Goal: Transaction & Acquisition: Purchase product/service

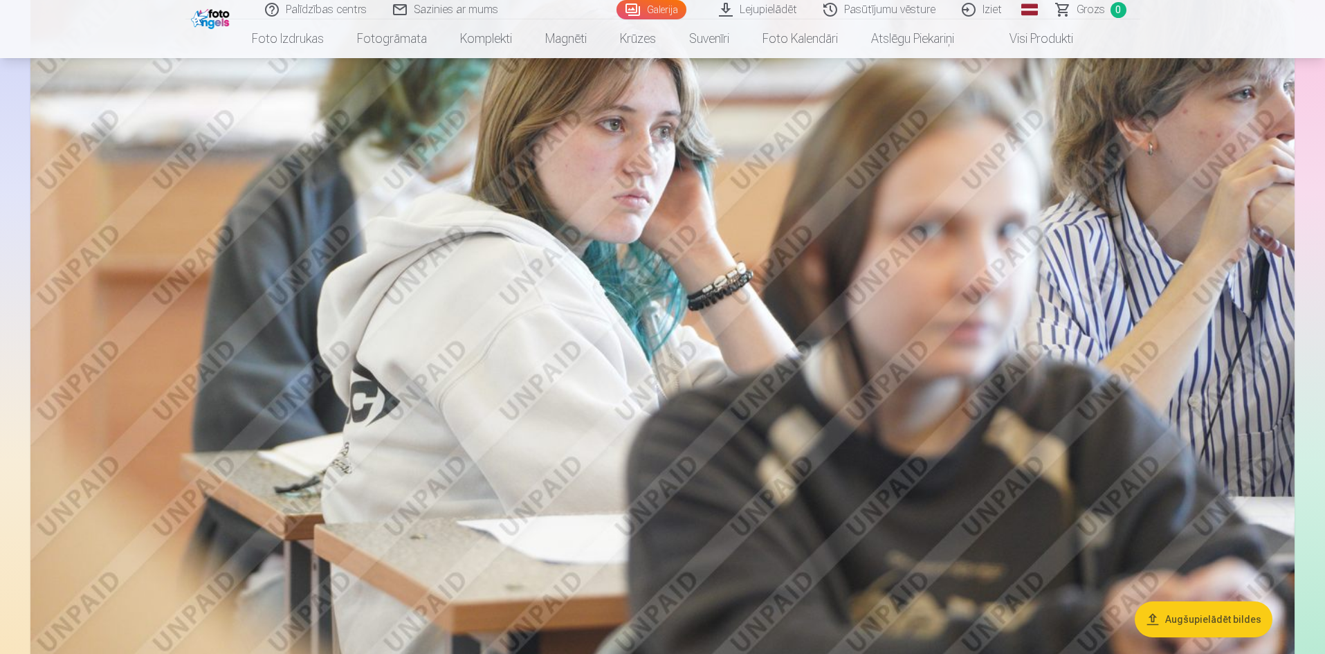
scroll to position [1453, 0]
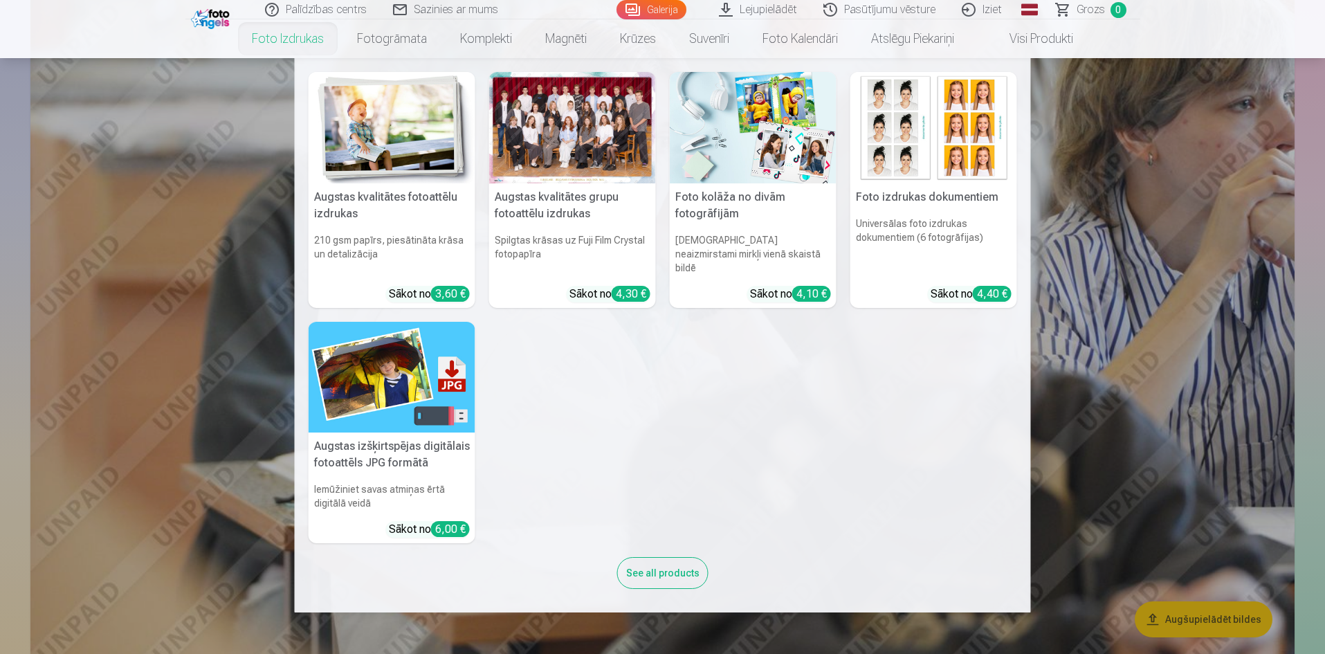
click at [282, 39] on link "Foto izdrukas" at bounding box center [287, 38] width 105 height 39
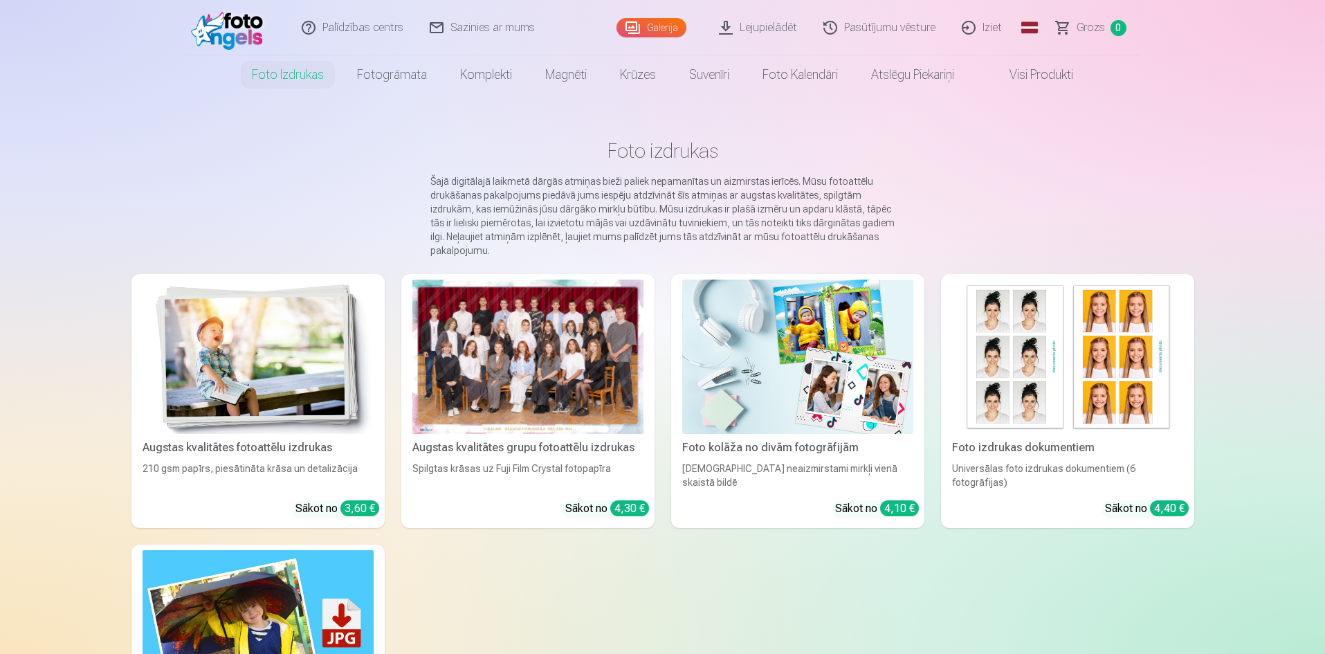
click at [580, 394] on div at bounding box center [527, 357] width 231 height 154
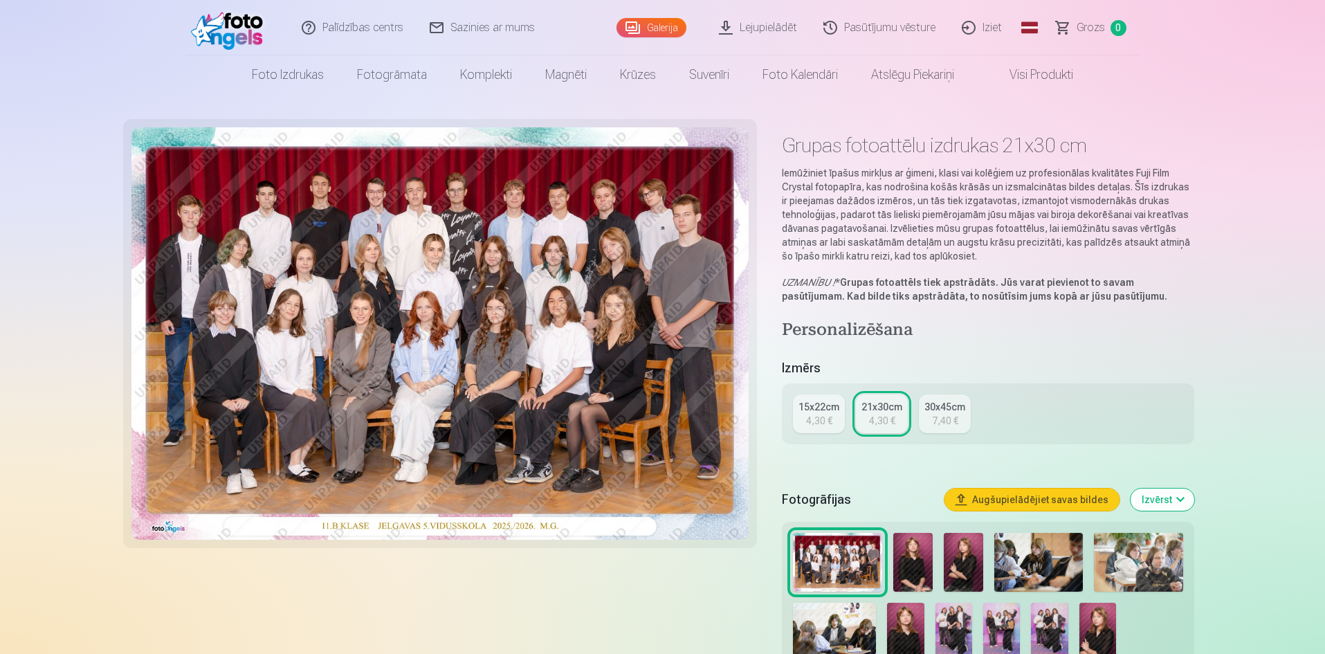
click at [1156, 505] on button "Izvērst" at bounding box center [1163, 500] width 64 height 22
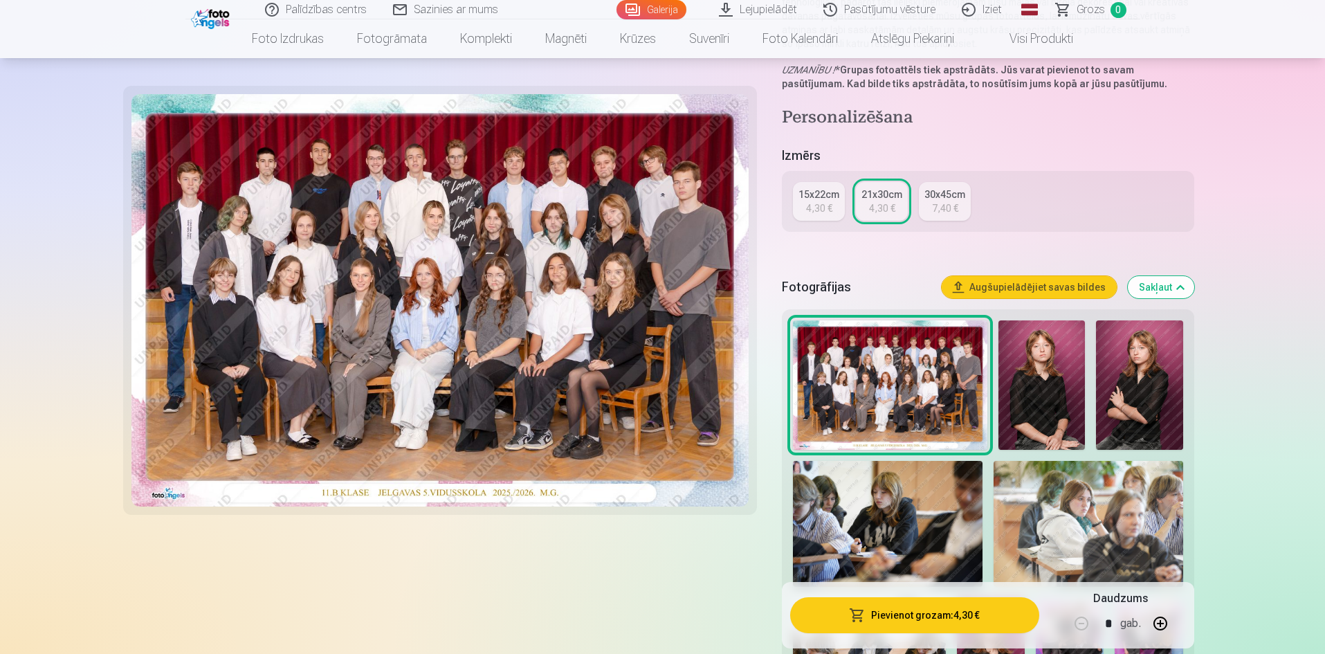
scroll to position [277, 0]
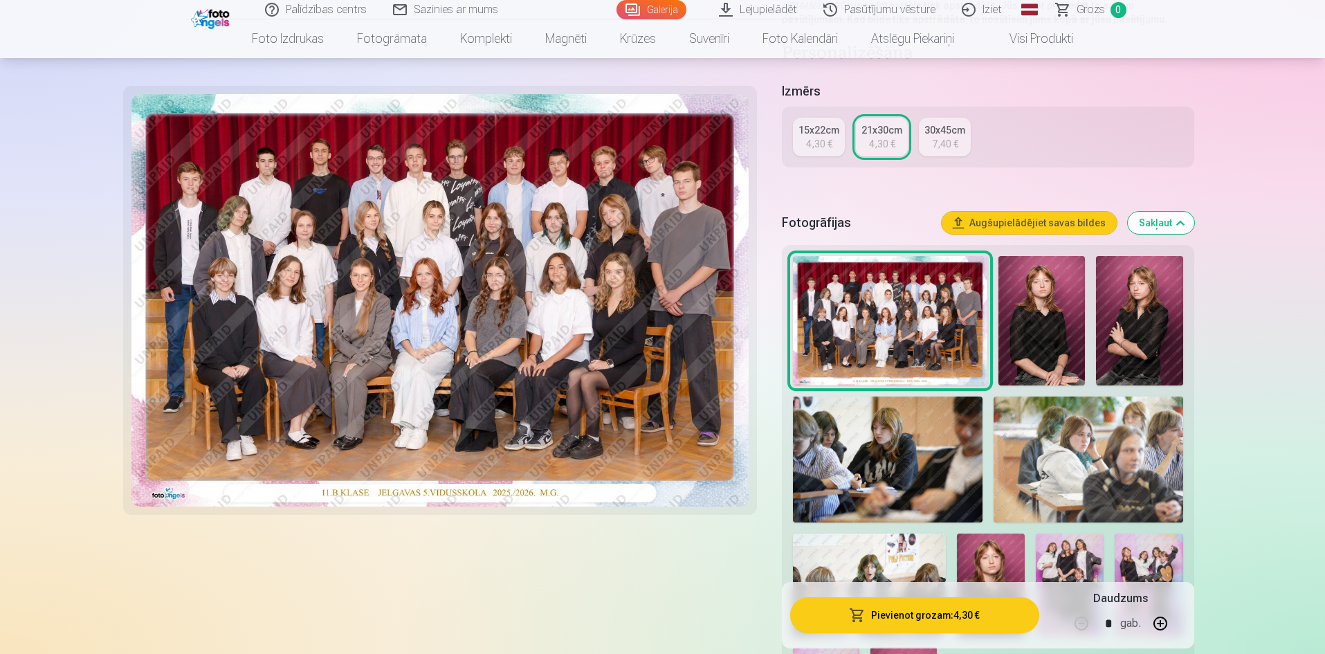
click at [936, 620] on button "Pievienot grozam : 4,30 €" at bounding box center [914, 615] width 248 height 36
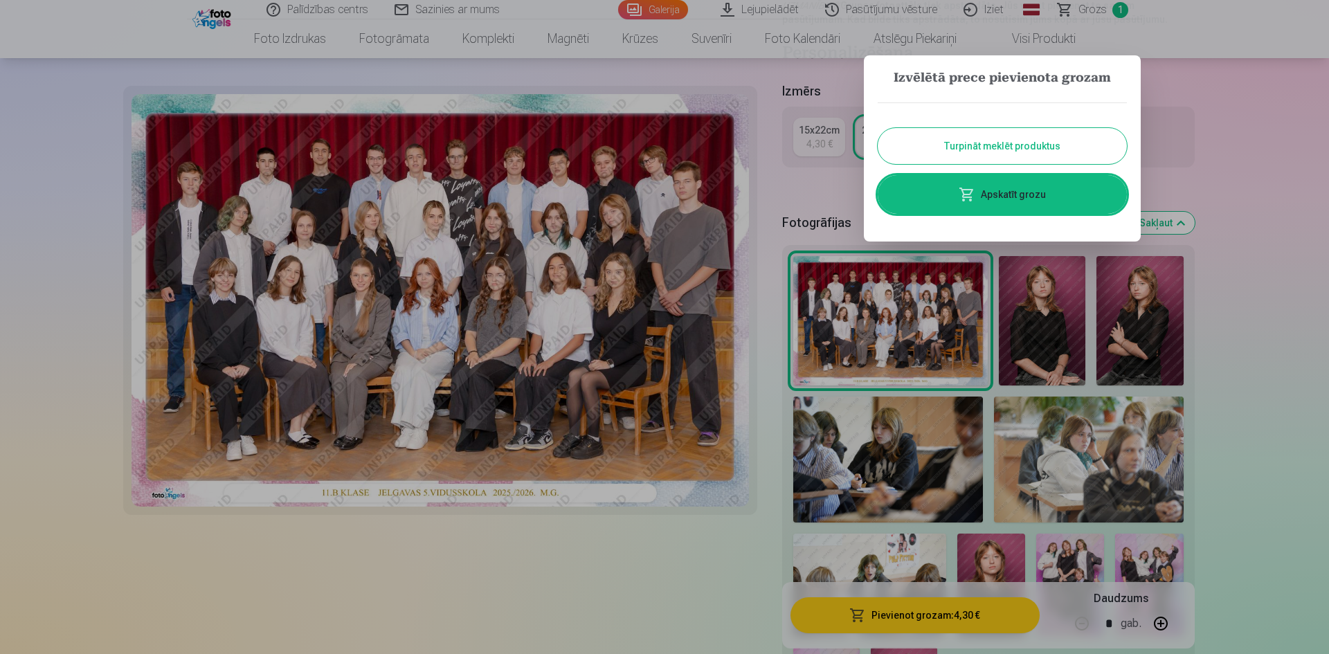
click at [1005, 185] on link "Apskatīt grozu" at bounding box center [1001, 194] width 249 height 39
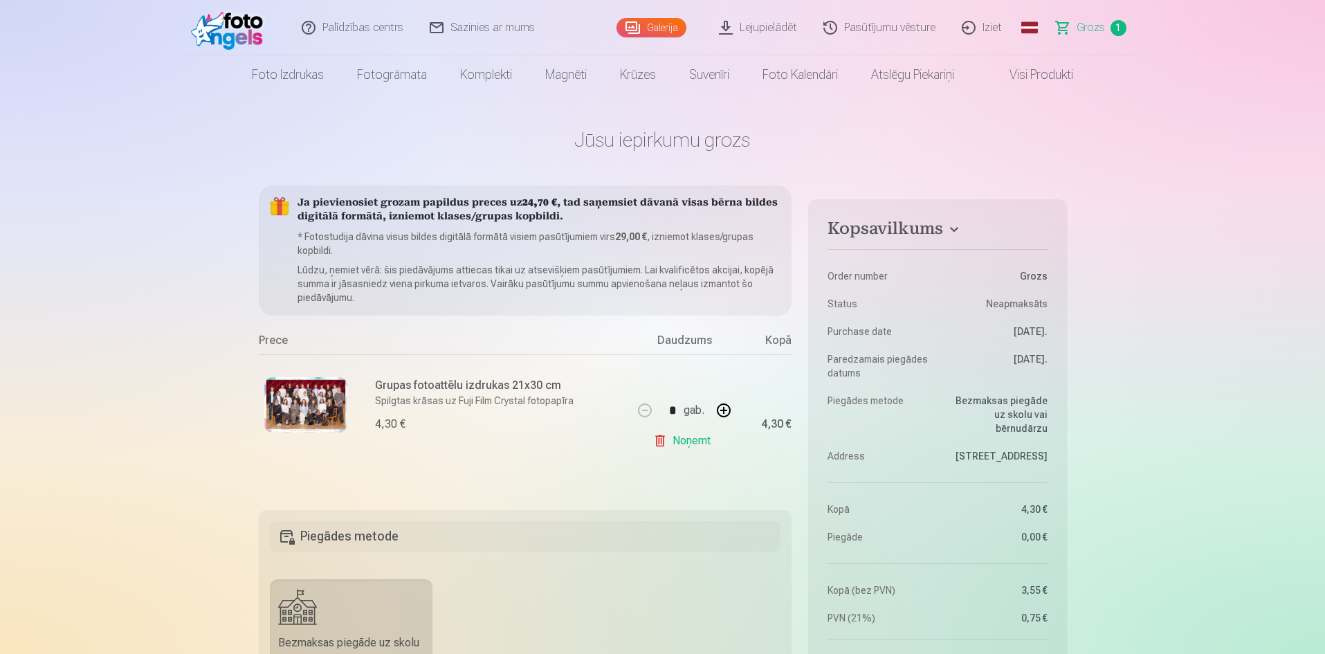
click at [320, 414] on img at bounding box center [305, 404] width 83 height 55
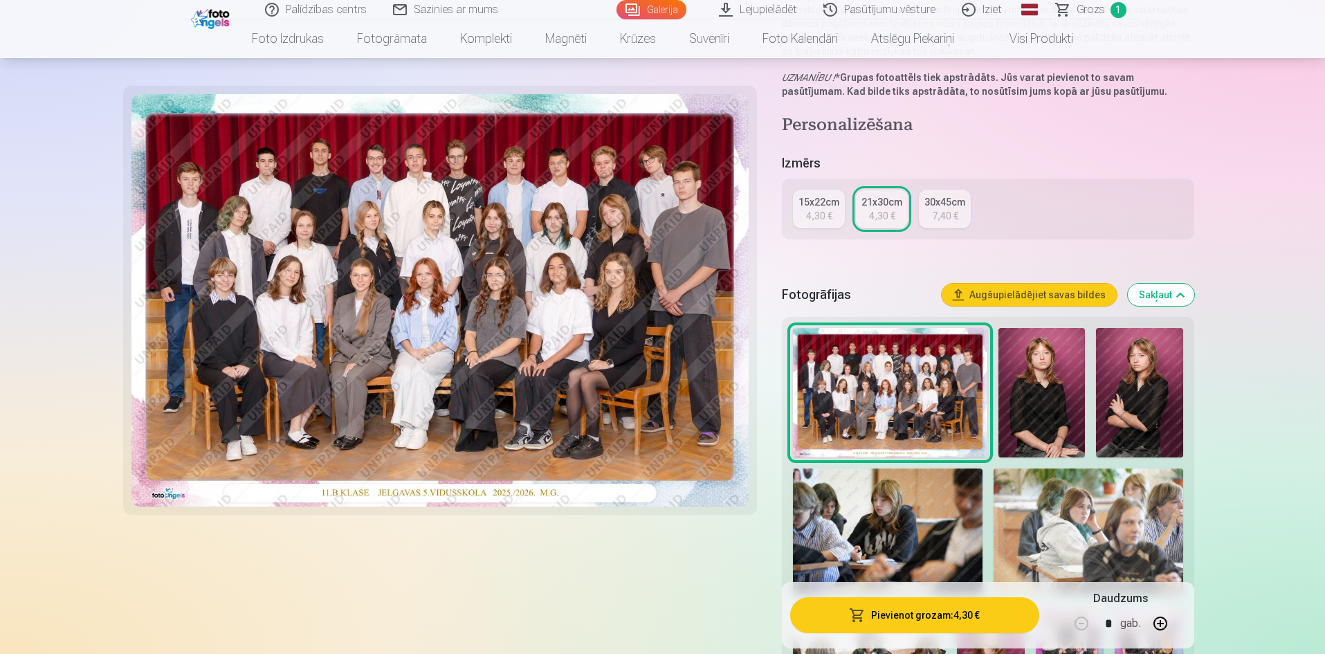
scroll to position [208, 0]
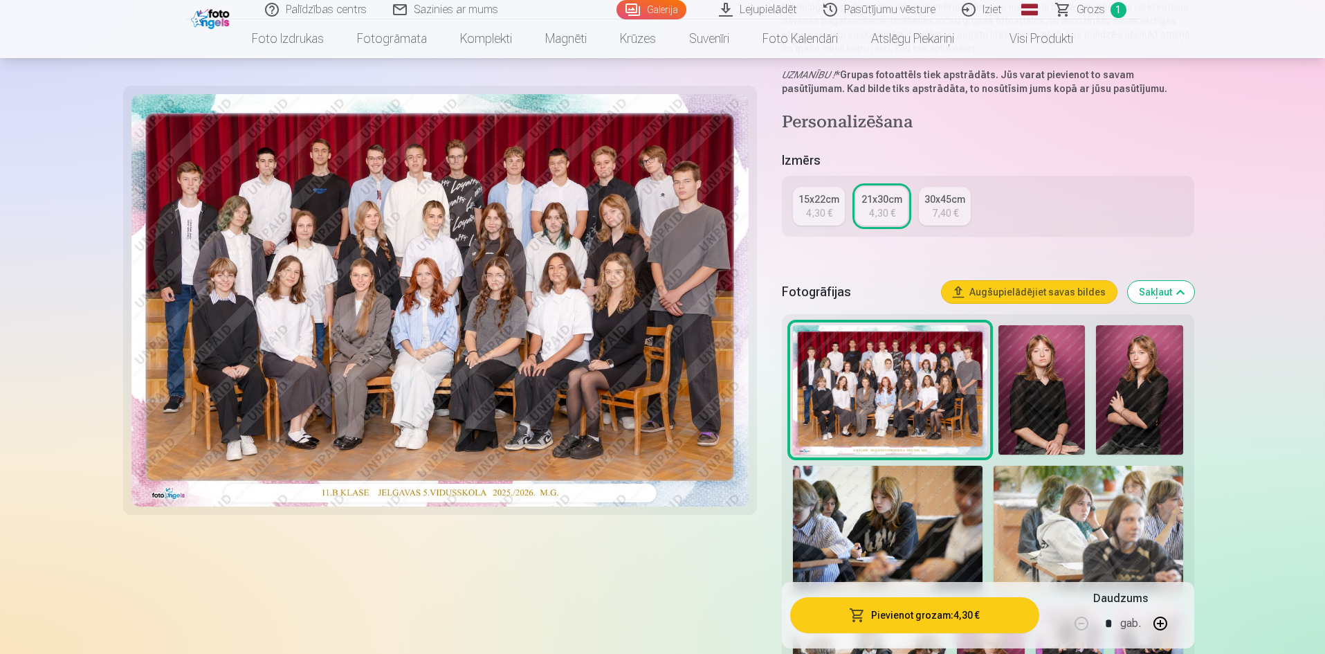
click at [1039, 394] on img at bounding box center [1042, 390] width 86 height 130
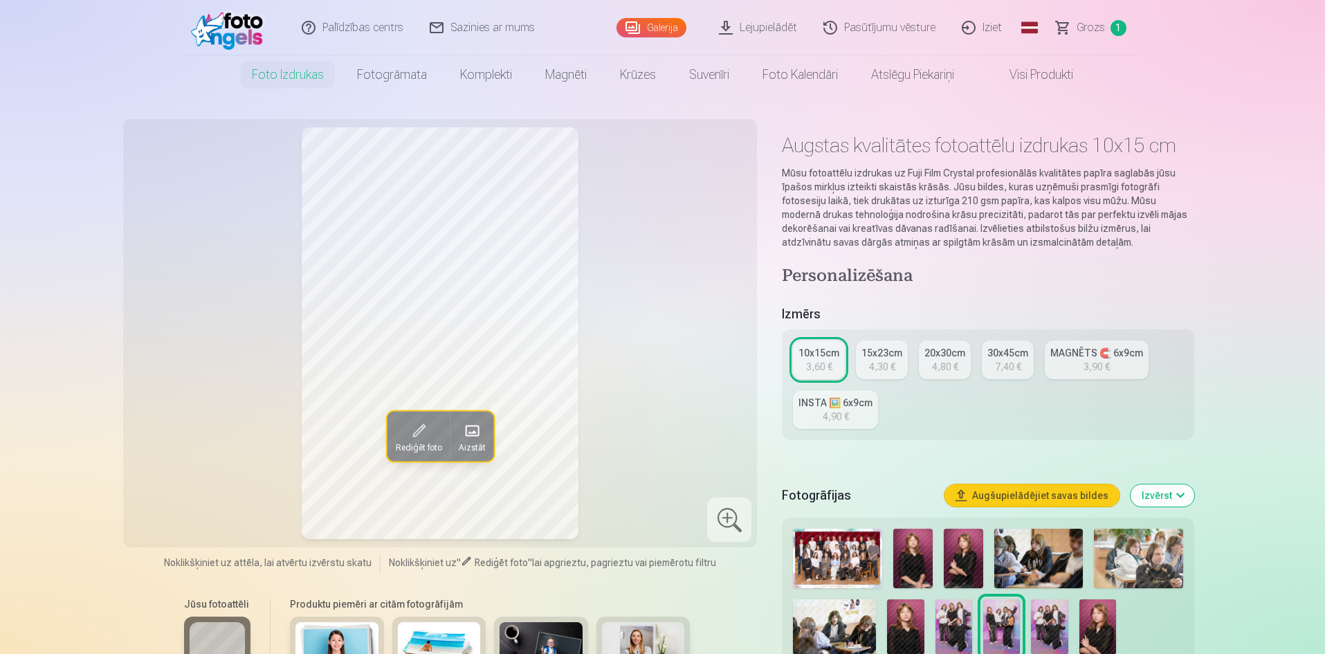
click at [904, 558] on img at bounding box center [912, 559] width 39 height 60
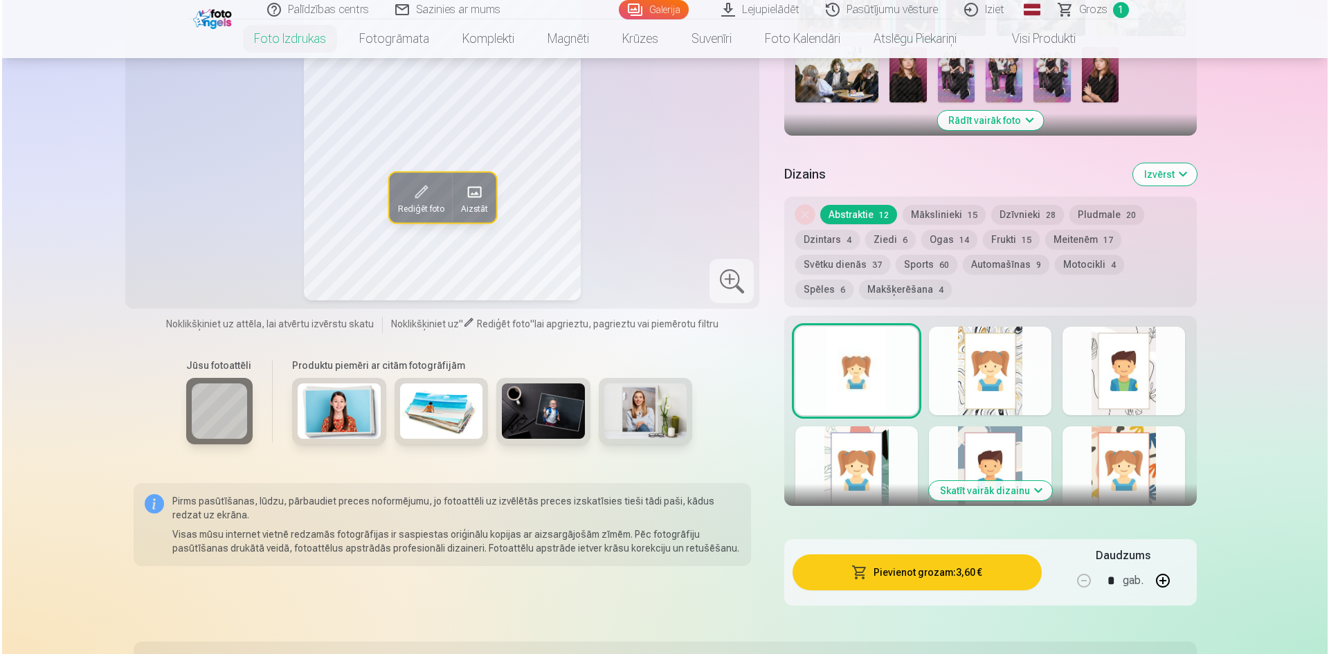
scroll to position [554, 0]
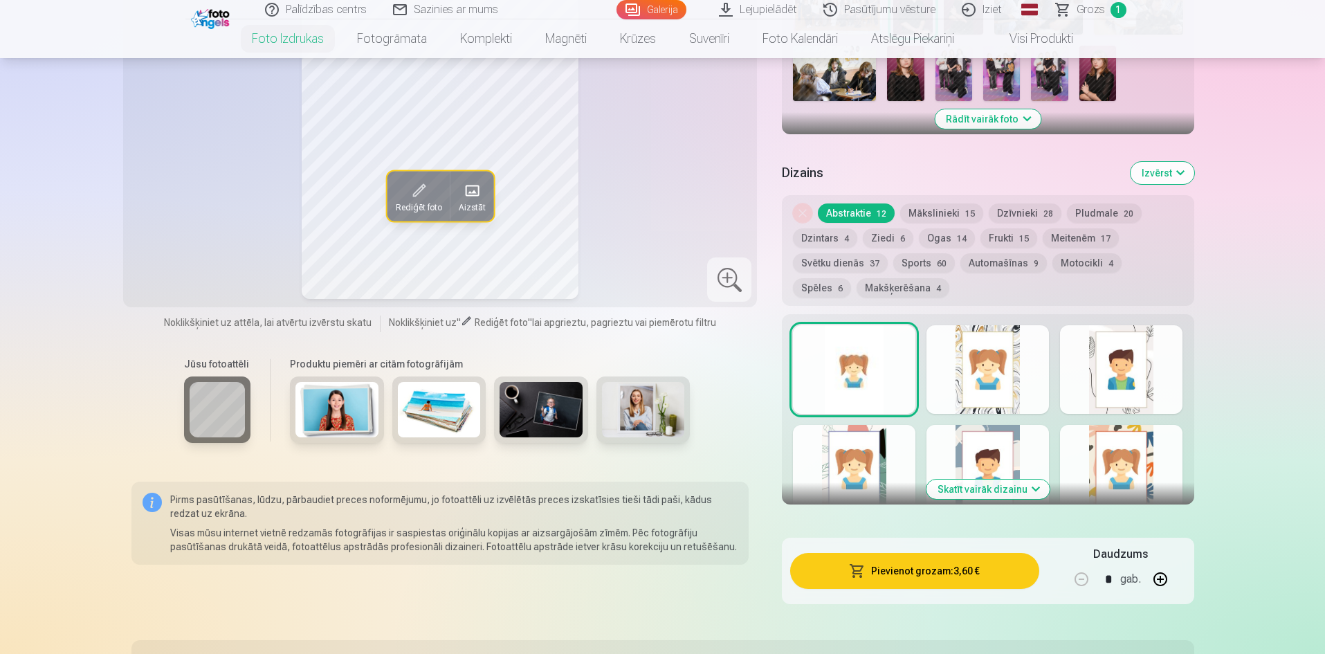
click at [891, 574] on button "Pievienot grozam : 3,60 €" at bounding box center [914, 571] width 248 height 36
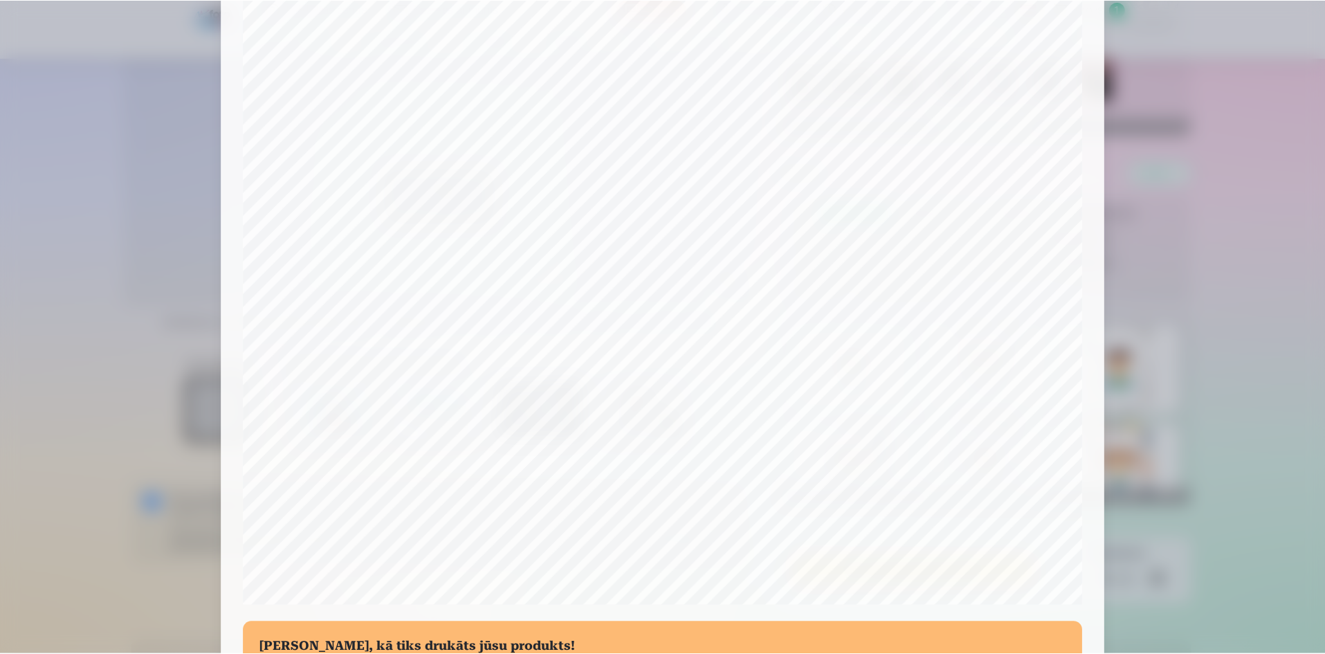
scroll to position [277, 0]
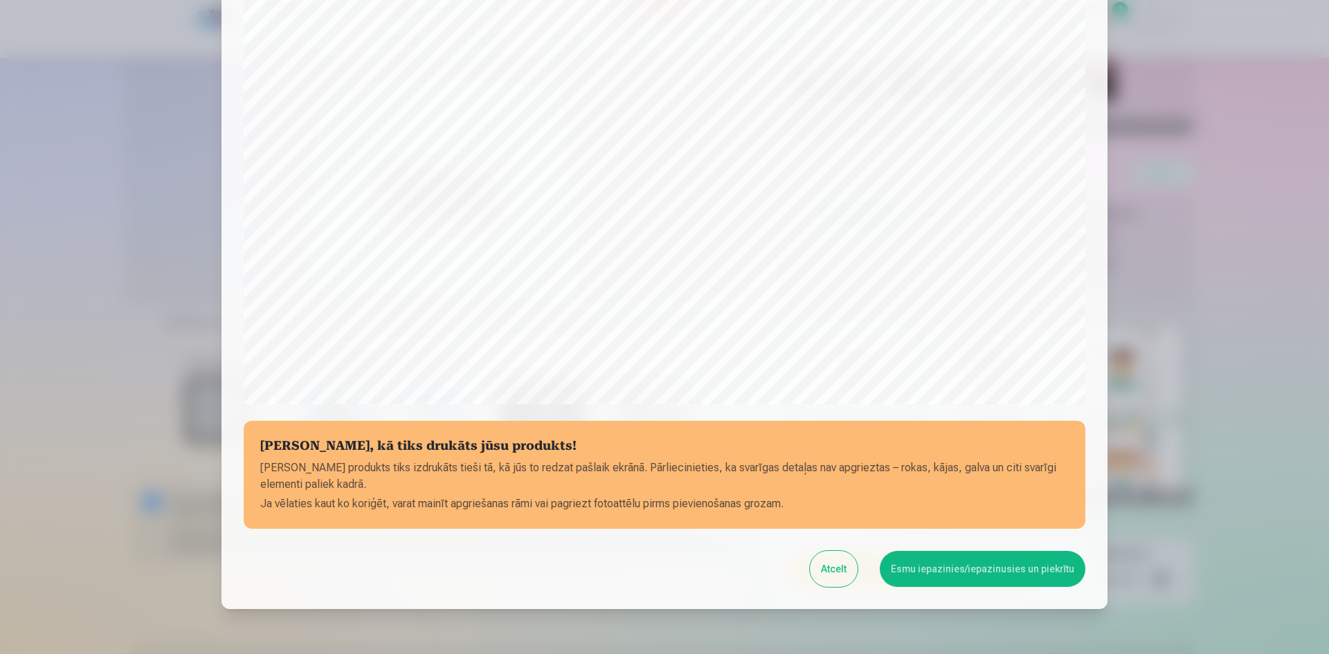
click at [996, 574] on button "Esmu iepazinies/iepazinusies un piekrītu" at bounding box center [983, 569] width 206 height 36
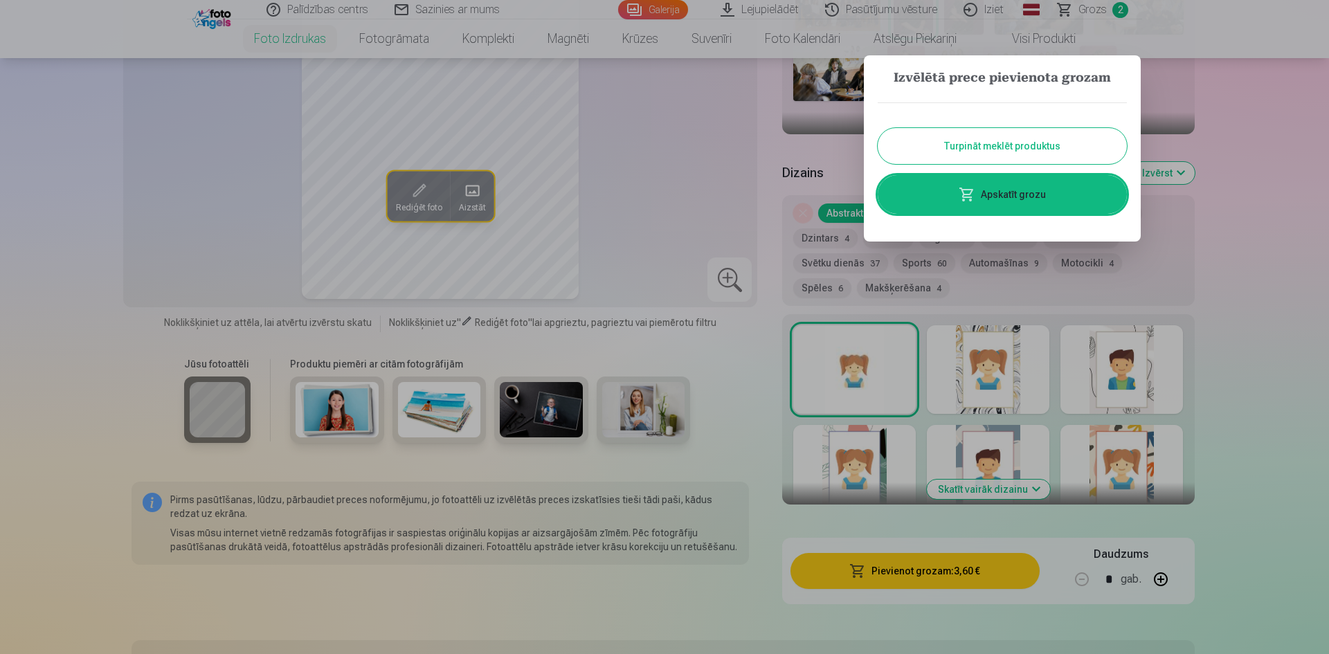
click at [688, 204] on div at bounding box center [664, 327] width 1329 height 654
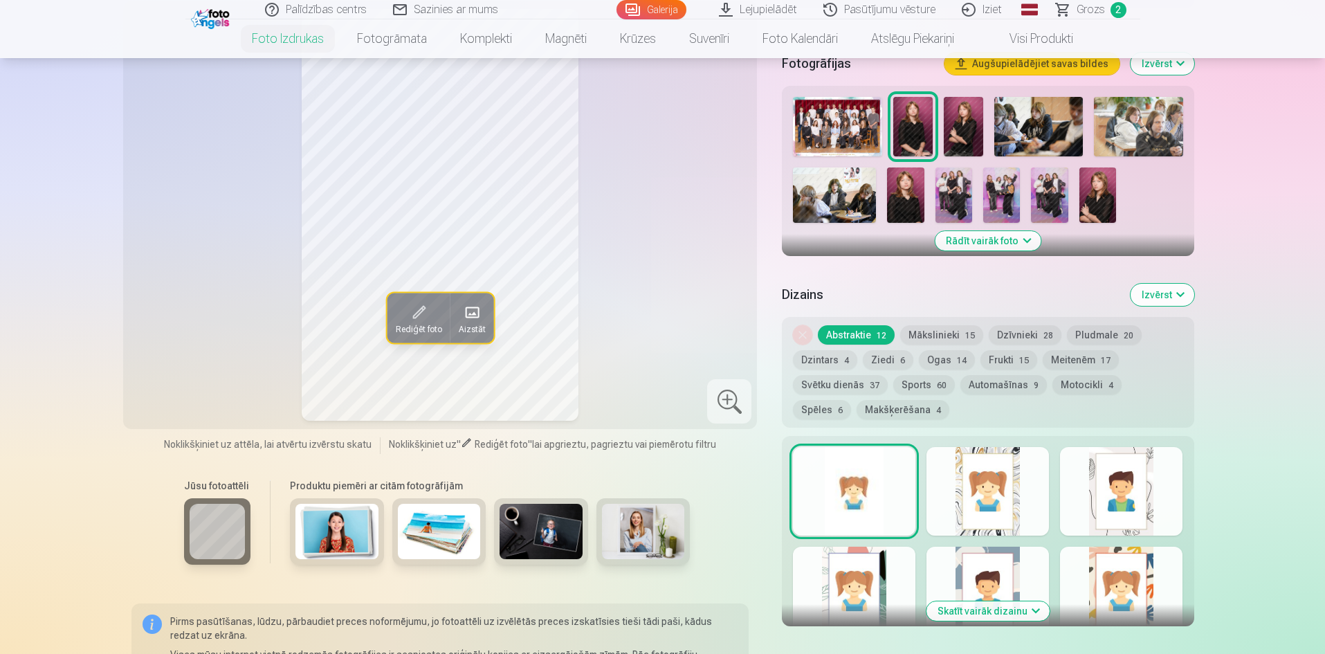
scroll to position [208, 0]
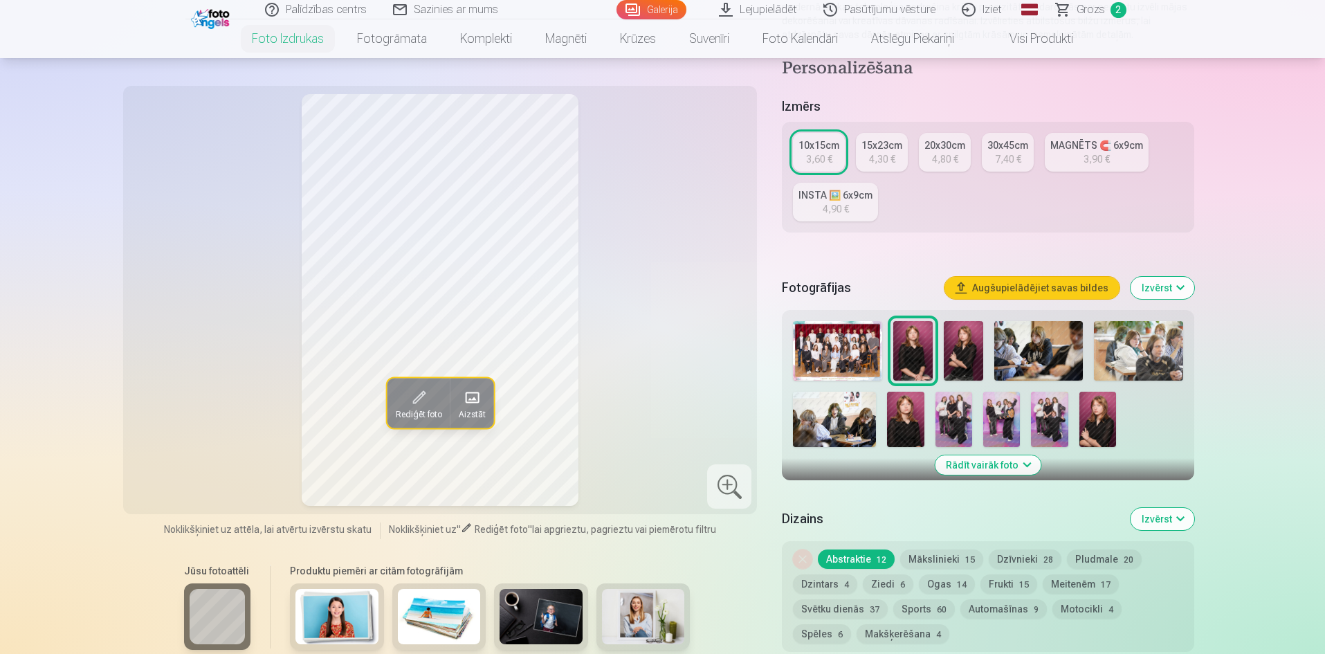
click at [907, 432] on img at bounding box center [905, 419] width 37 height 55
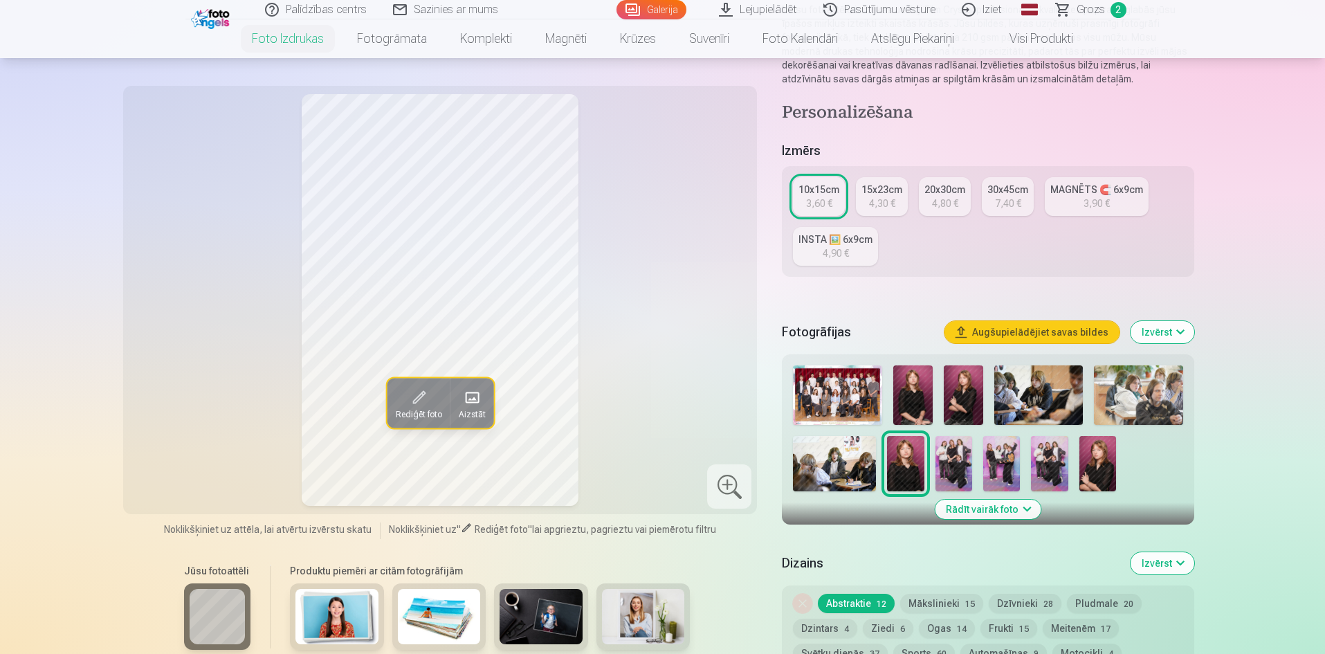
scroll to position [138, 0]
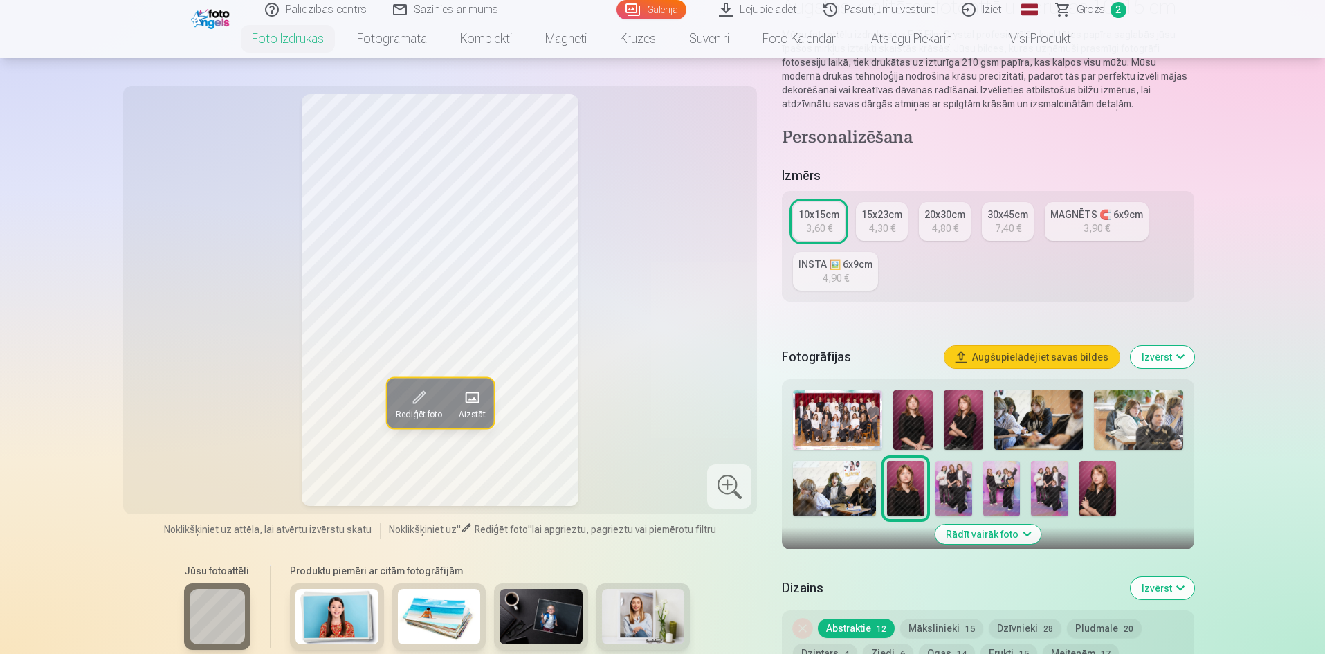
click at [876, 229] on div "4,30 €" at bounding box center [882, 228] width 26 height 14
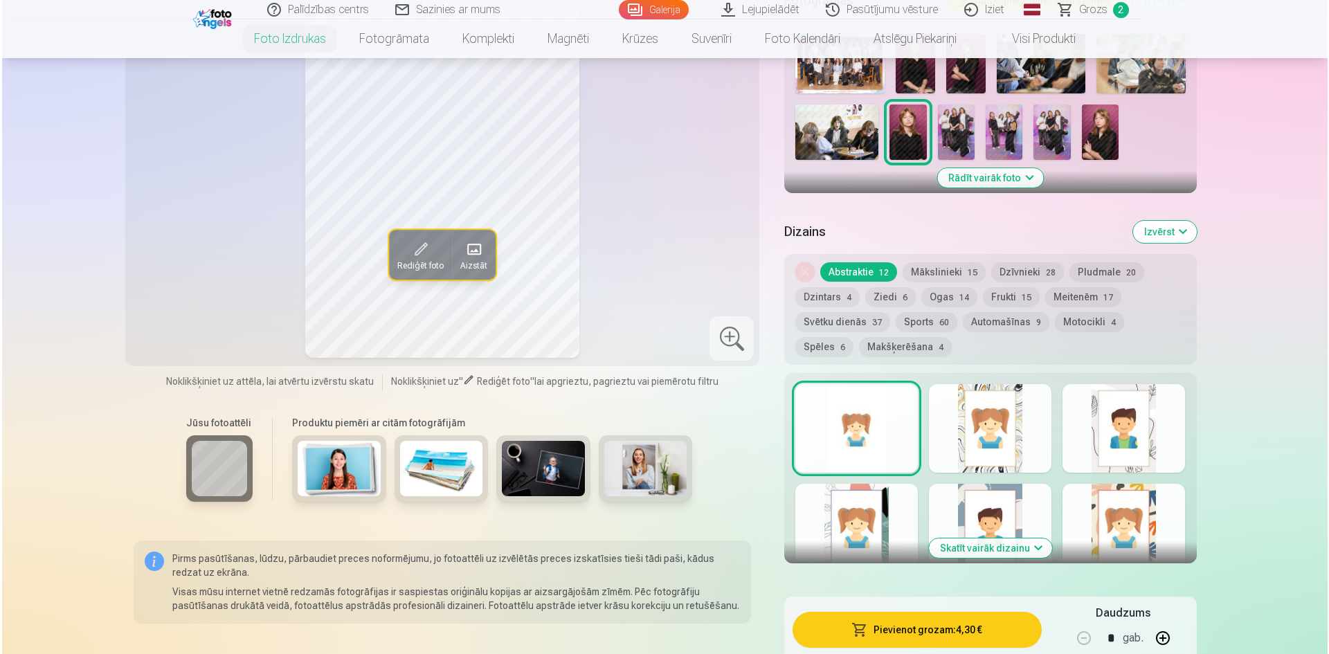
scroll to position [554, 0]
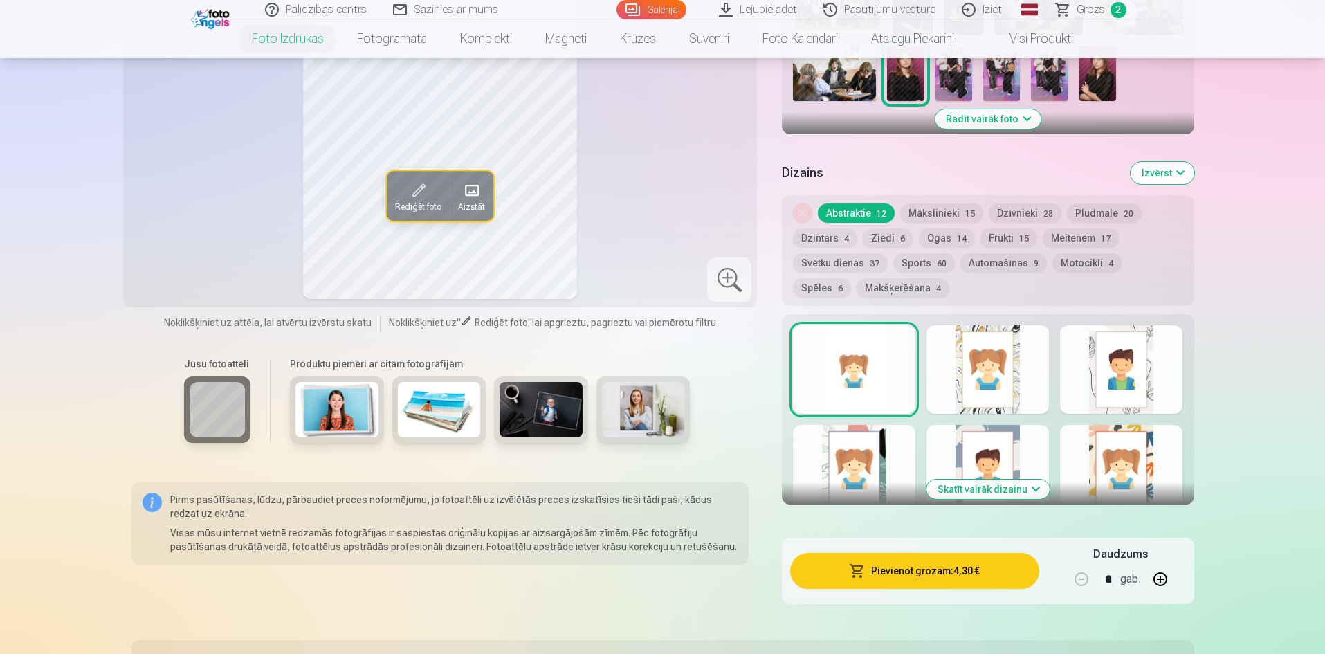
click at [929, 565] on button "Pievienot grozam : 4,30 €" at bounding box center [914, 571] width 248 height 36
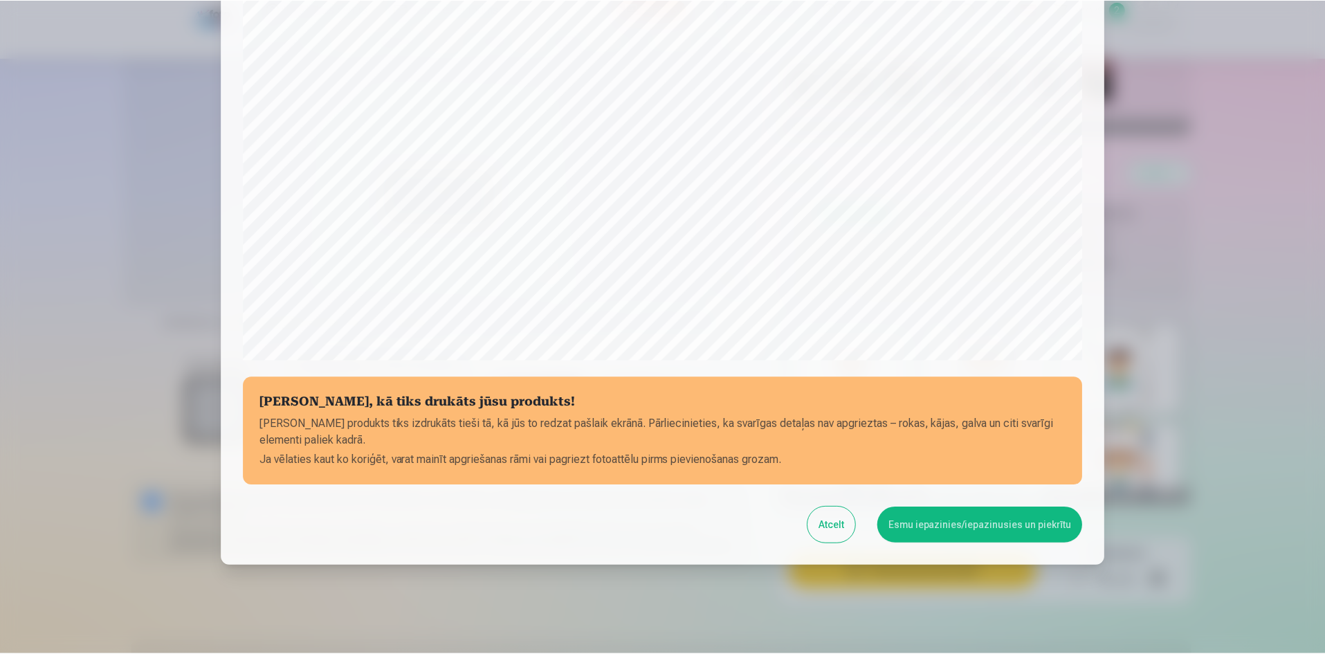
scroll to position [343, 0]
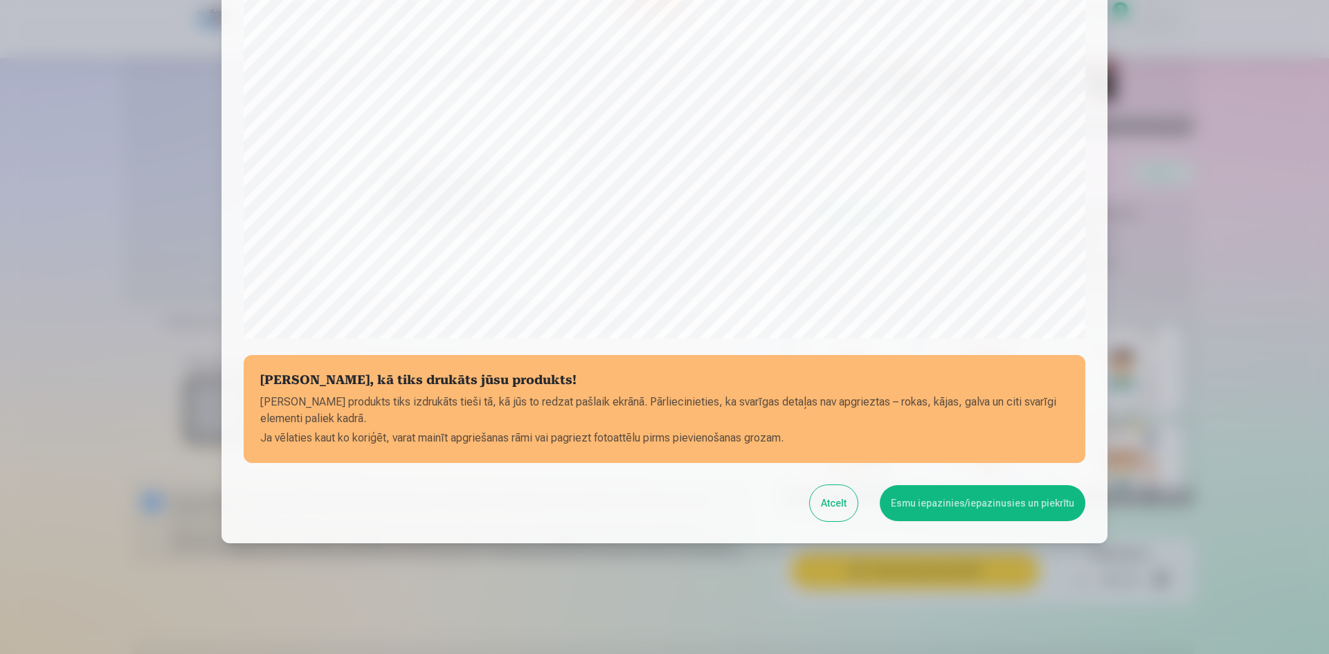
click at [949, 509] on button "Esmu iepazinies/iepazinusies un piekrītu" at bounding box center [983, 503] width 206 height 36
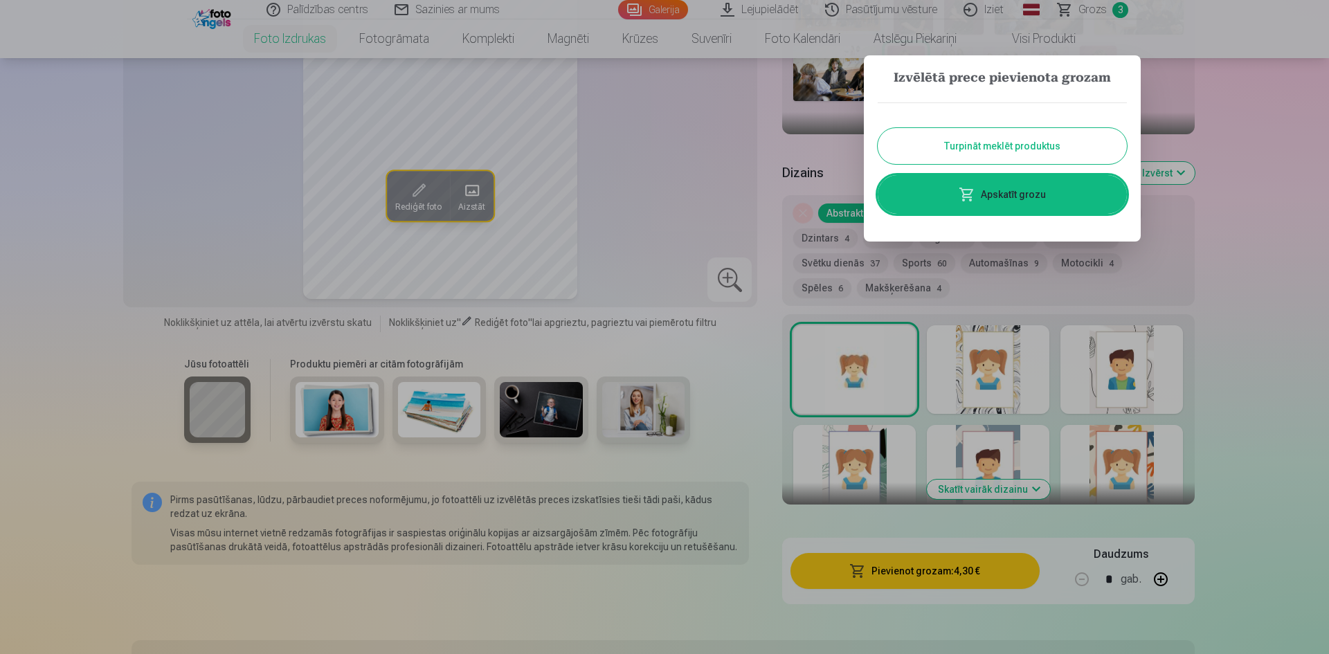
click at [996, 136] on button "Turpināt meklēt produktus" at bounding box center [1001, 146] width 249 height 36
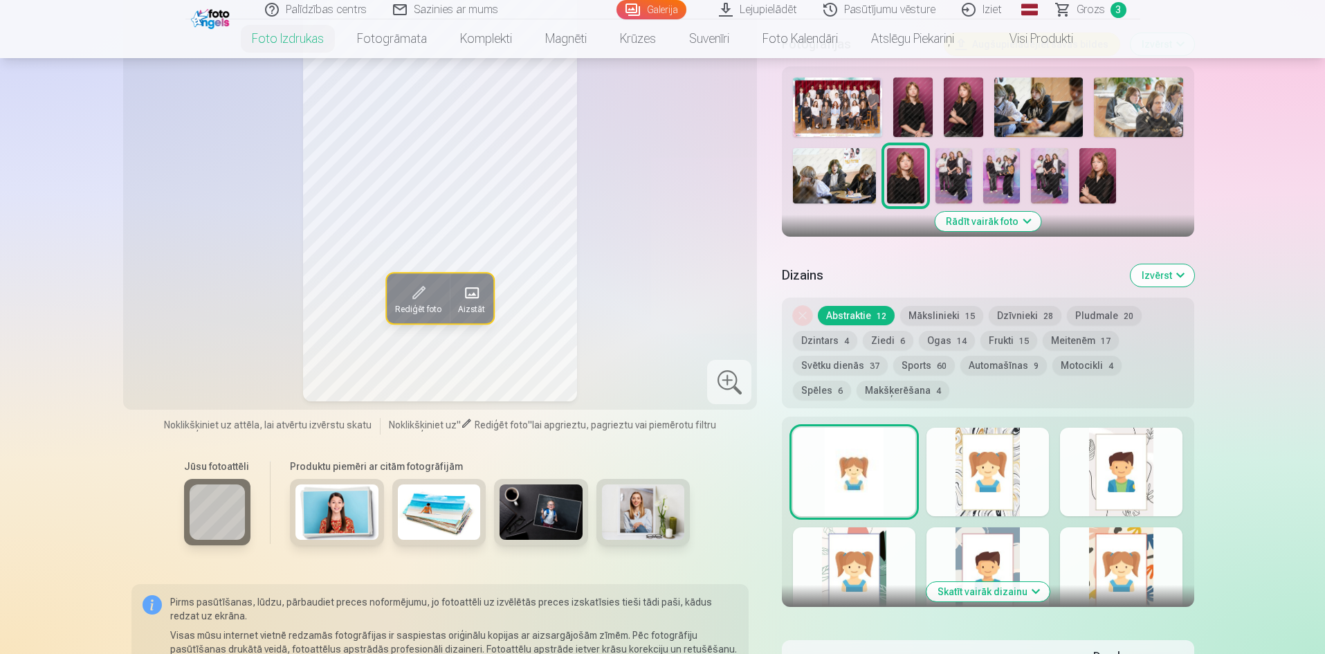
scroll to position [277, 0]
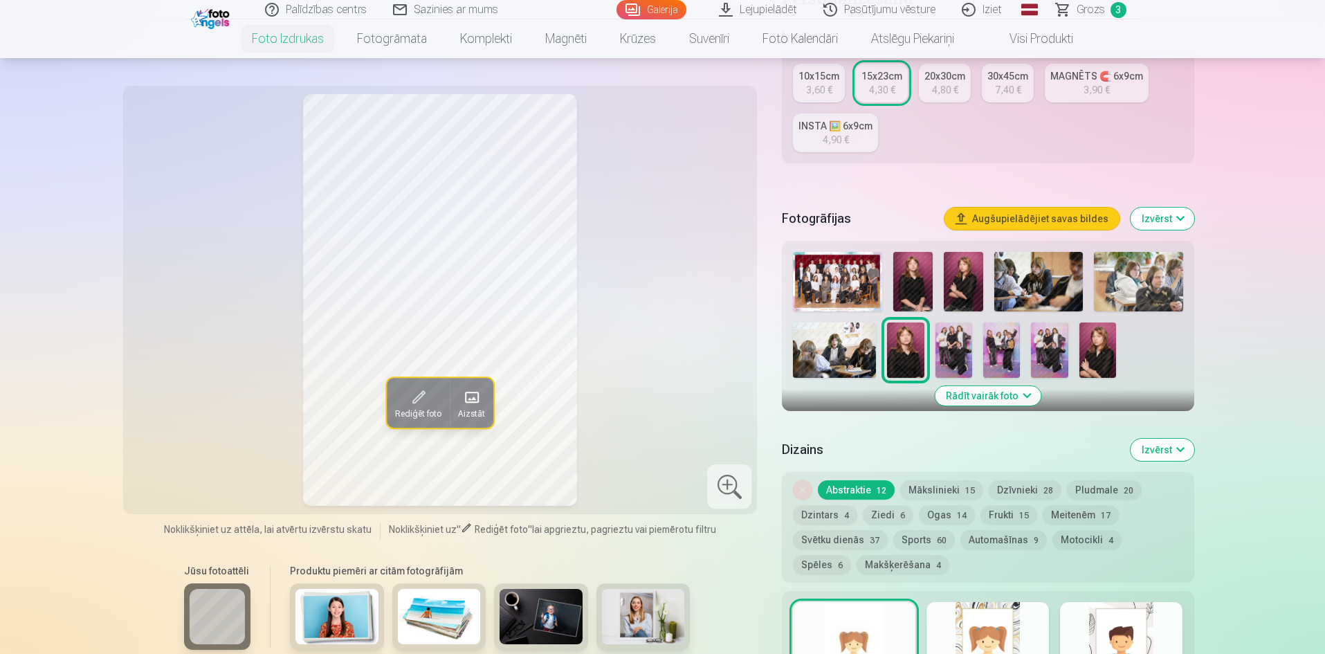
click at [911, 343] on img at bounding box center [905, 349] width 37 height 55
click at [820, 86] on div "3,60 €" at bounding box center [819, 90] width 26 height 14
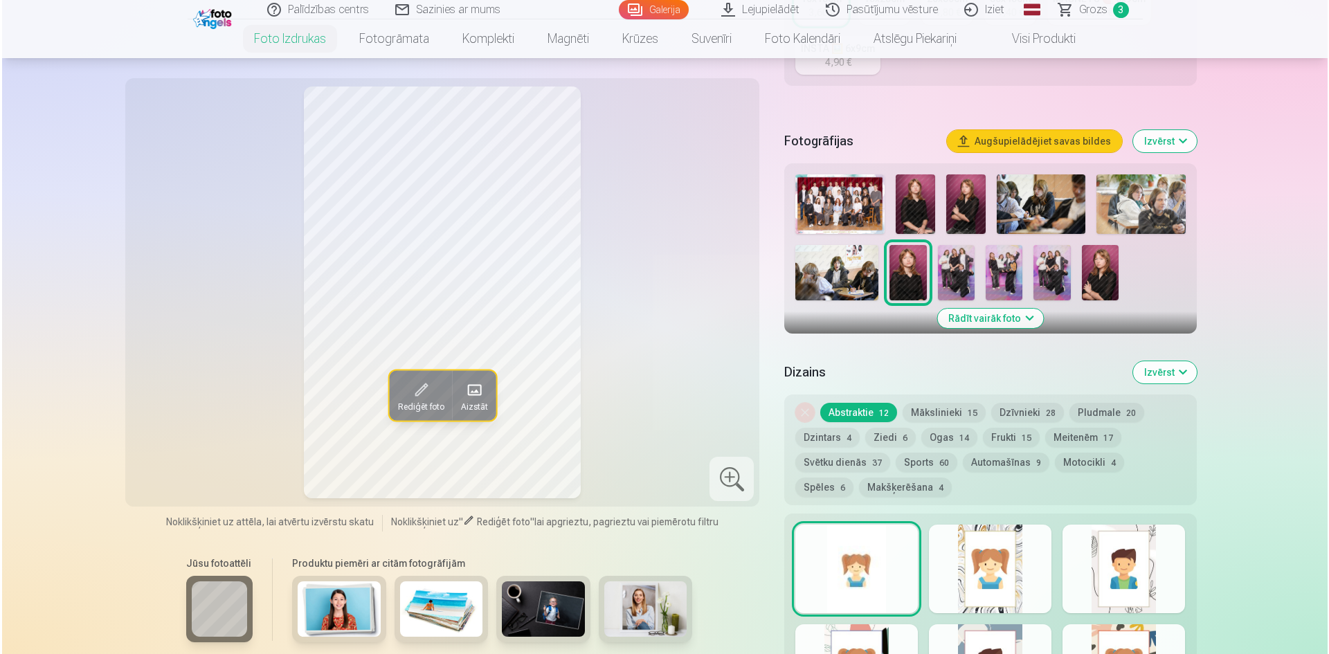
scroll to position [484, 0]
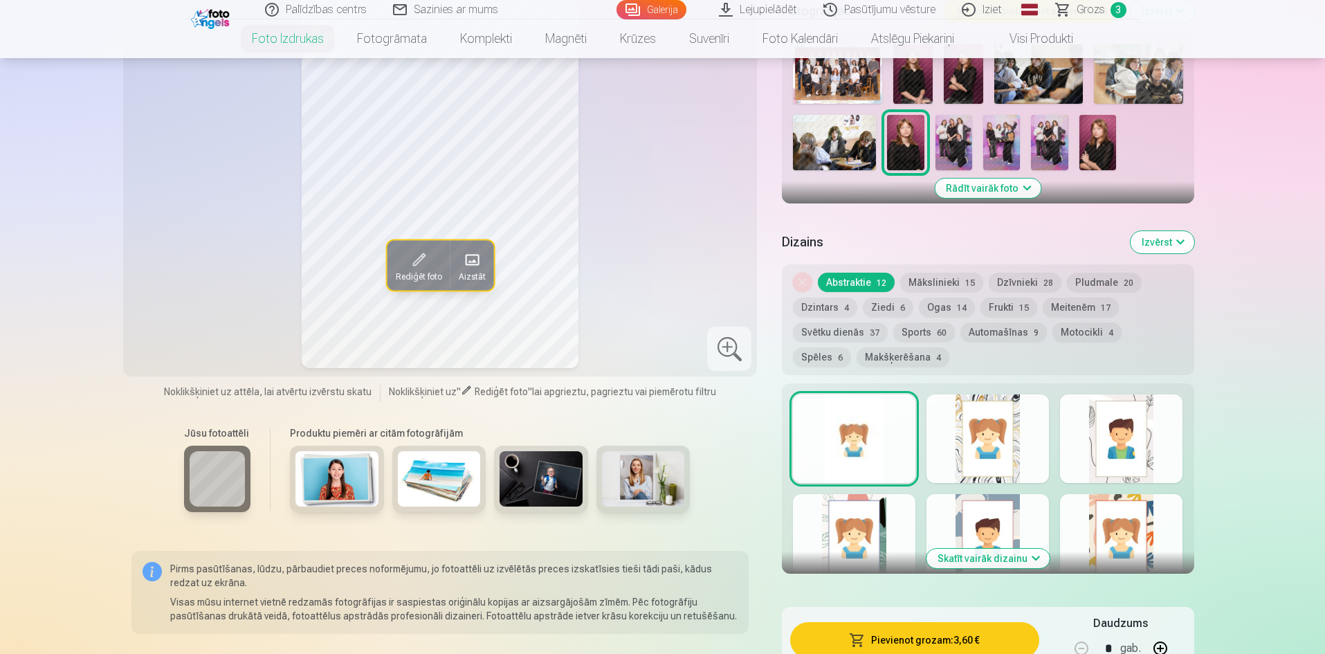
click at [935, 635] on button "Pievienot grozam : 3,60 €" at bounding box center [914, 640] width 248 height 36
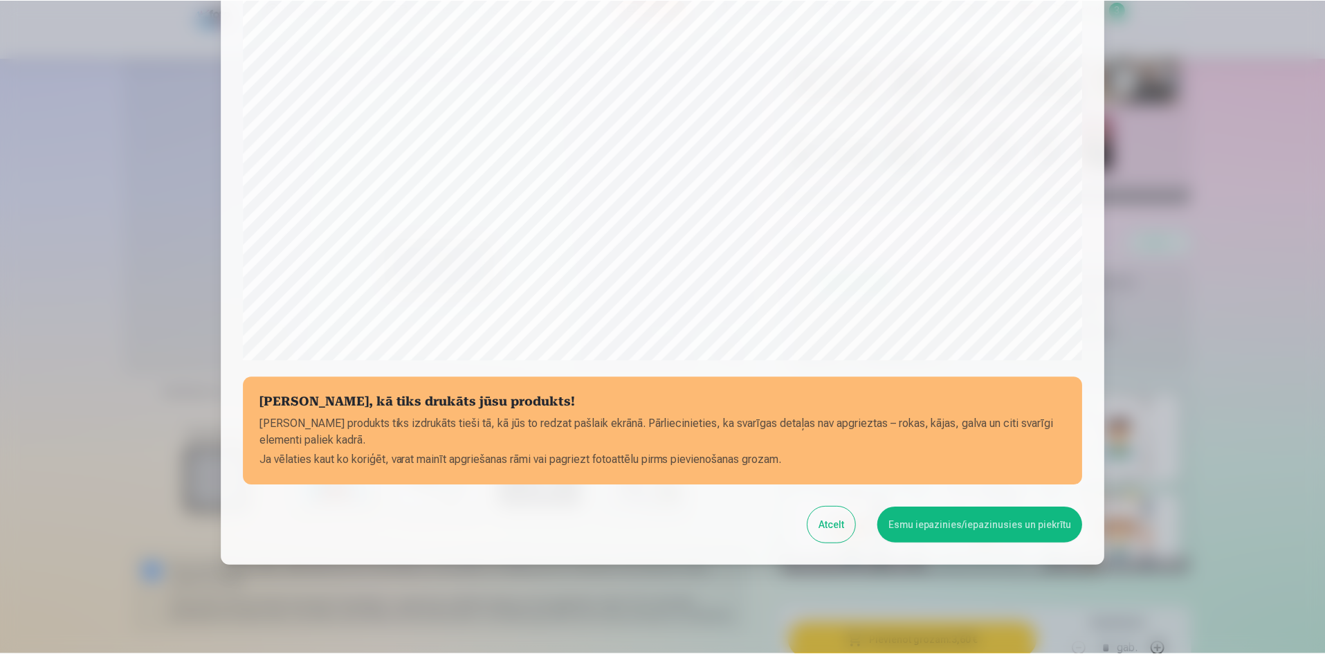
scroll to position [343, 0]
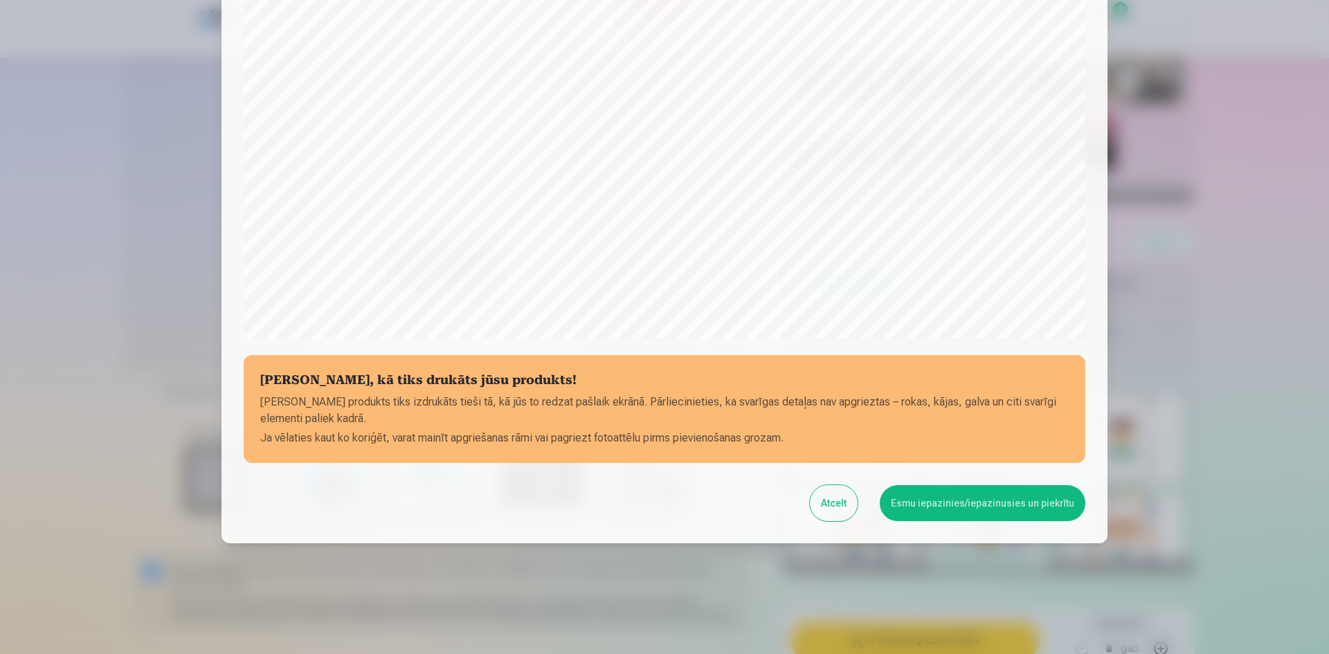
click at [933, 502] on button "Esmu iepazinies/iepazinusies un piekrītu" at bounding box center [983, 503] width 206 height 36
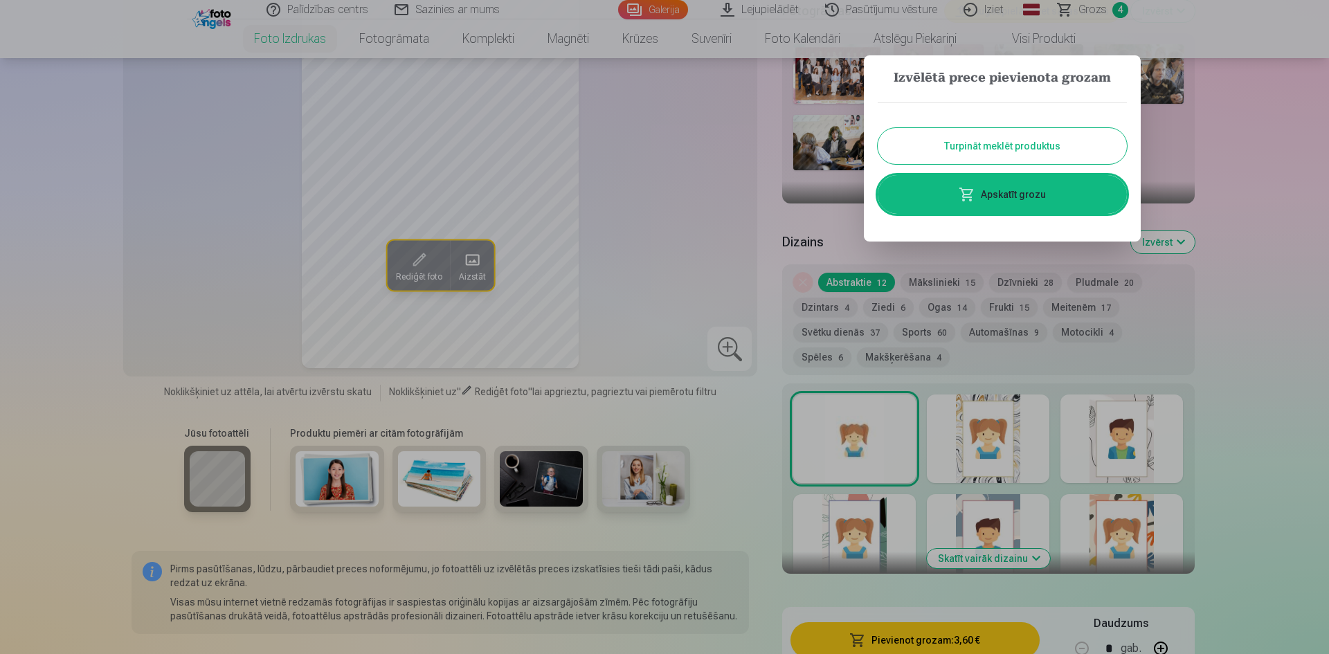
click at [686, 255] on div at bounding box center [664, 327] width 1329 height 654
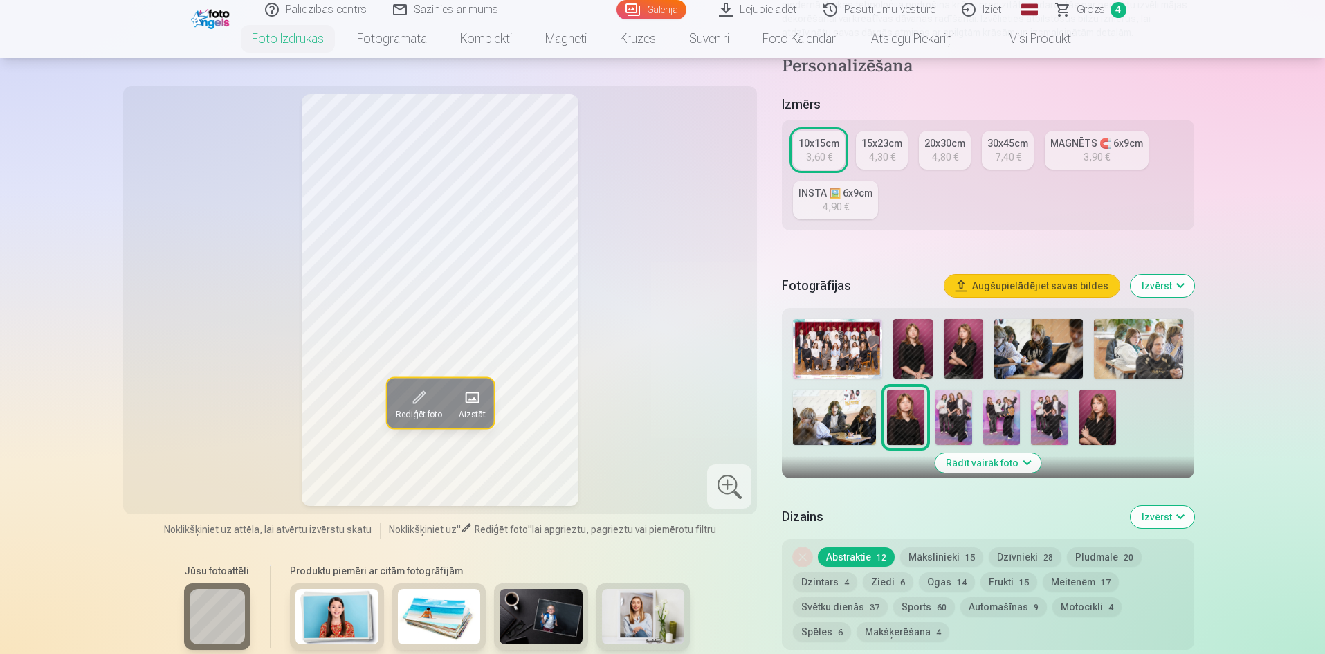
scroll to position [208, 0]
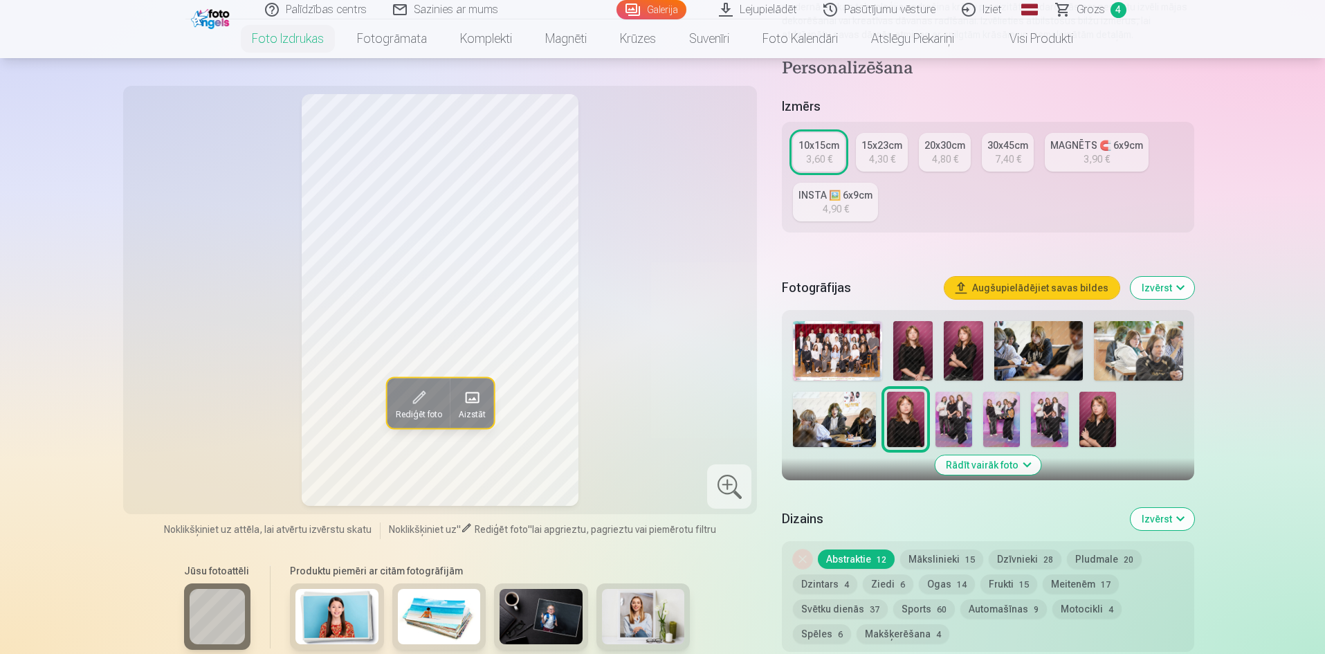
click at [1091, 417] on img at bounding box center [1098, 419] width 37 height 55
click at [916, 412] on img at bounding box center [905, 419] width 37 height 55
click at [965, 412] on img at bounding box center [954, 419] width 37 height 55
click at [1008, 420] on img at bounding box center [1001, 419] width 37 height 55
click at [1047, 421] on img at bounding box center [1049, 419] width 37 height 55
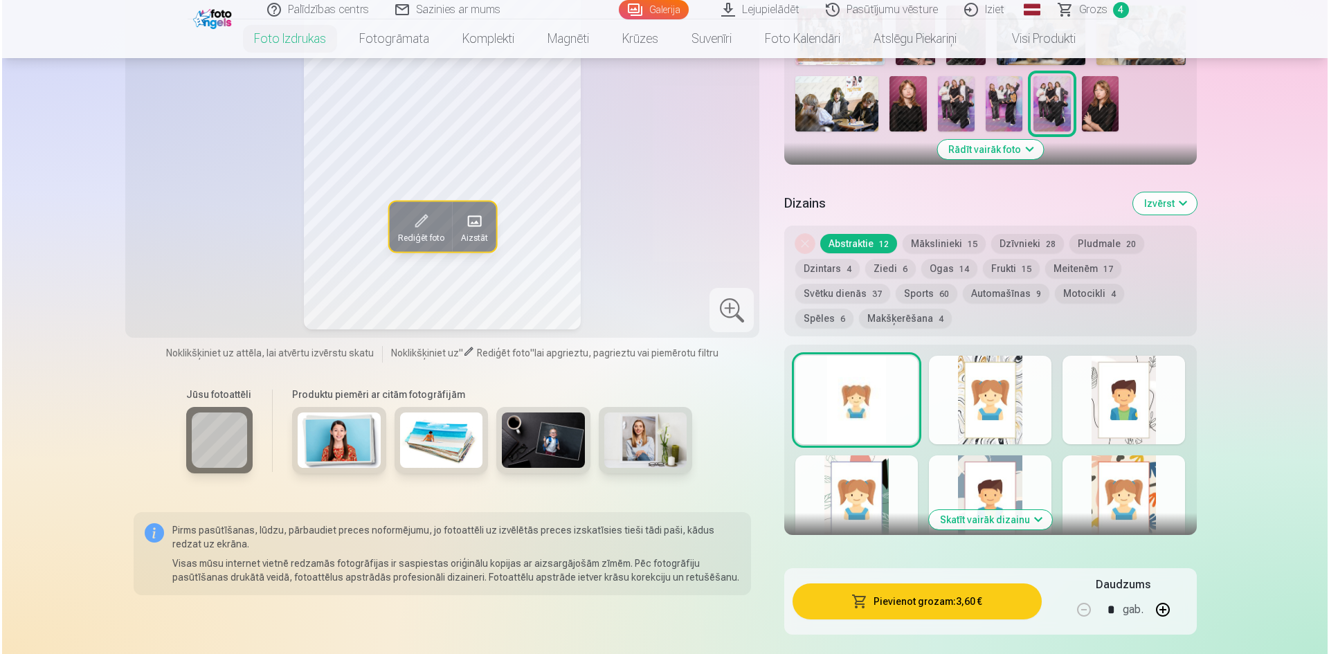
scroll to position [692, 0]
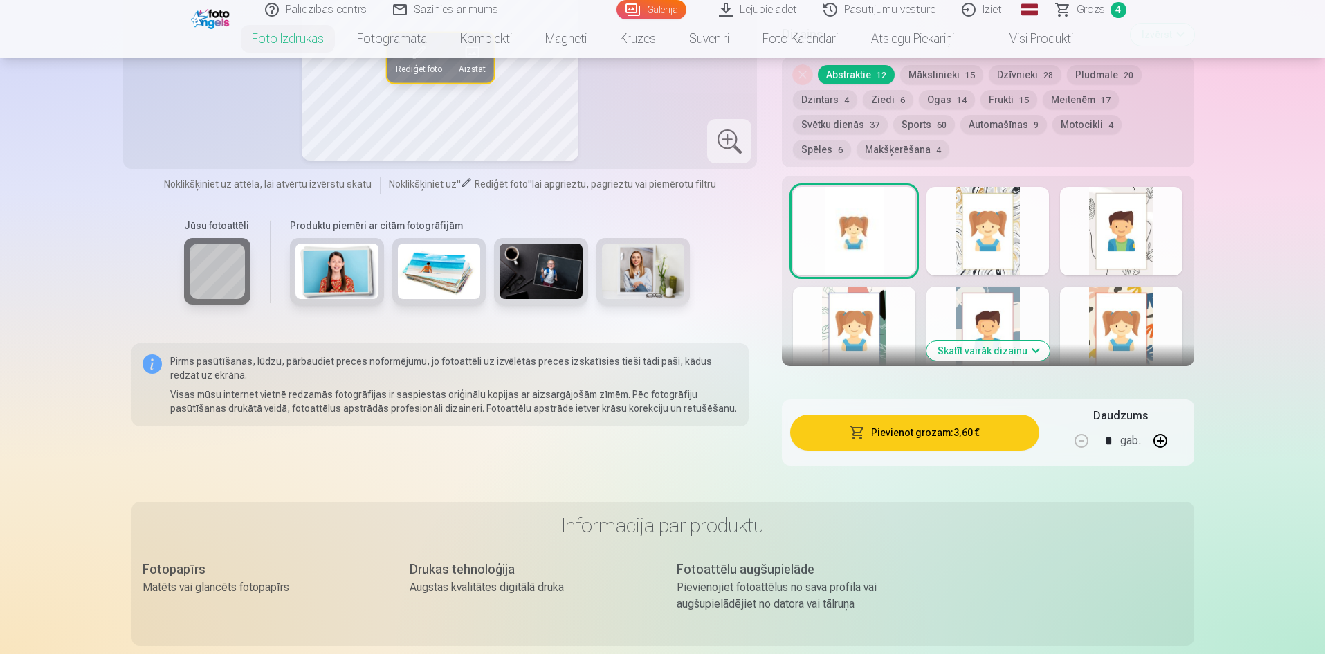
click at [905, 426] on button "Pievienot grozam : 3,60 €" at bounding box center [914, 433] width 248 height 36
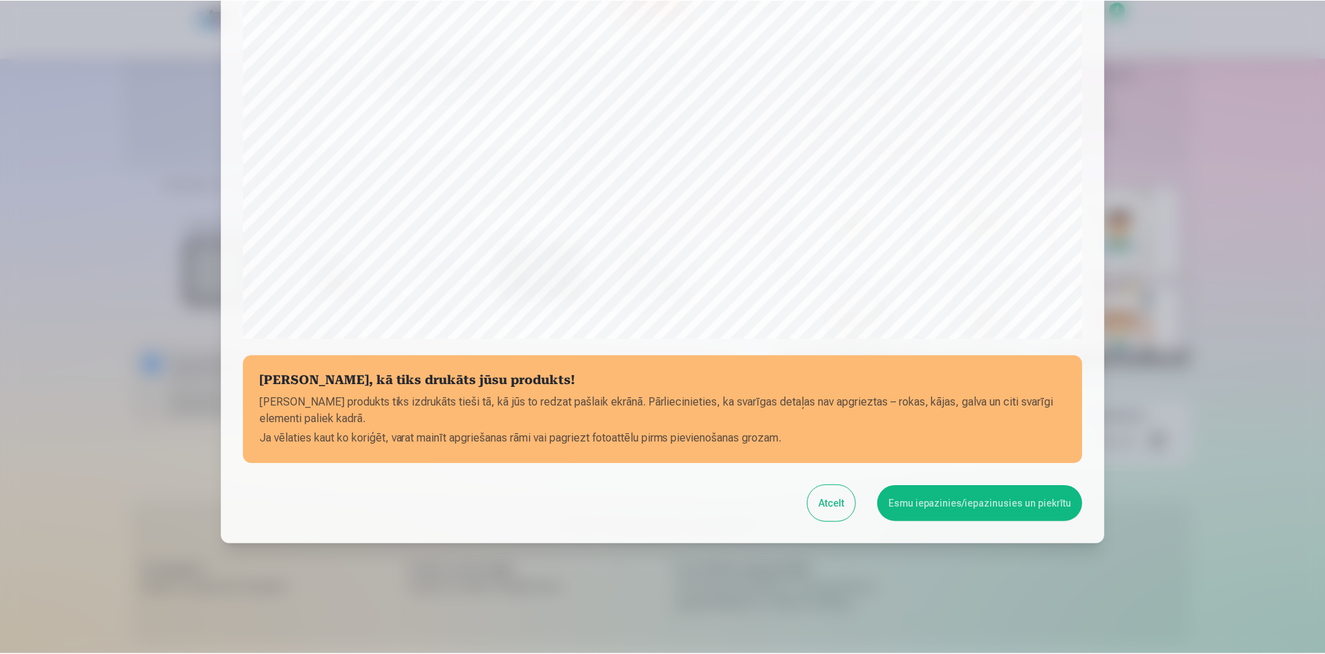
scroll to position [343, 0]
click at [955, 507] on button "Esmu iepazinies/iepazinusies un piekrītu" at bounding box center [983, 503] width 206 height 36
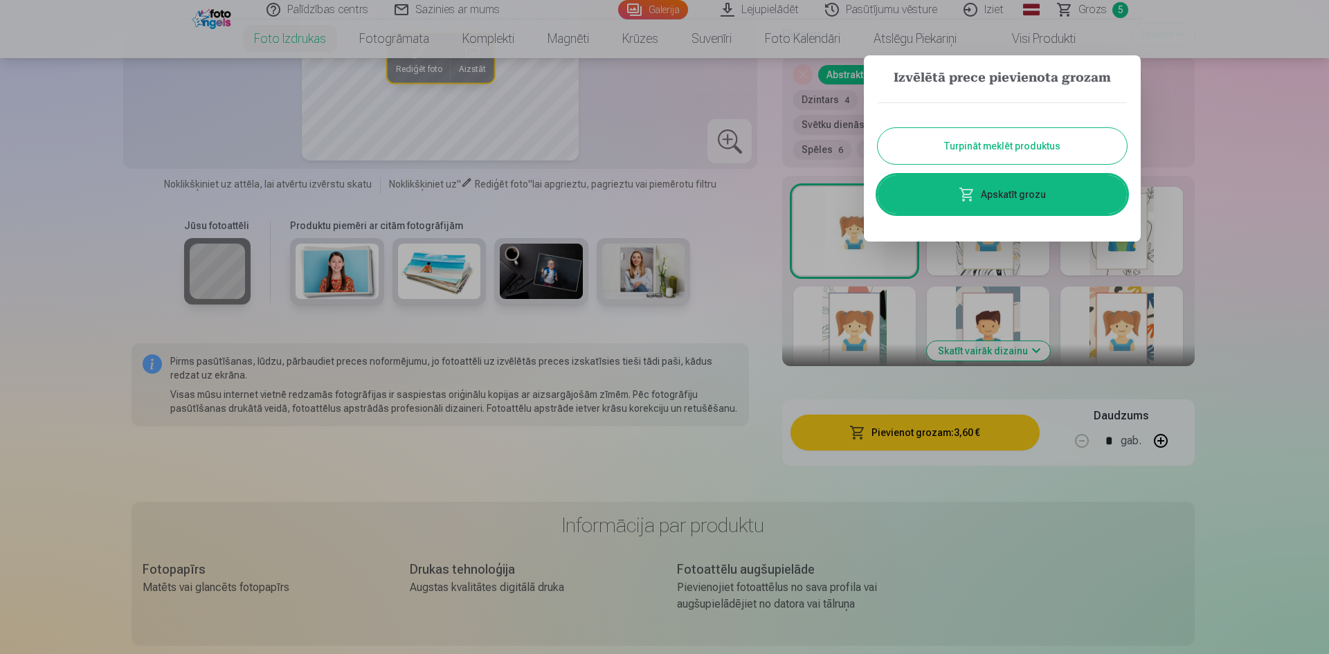
click at [913, 152] on button "Turpināt meklēt produktus" at bounding box center [1001, 146] width 249 height 36
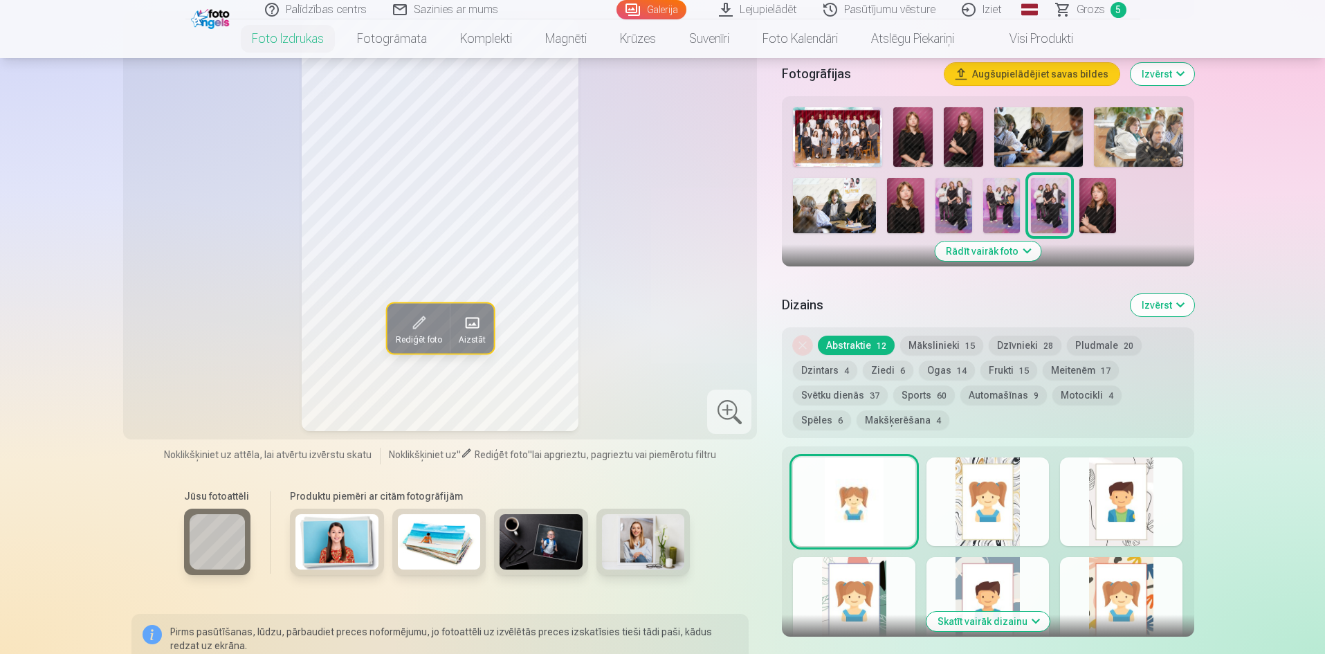
scroll to position [415, 0]
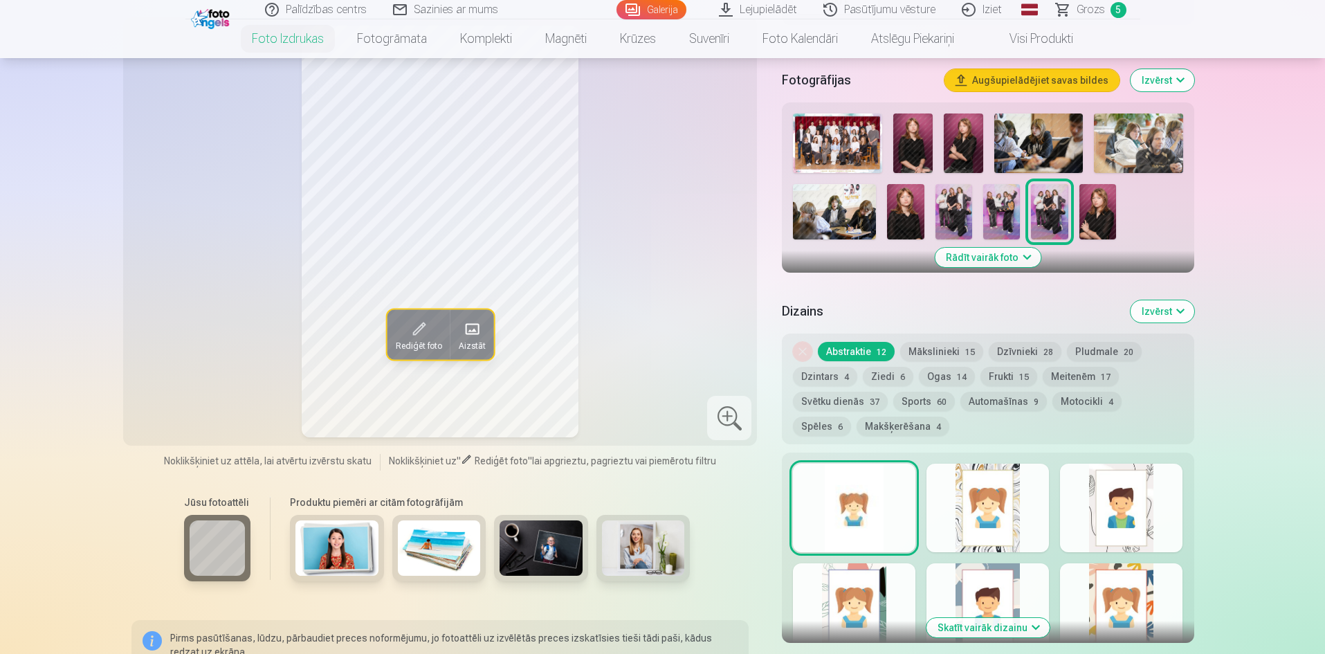
click at [866, 215] on img at bounding box center [834, 211] width 83 height 55
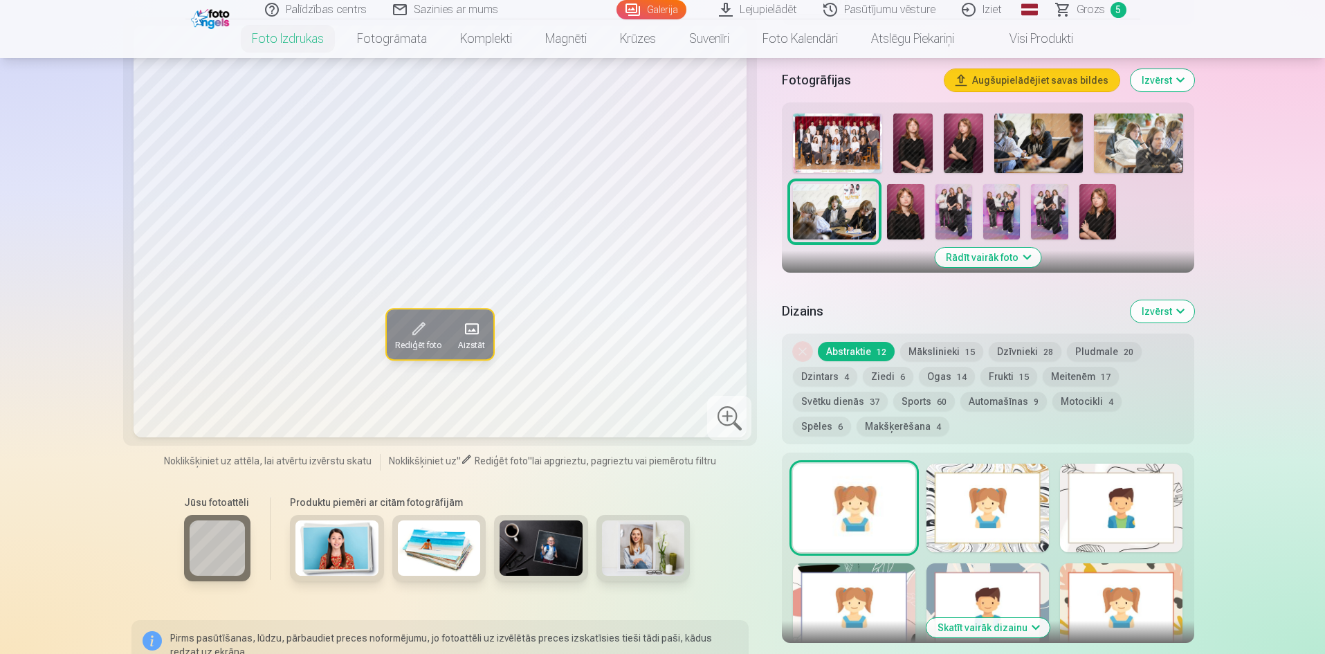
click at [1143, 156] on img at bounding box center [1138, 143] width 89 height 60
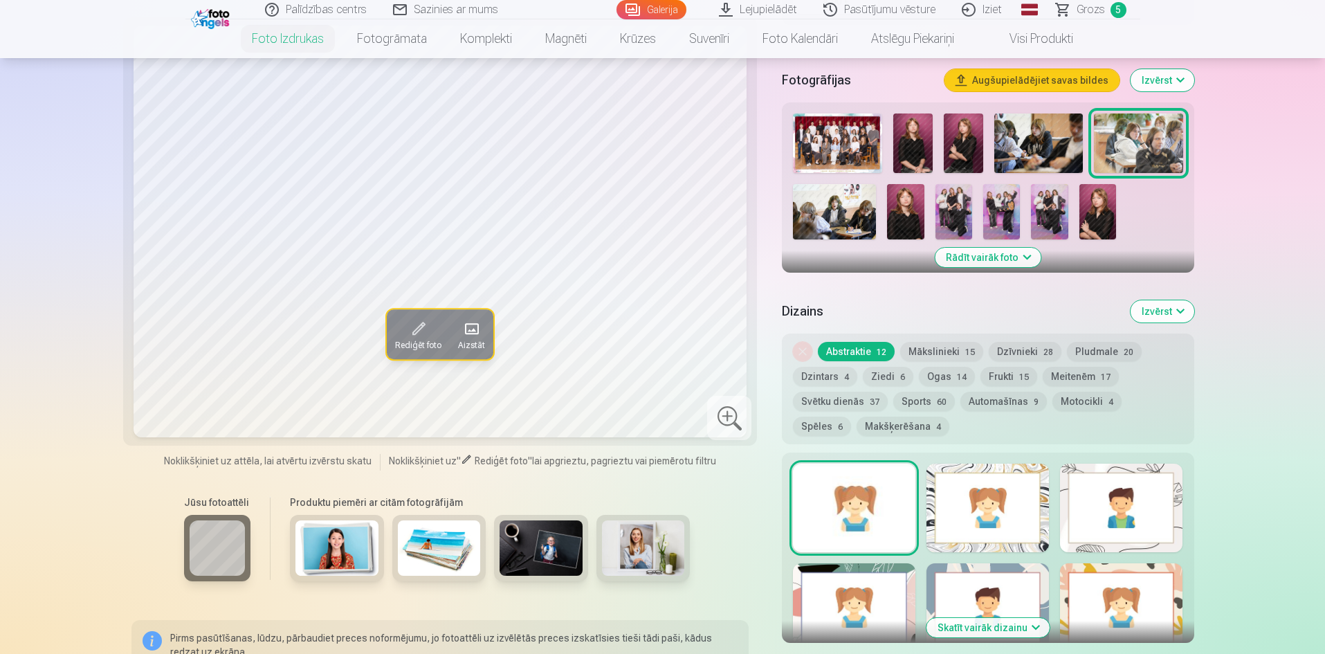
click at [1035, 141] on img at bounding box center [1038, 143] width 89 height 60
click at [1067, 80] on button "Augšupielādējiet savas bildes" at bounding box center [1032, 80] width 175 height 22
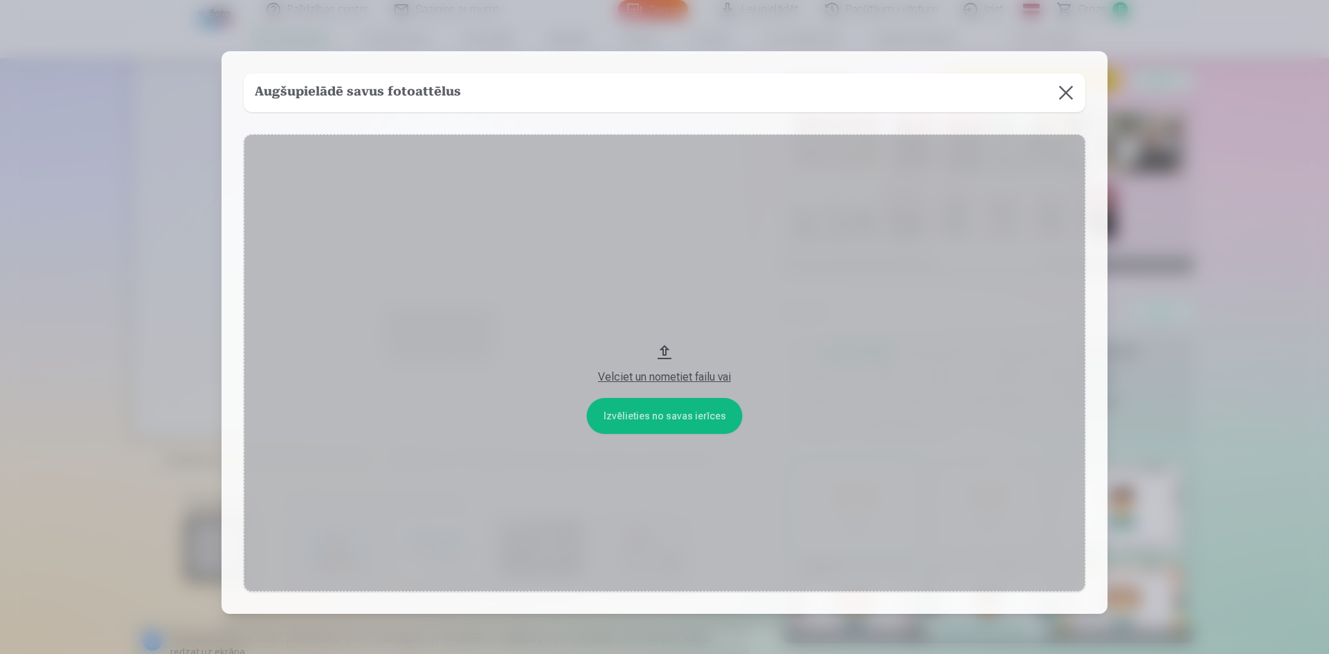
drag, startPoint x: 1062, startPoint y: 88, endPoint x: 1064, endPoint y: 95, distance: 8.1
click at [1062, 89] on button at bounding box center [1065, 92] width 39 height 39
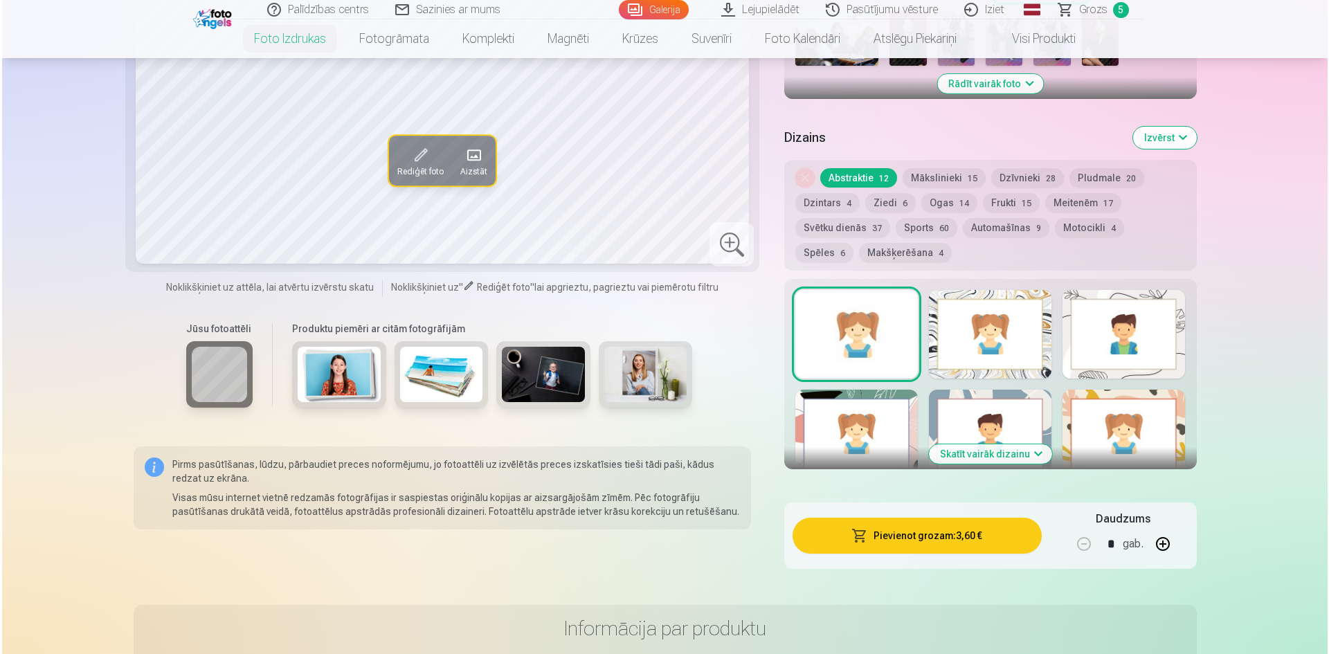
scroll to position [692, 0]
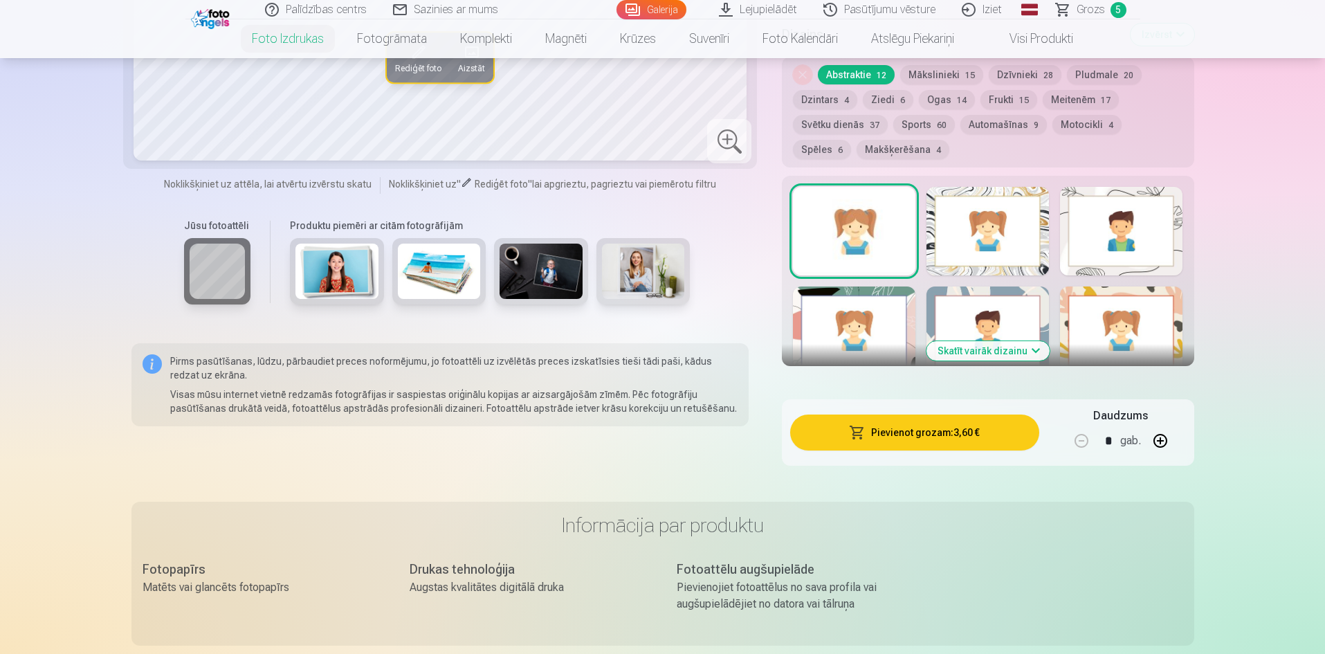
click at [936, 439] on button "Pievienot grozam : 3,60 €" at bounding box center [914, 433] width 248 height 36
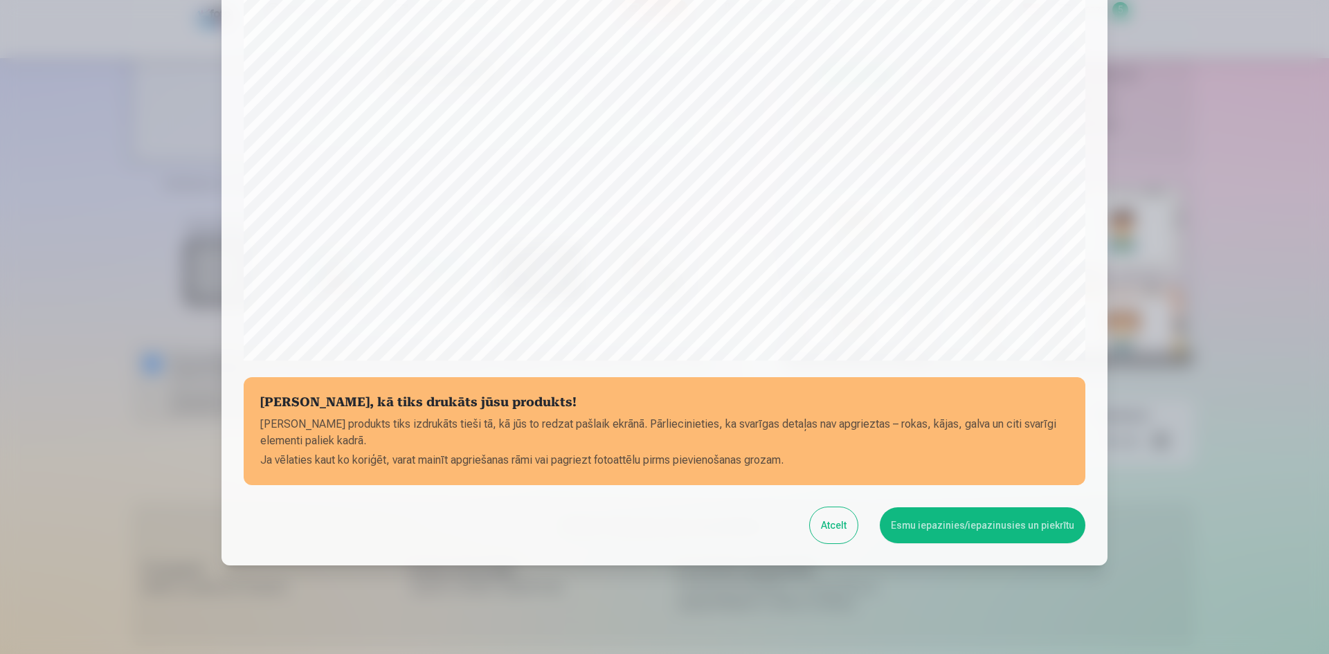
scroll to position [343, 0]
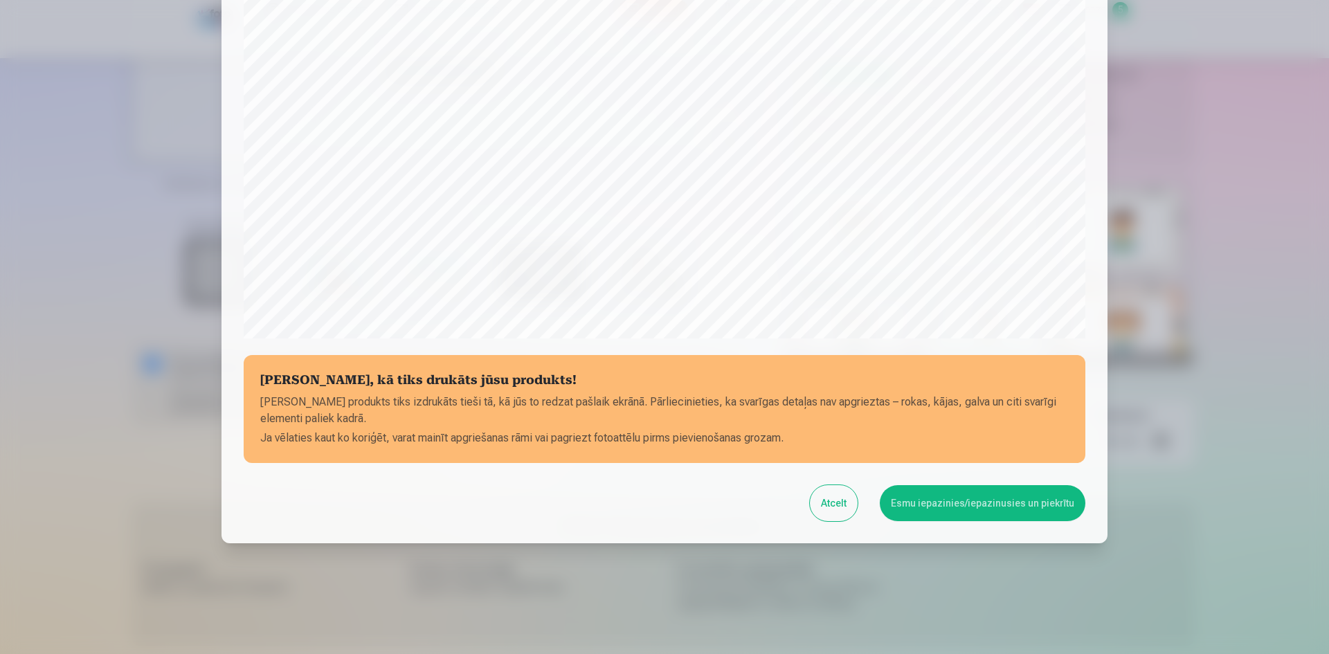
click at [949, 494] on button "Esmu iepazinies/iepazinusies un piekrītu" at bounding box center [983, 503] width 206 height 36
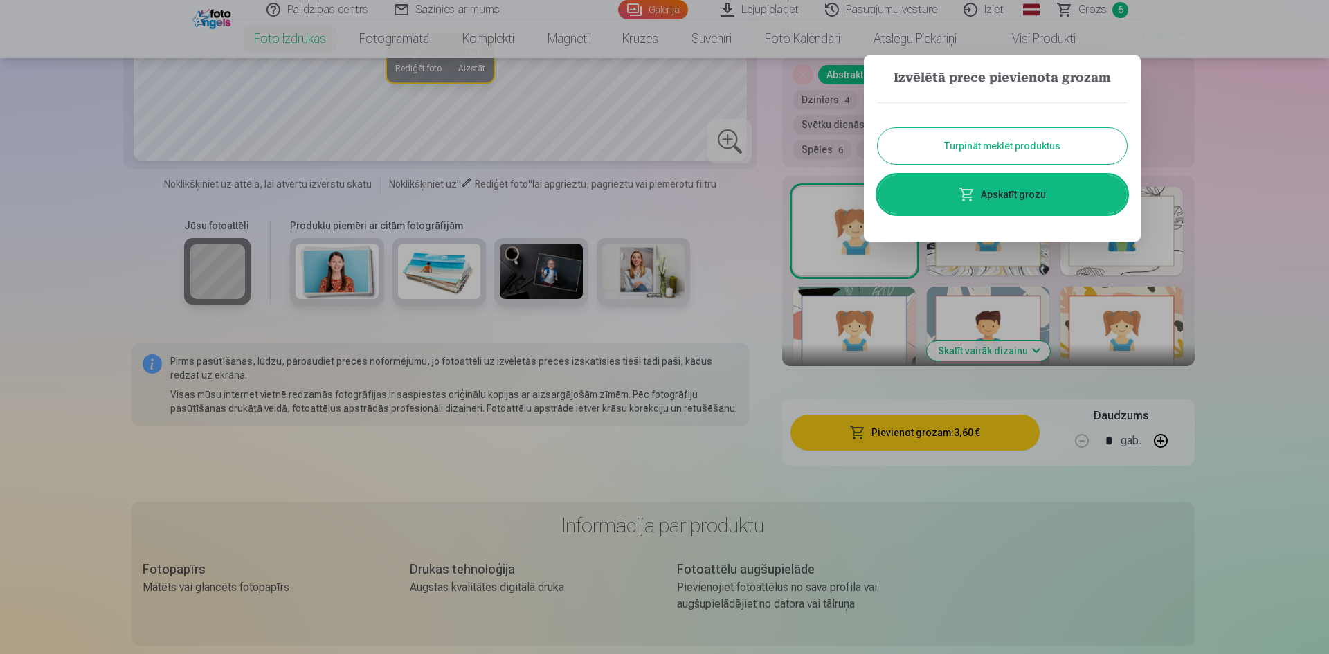
click at [1003, 205] on link "Apskatīt grozu" at bounding box center [1001, 194] width 249 height 39
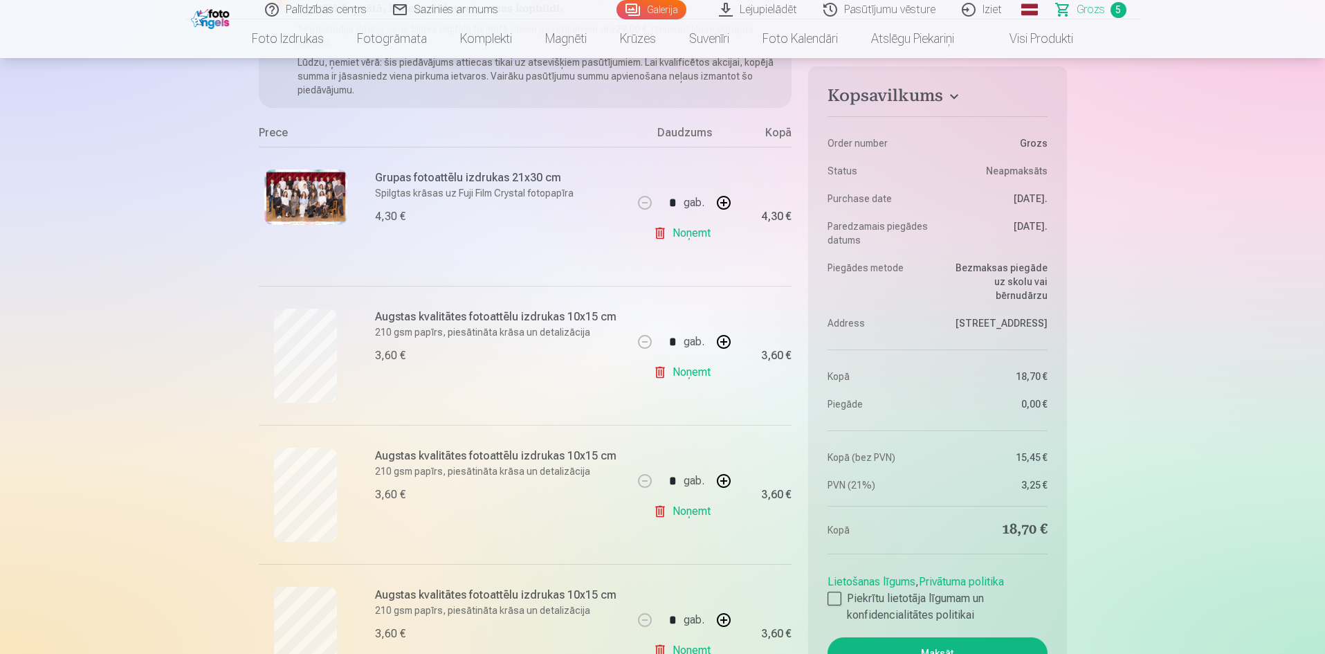
scroll to position [346, 0]
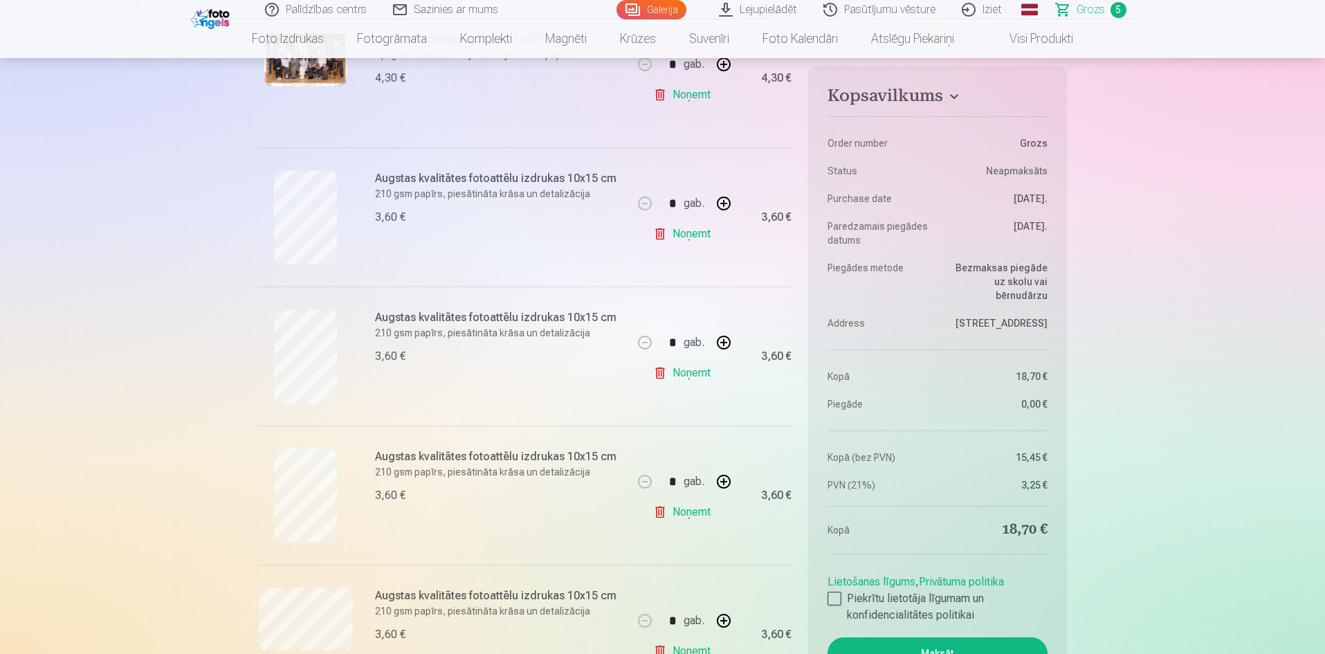
click at [719, 348] on button "button" at bounding box center [723, 342] width 33 height 33
type input "*"
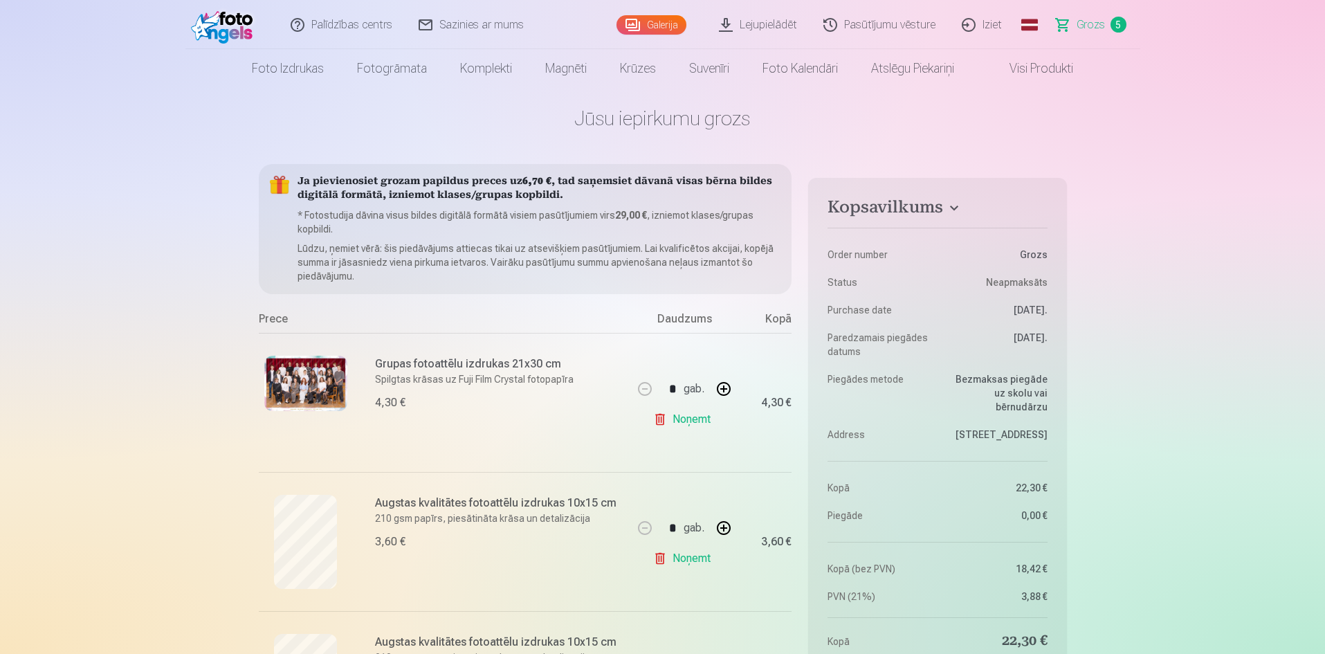
scroll to position [0, 0]
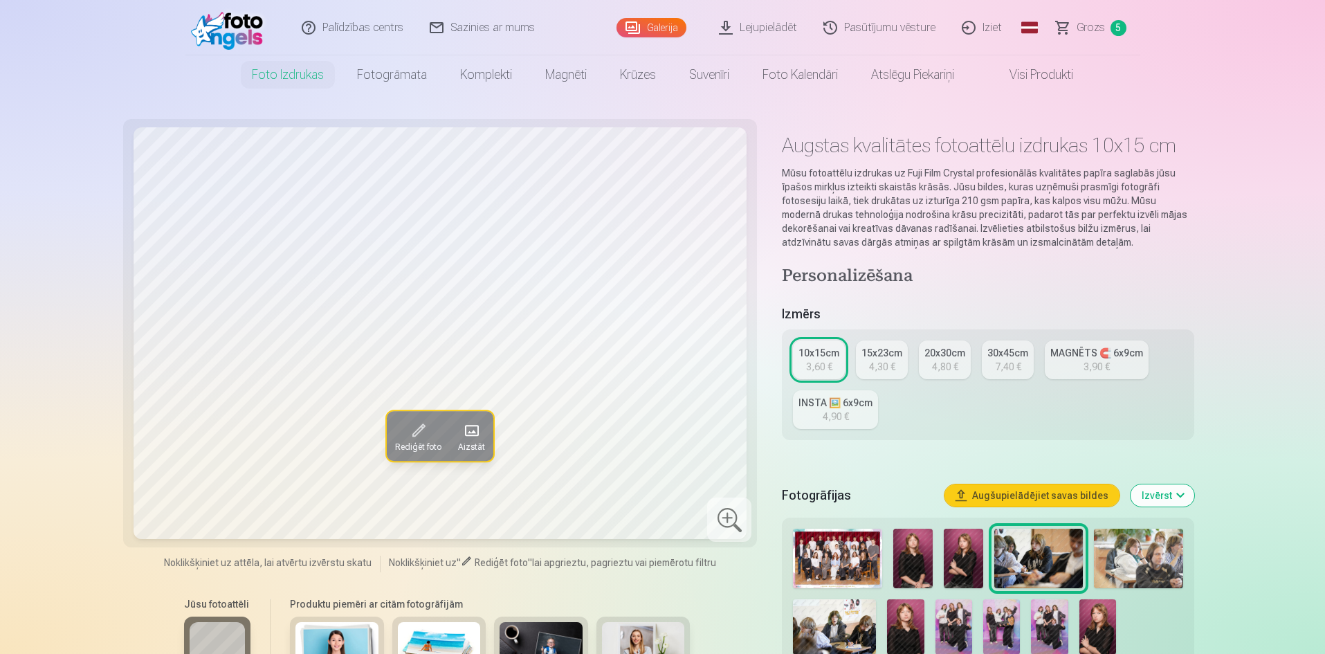
click at [1098, 629] on img at bounding box center [1098, 626] width 37 height 55
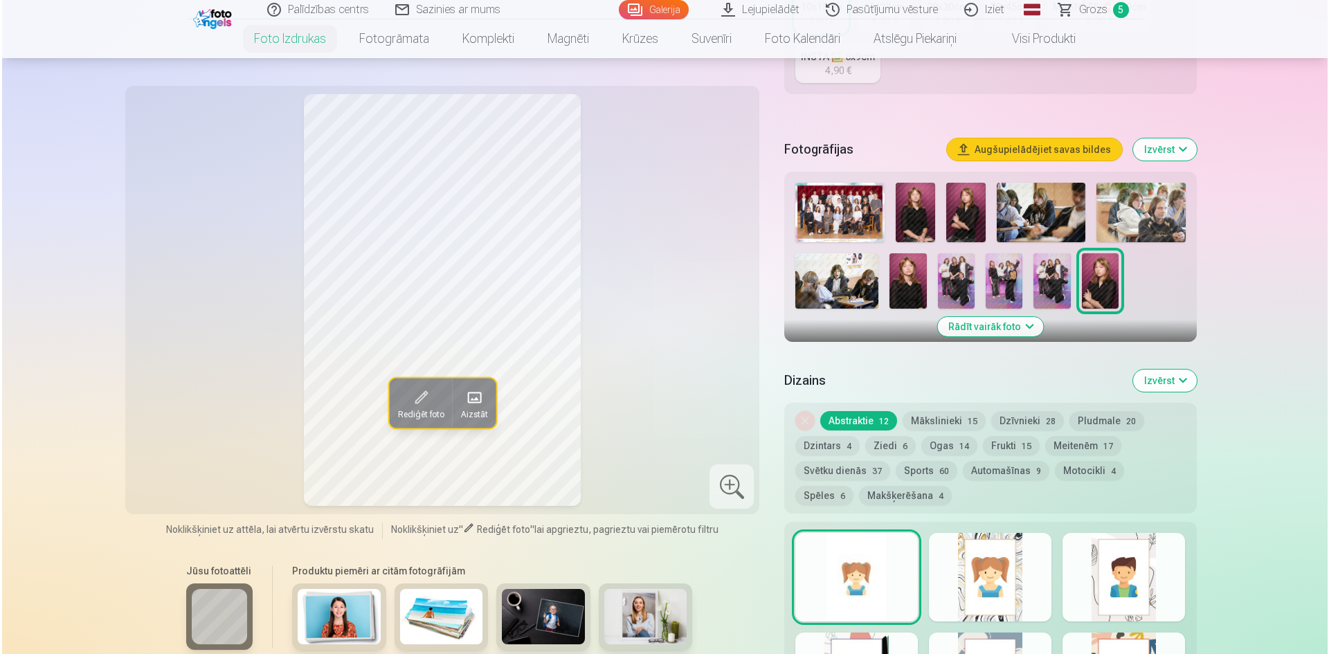
scroll to position [623, 0]
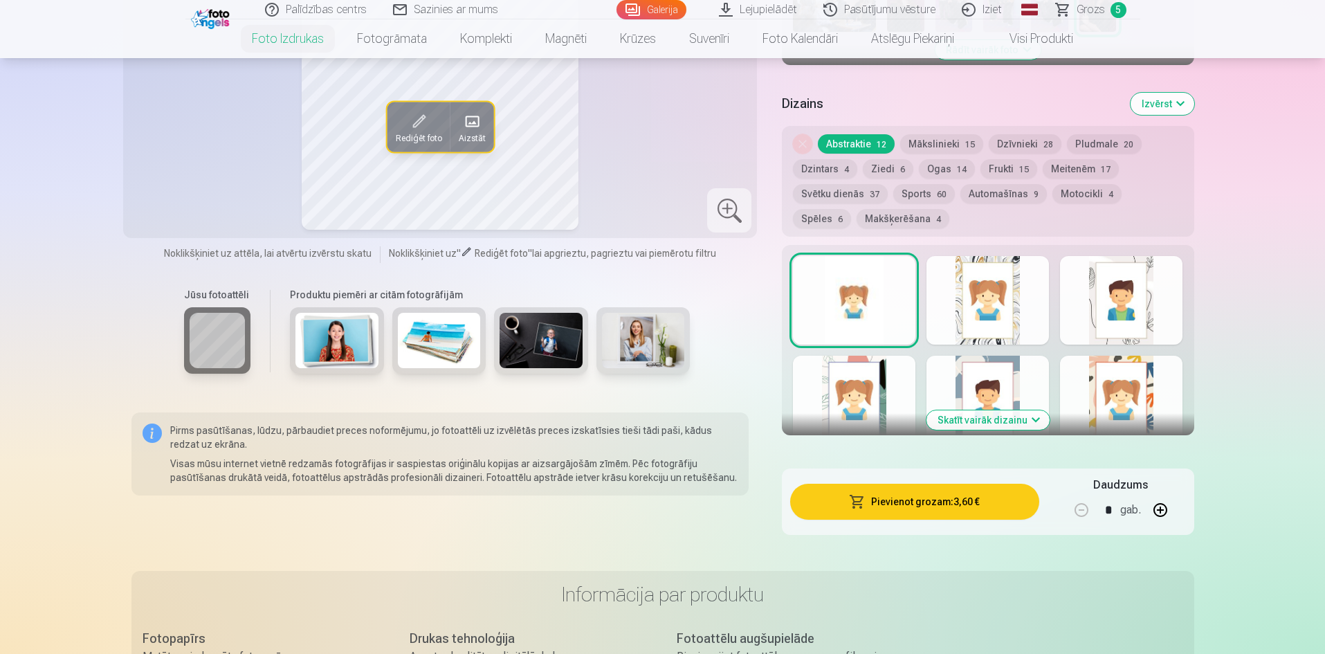
click at [915, 506] on button "Pievienot grozam : 3,60 €" at bounding box center [914, 502] width 248 height 36
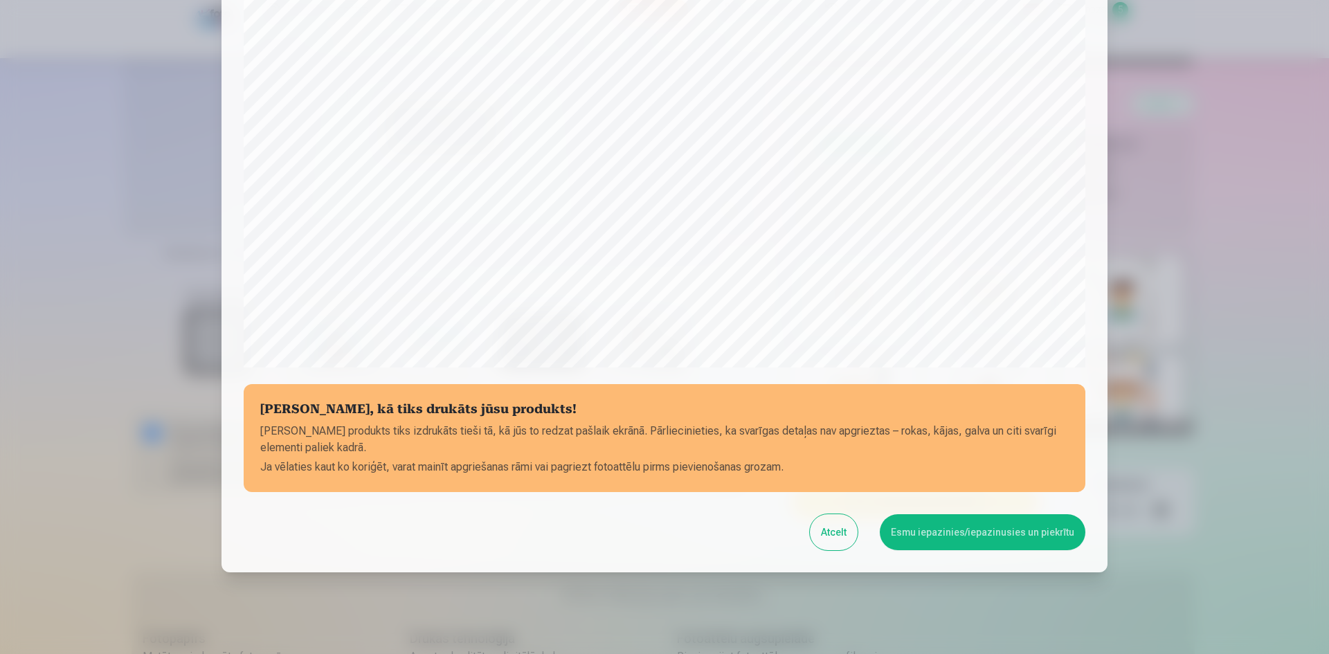
scroll to position [343, 0]
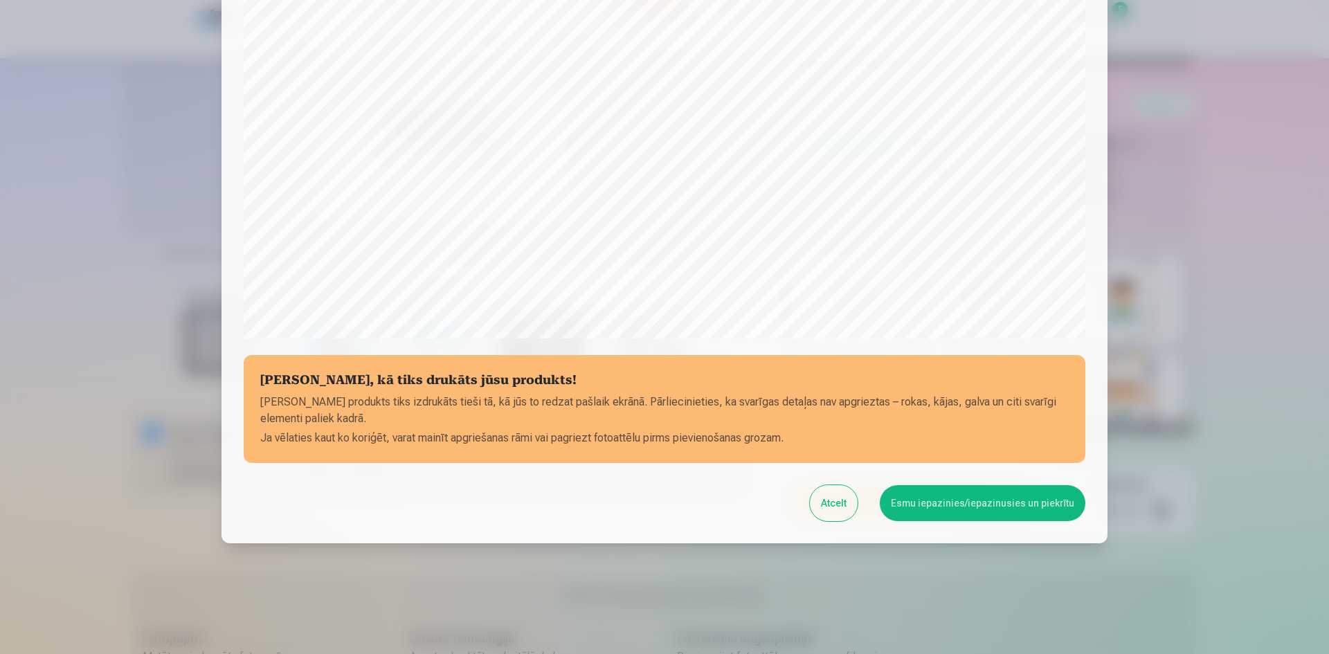
click at [940, 498] on button "Esmu iepazinies/iepazinusies un piekrītu" at bounding box center [983, 503] width 206 height 36
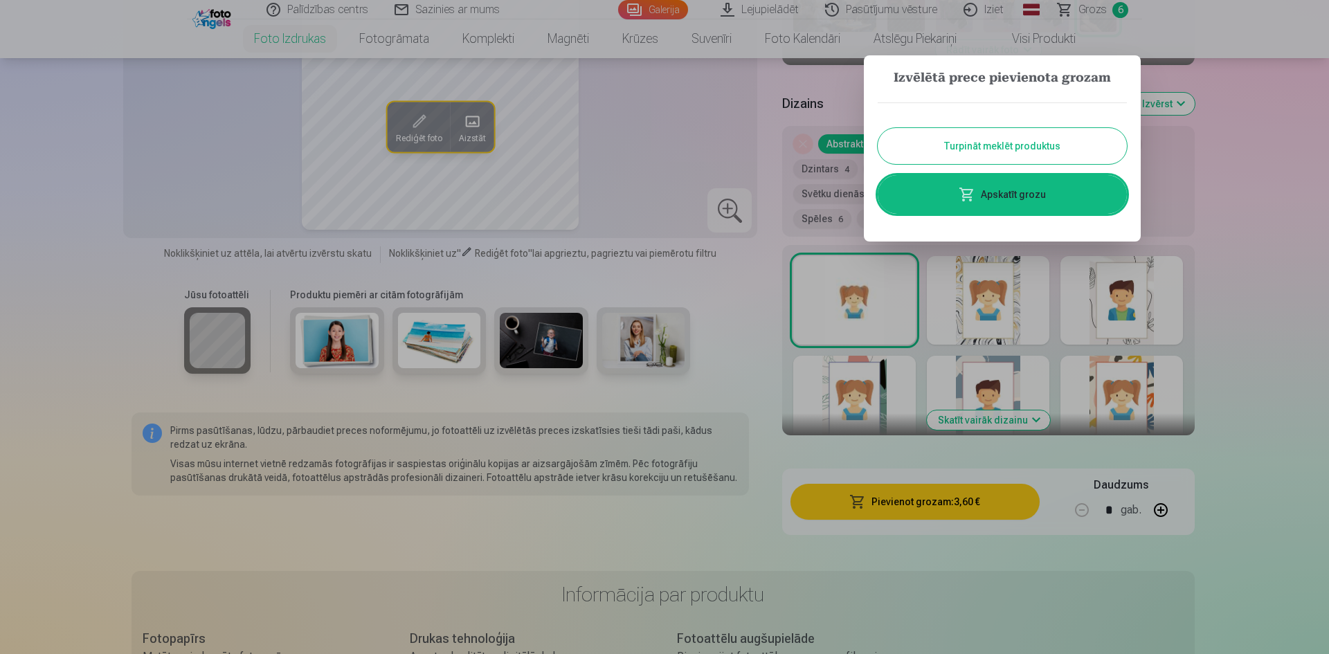
click at [1005, 203] on link "Apskatīt grozu" at bounding box center [1001, 194] width 249 height 39
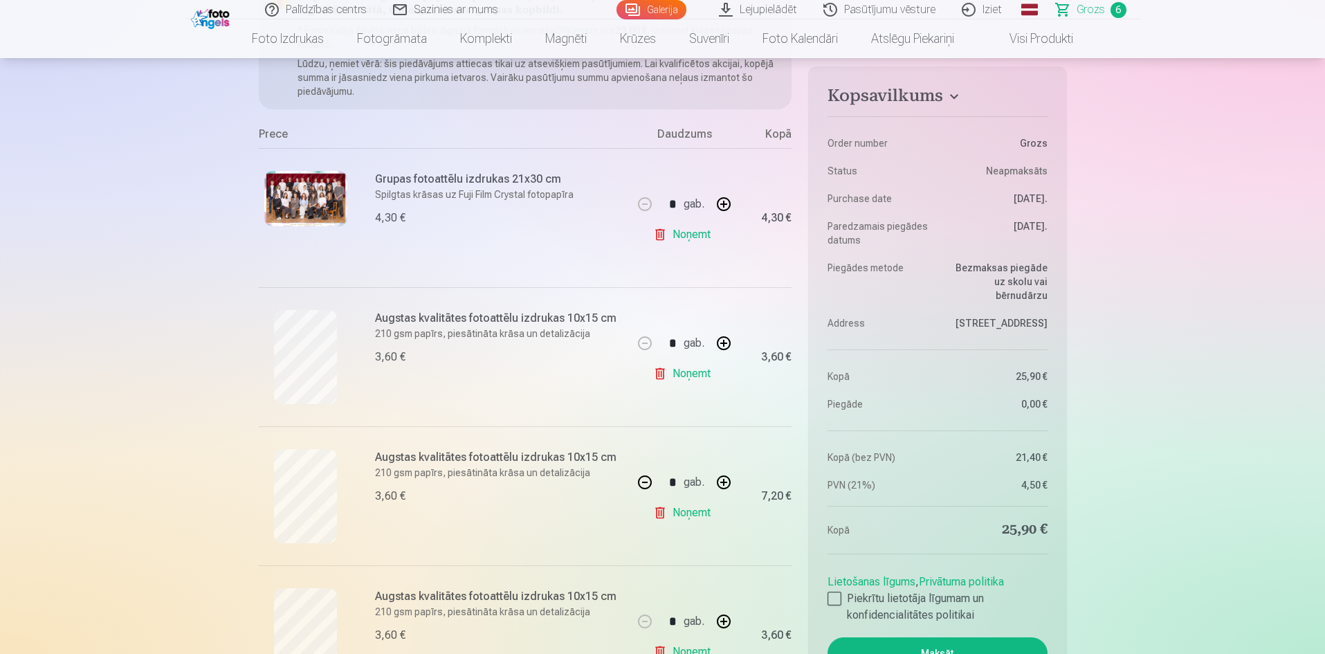
scroll to position [208, 0]
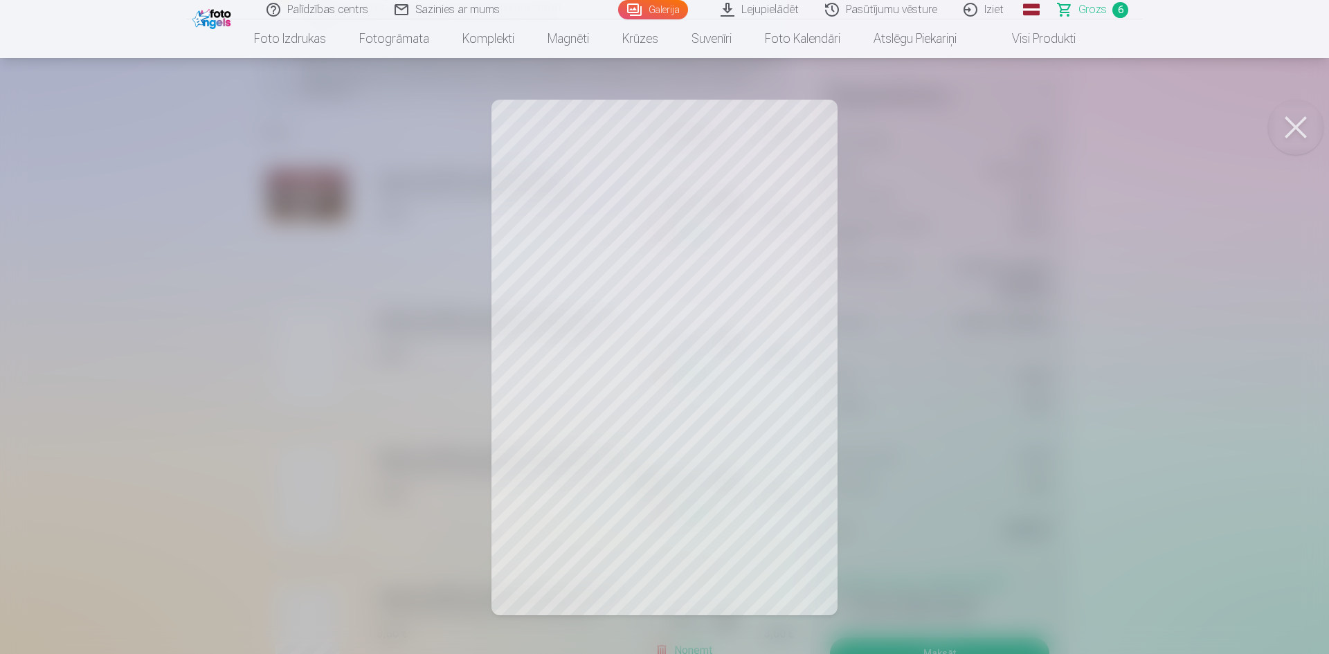
click at [1301, 134] on button at bounding box center [1295, 127] width 55 height 55
click at [1295, 120] on button at bounding box center [1295, 127] width 55 height 55
click at [1285, 118] on button at bounding box center [1295, 127] width 55 height 55
click at [1286, 124] on button at bounding box center [1295, 127] width 55 height 55
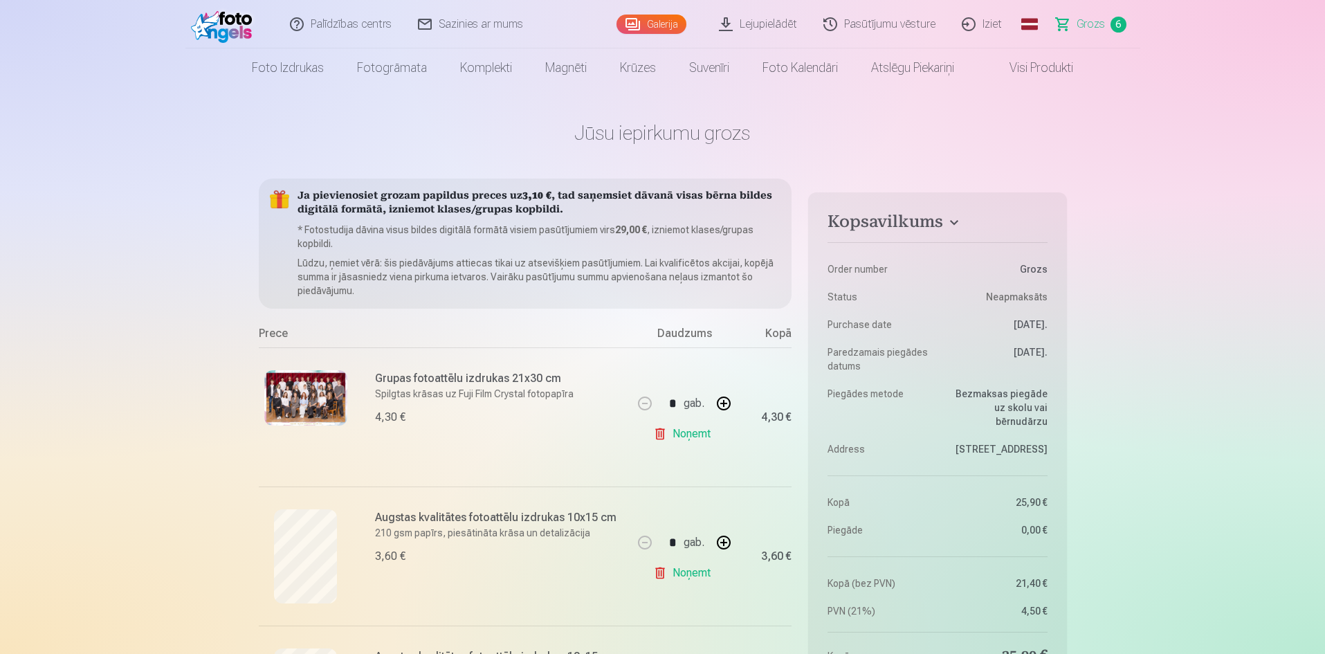
scroll to position [0, 0]
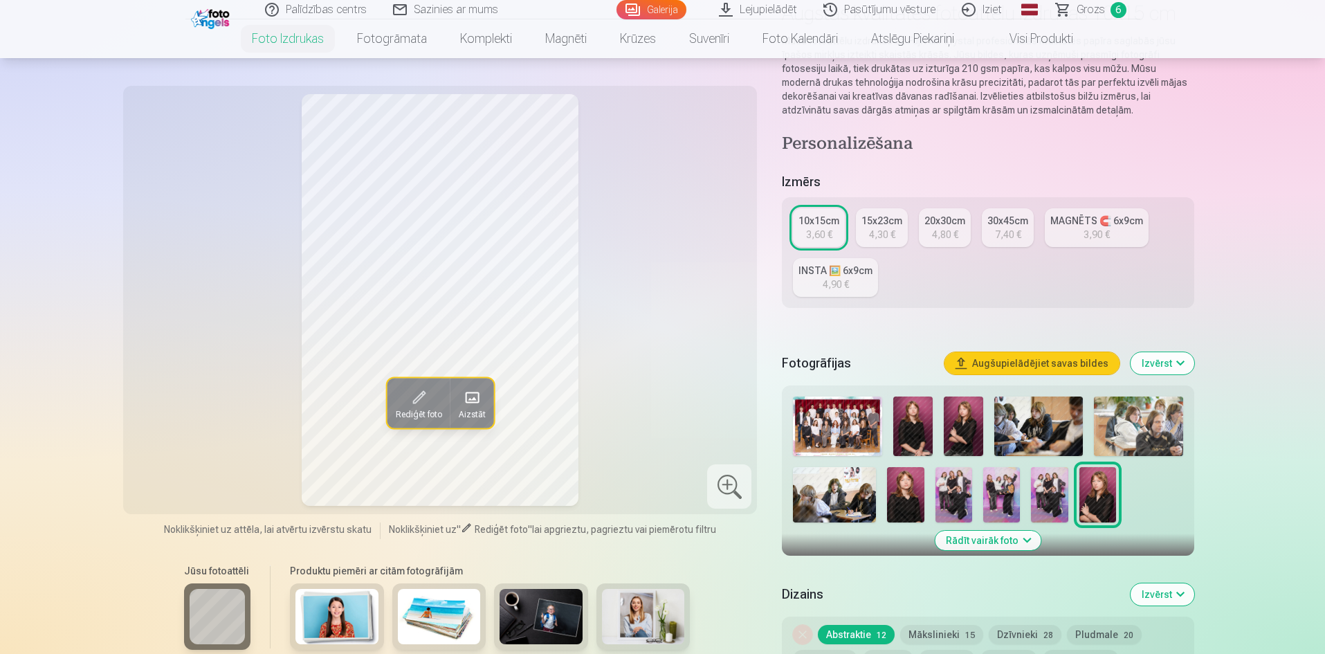
scroll to position [138, 0]
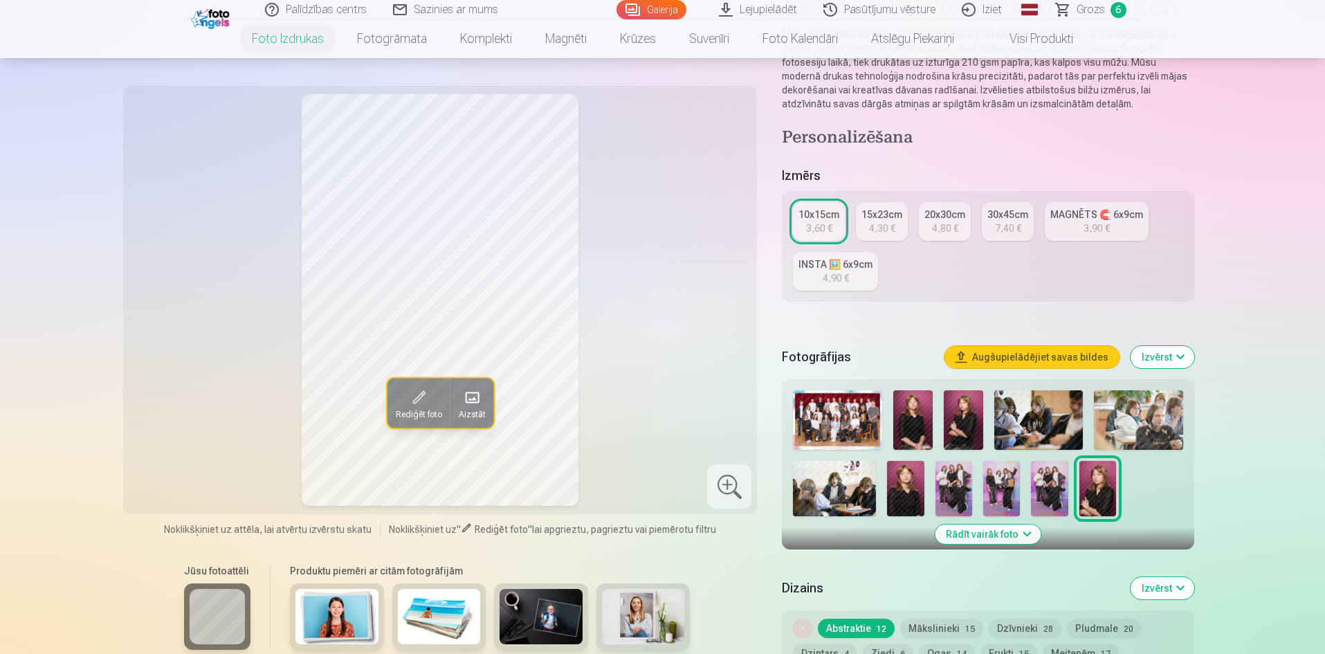
click at [898, 486] on img at bounding box center [905, 488] width 37 height 55
click at [885, 214] on div "15x23cm" at bounding box center [882, 215] width 41 height 14
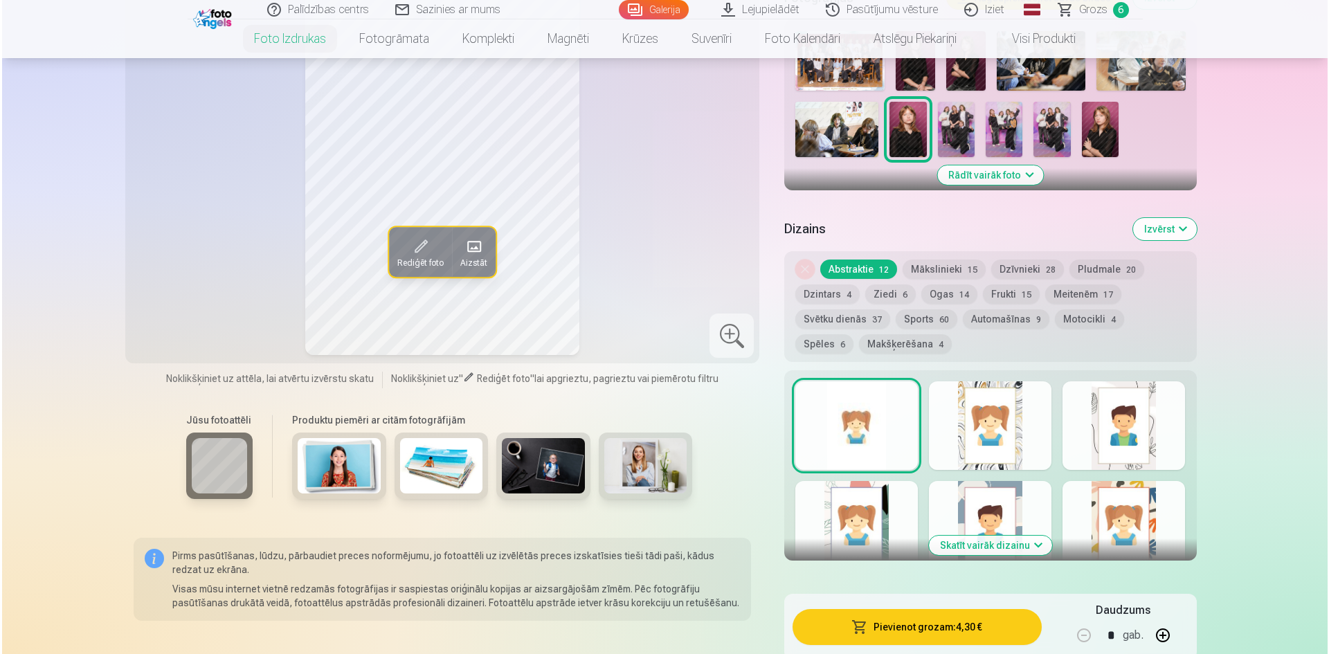
scroll to position [623, 0]
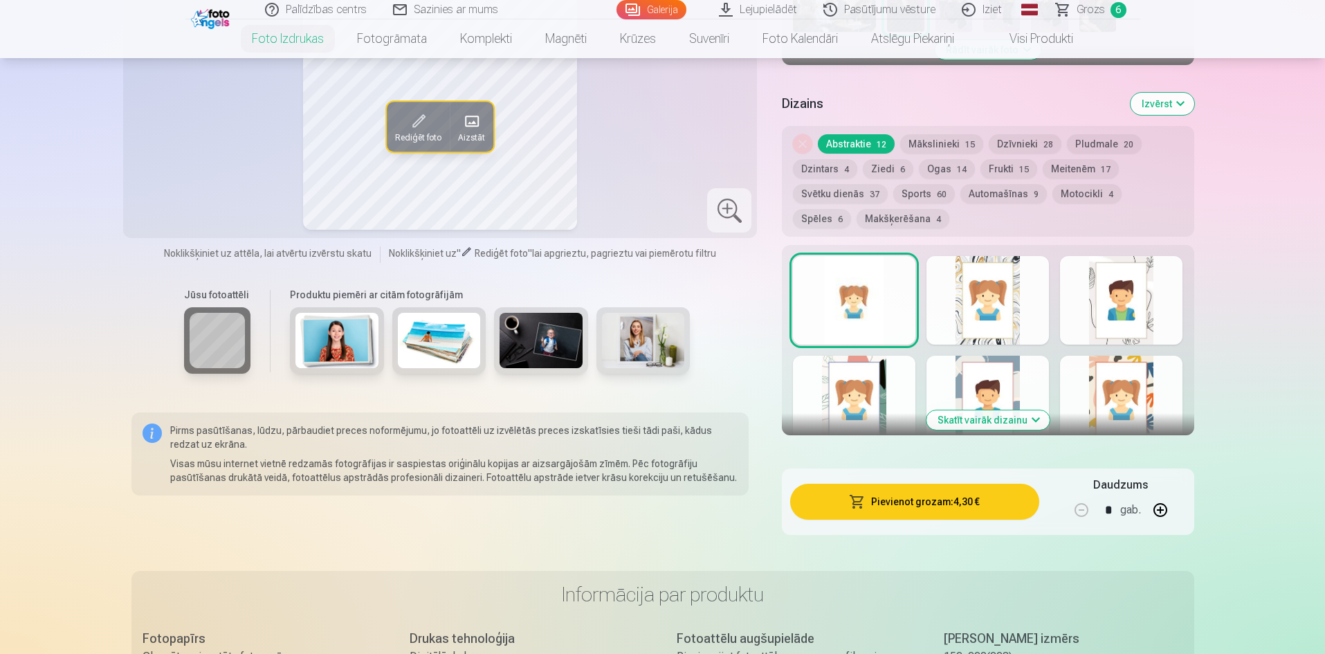
click at [870, 508] on button "Pievienot grozam : 4,30 €" at bounding box center [914, 502] width 248 height 36
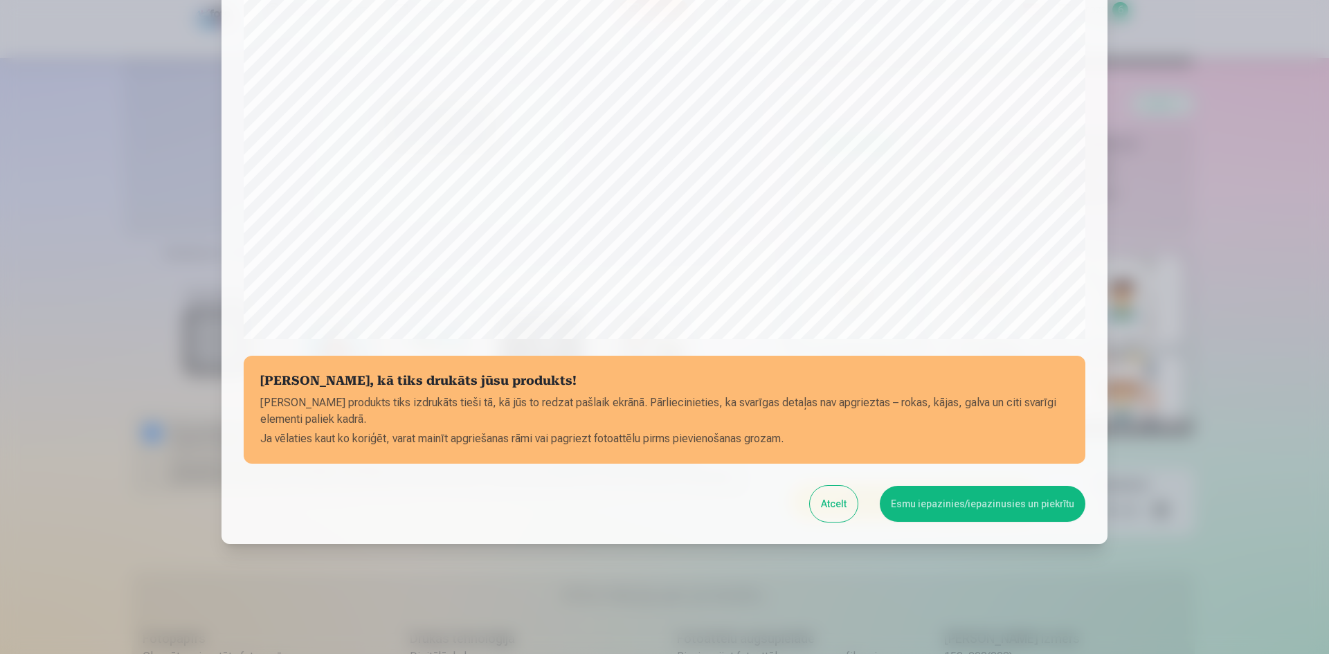
scroll to position [343, 0]
click at [905, 500] on button "Esmu iepazinies/iepazinusies un piekrītu" at bounding box center [983, 503] width 206 height 36
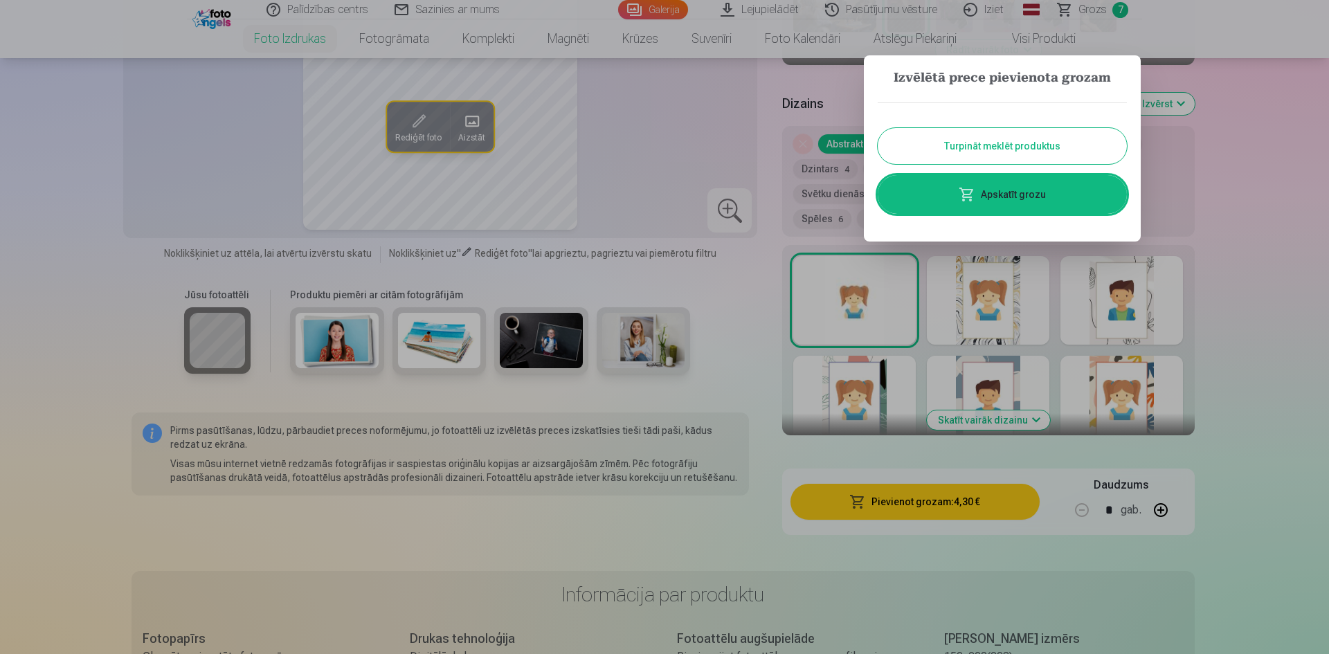
click at [981, 197] on link "Apskatīt grozu" at bounding box center [1001, 194] width 249 height 39
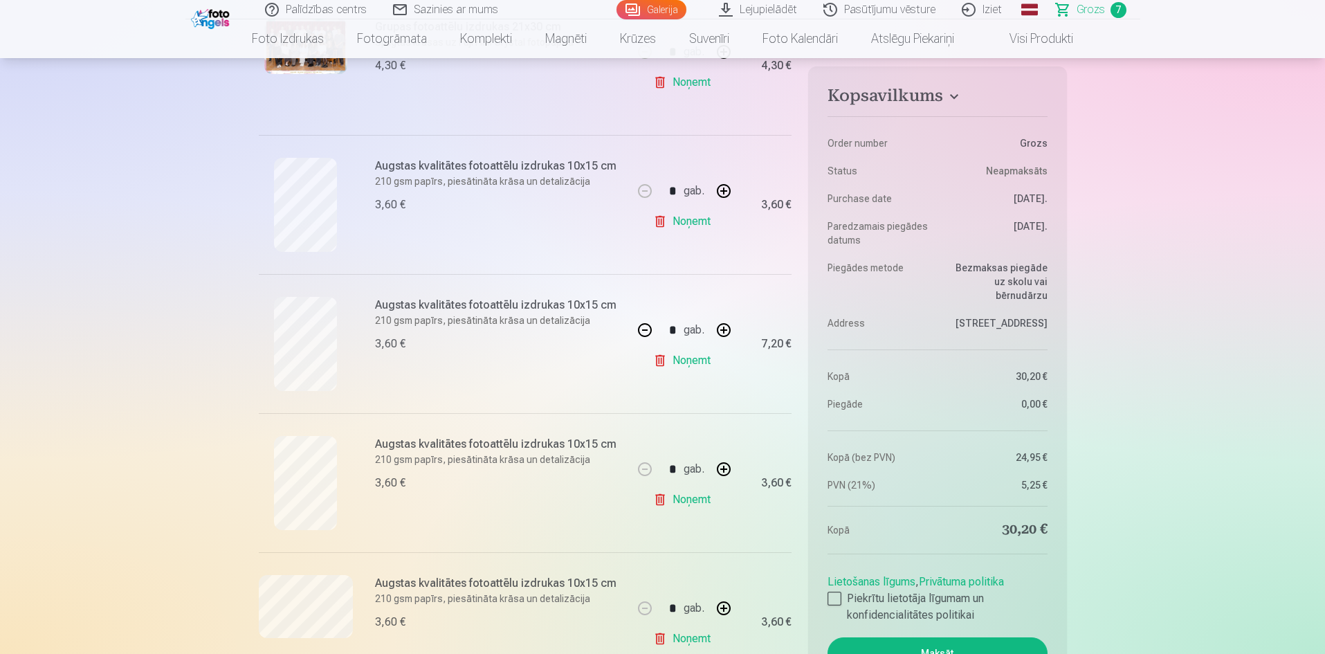
scroll to position [346, 0]
click at [681, 219] on link "Noņemt" at bounding box center [684, 220] width 63 height 28
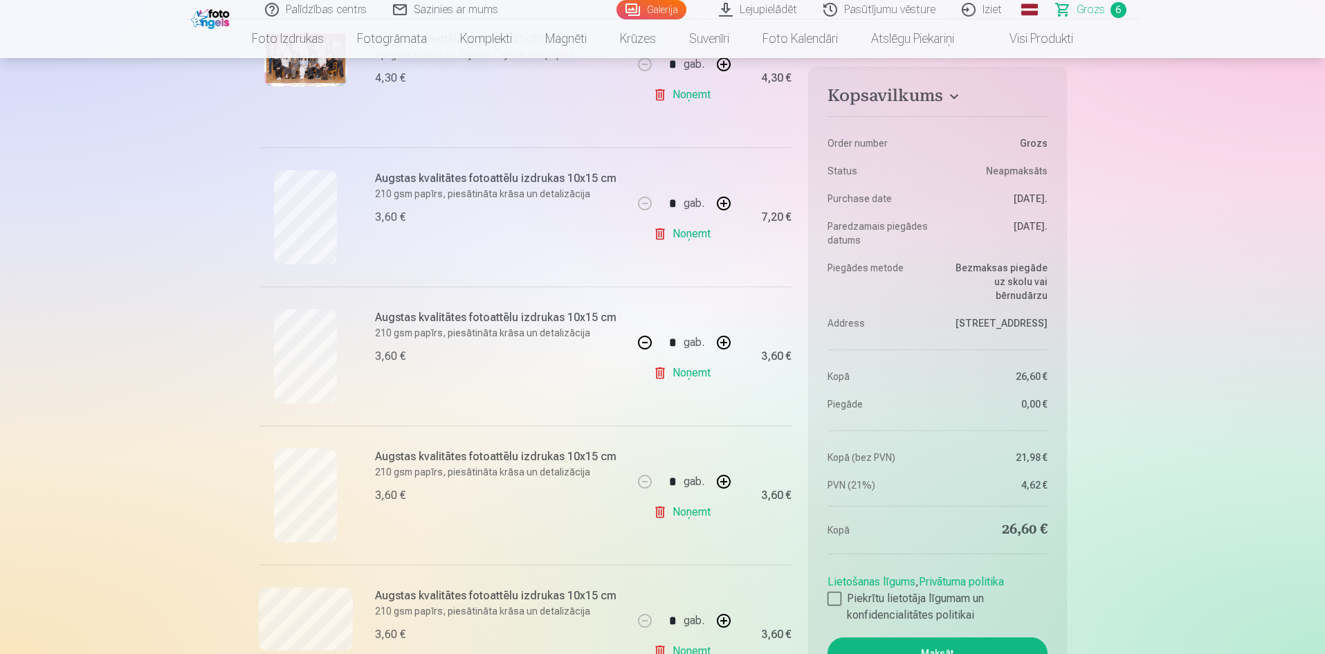
type input "*"
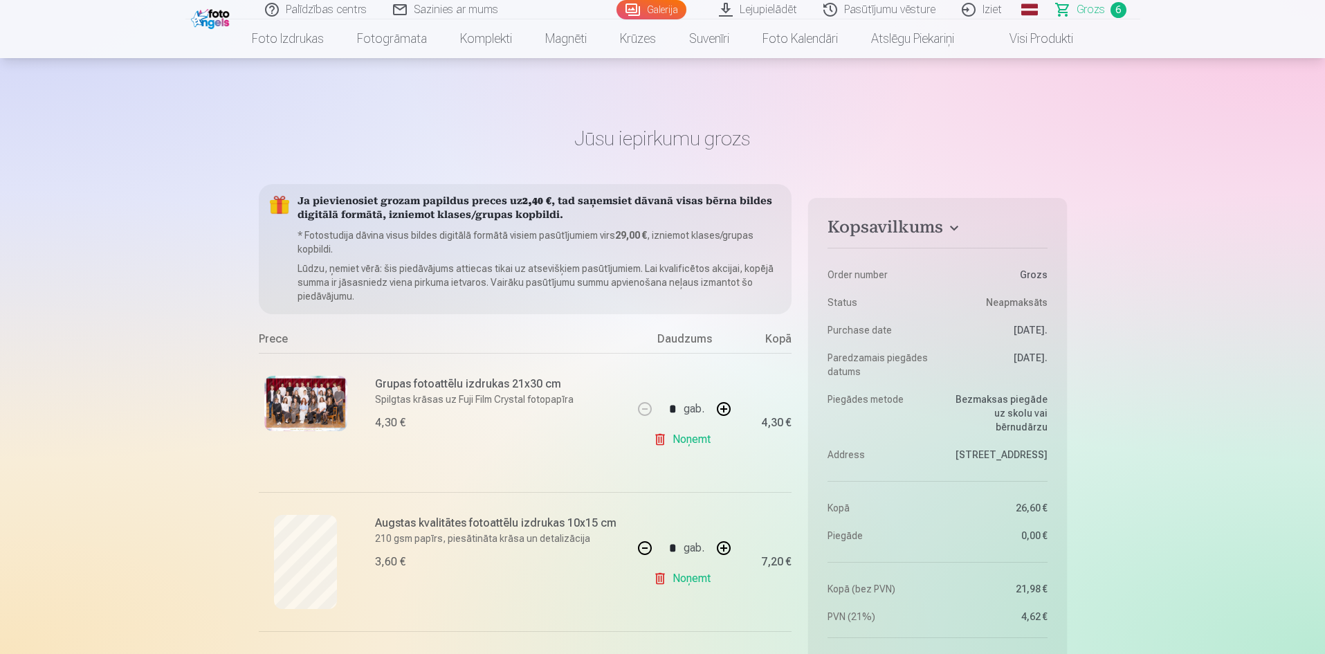
scroll to position [0, 0]
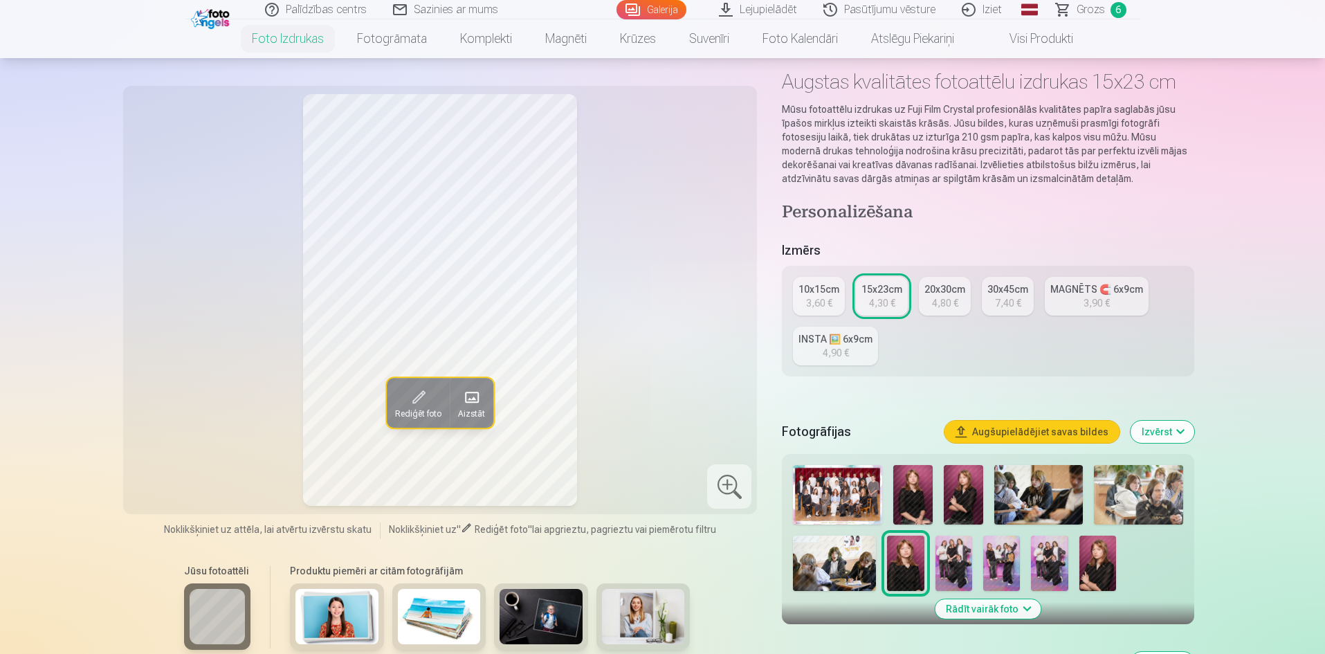
scroll to position [138, 0]
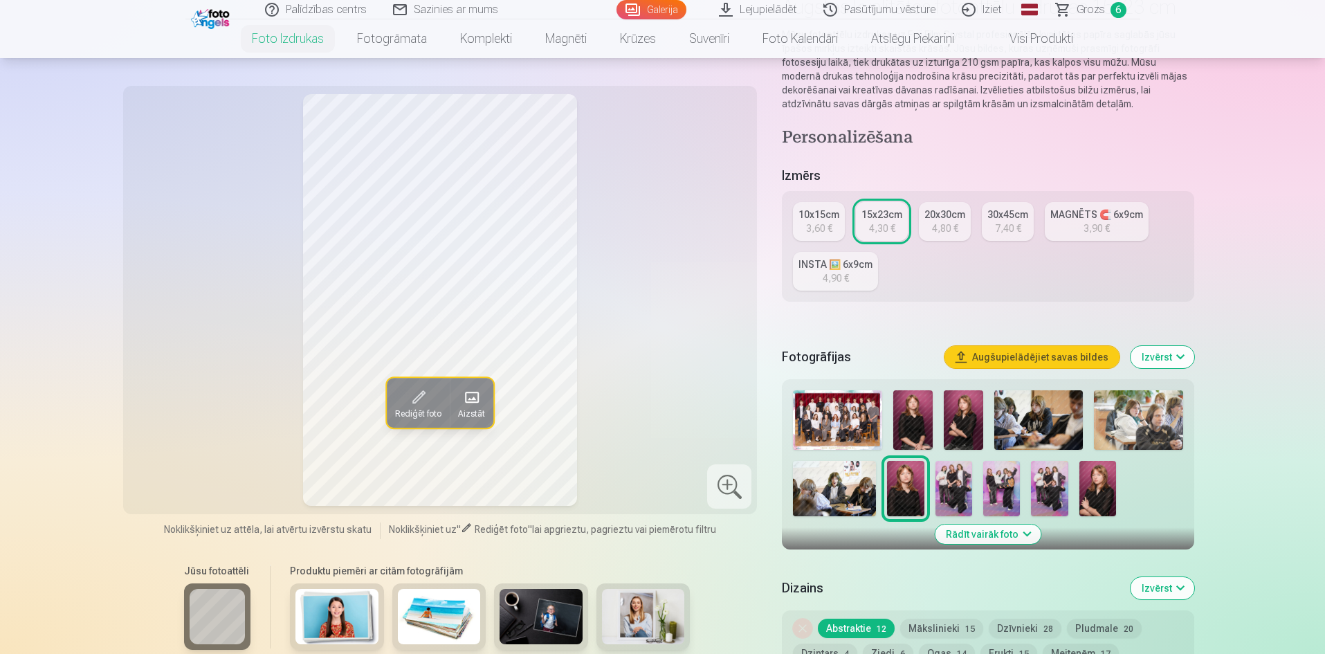
click at [965, 491] on img at bounding box center [954, 488] width 37 height 55
click at [1057, 485] on img at bounding box center [1049, 488] width 37 height 55
click at [950, 481] on img at bounding box center [954, 488] width 37 height 55
click at [1046, 489] on img at bounding box center [1049, 488] width 37 height 55
click at [954, 492] on img at bounding box center [954, 488] width 37 height 55
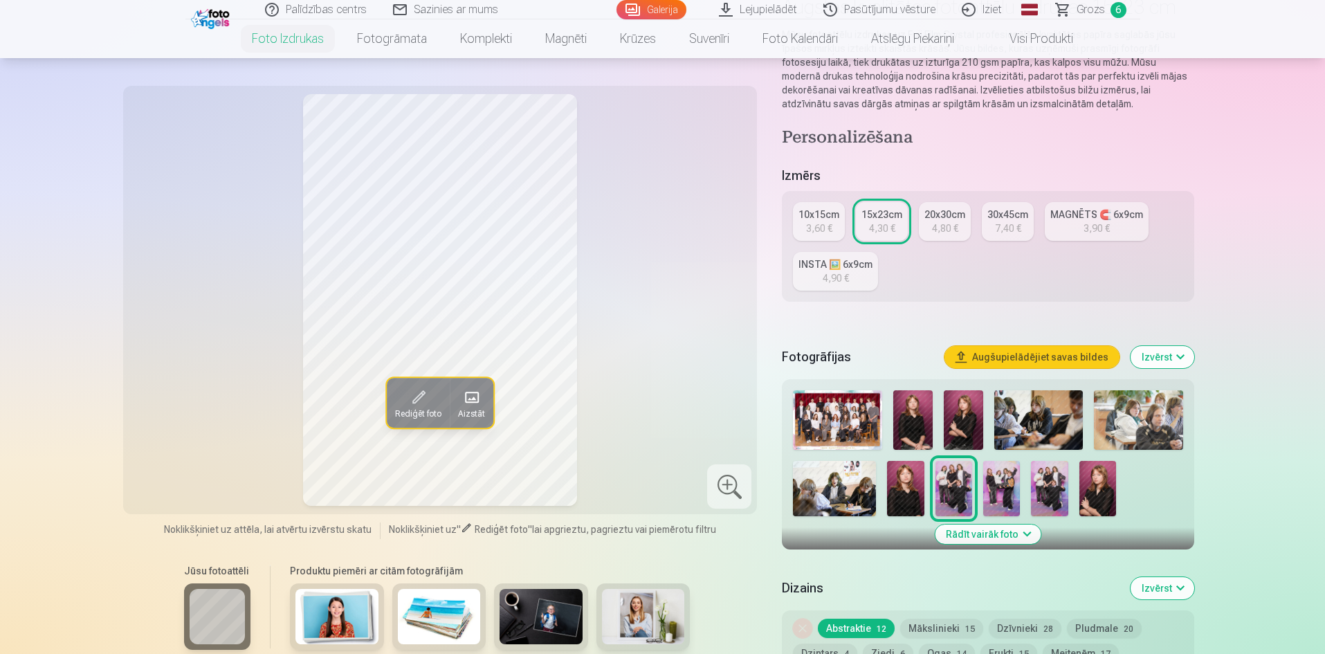
click at [817, 212] on div "10x15cm" at bounding box center [819, 215] width 41 height 14
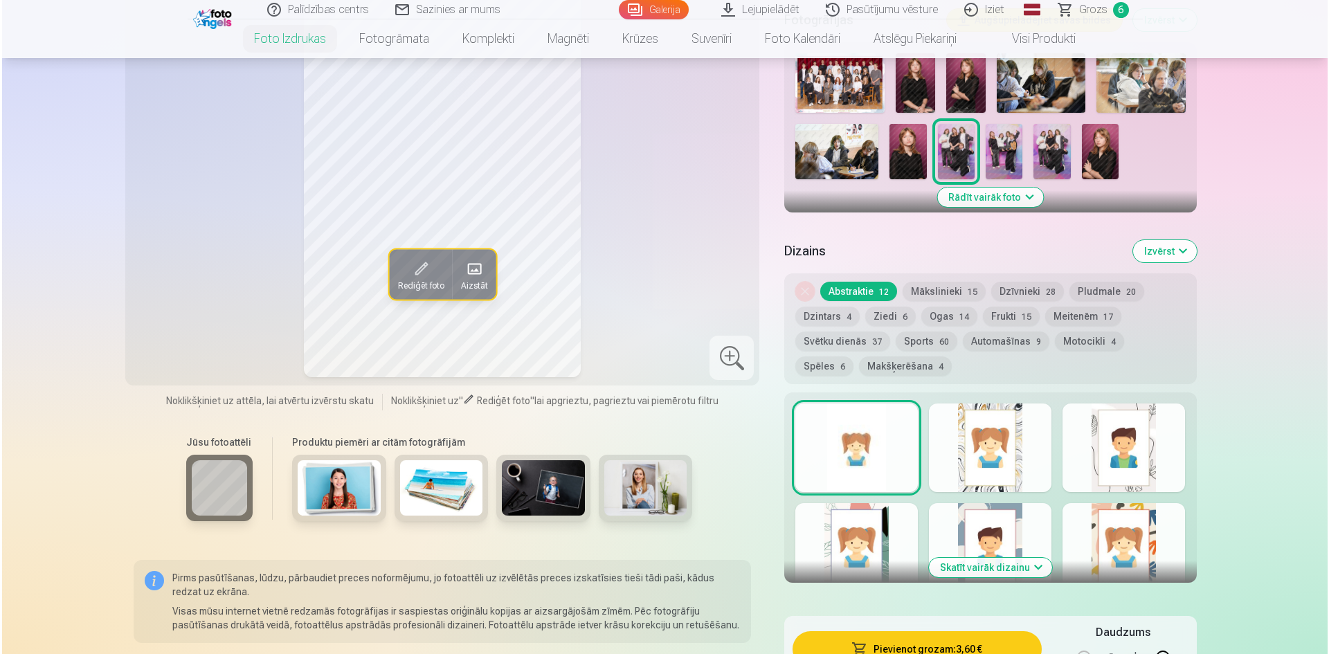
scroll to position [623, 0]
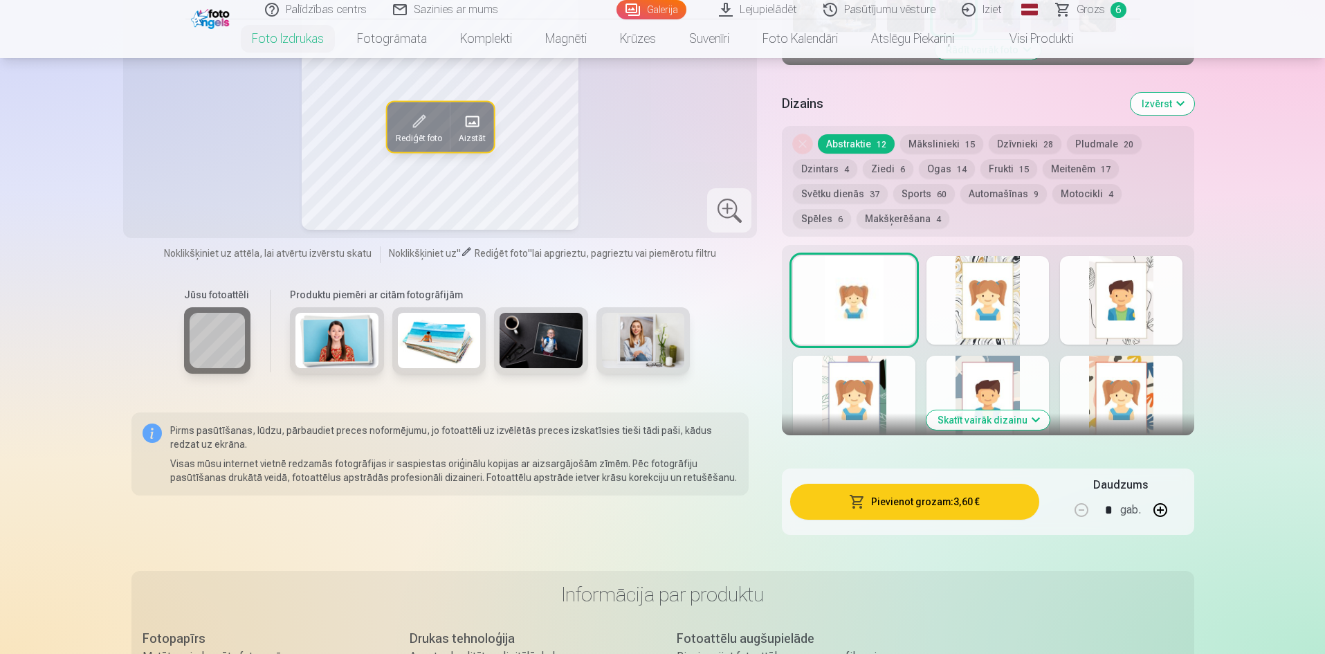
click at [886, 500] on button "Pievienot grozam : 3,60 €" at bounding box center [914, 502] width 248 height 36
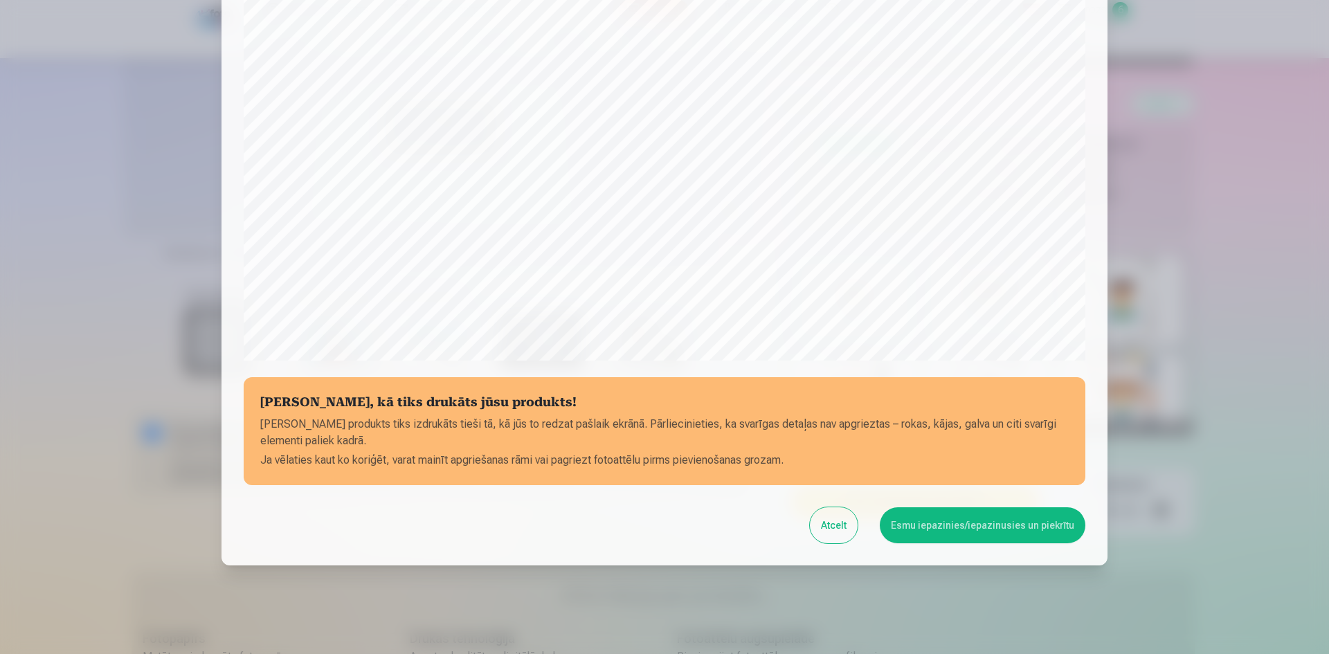
scroll to position [343, 0]
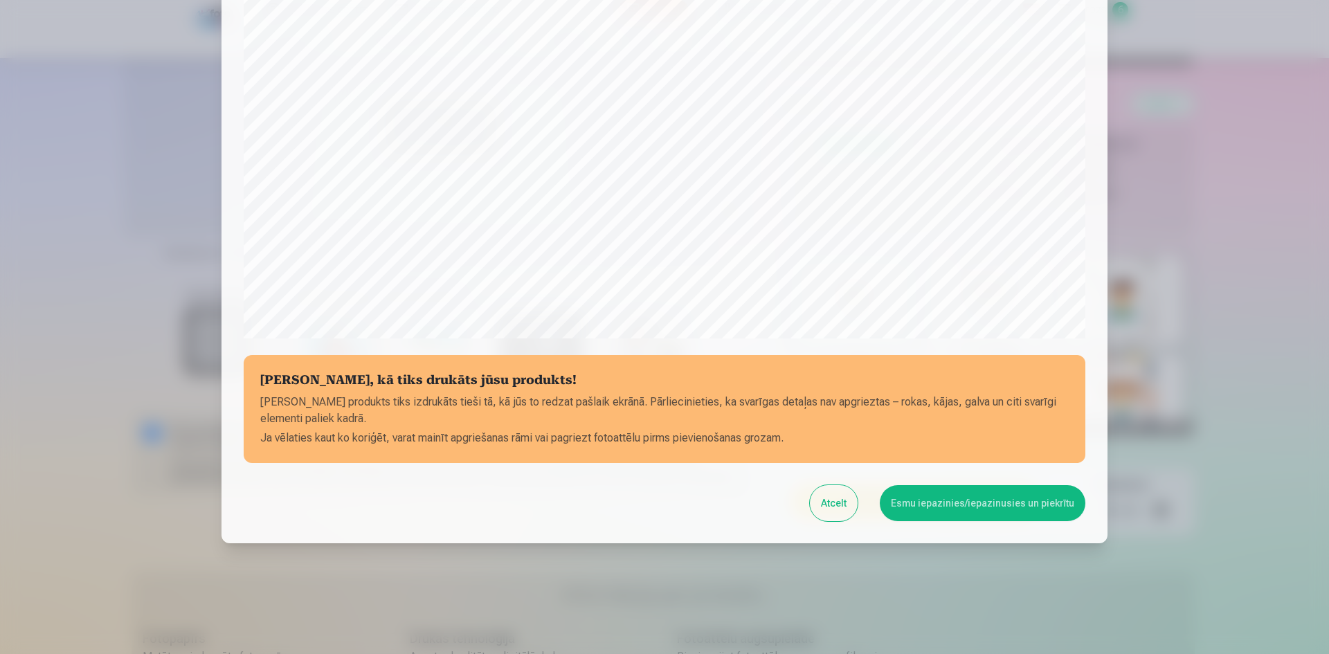
click at [906, 503] on button "Esmu iepazinies/iepazinusies un piekrītu" at bounding box center [983, 503] width 206 height 36
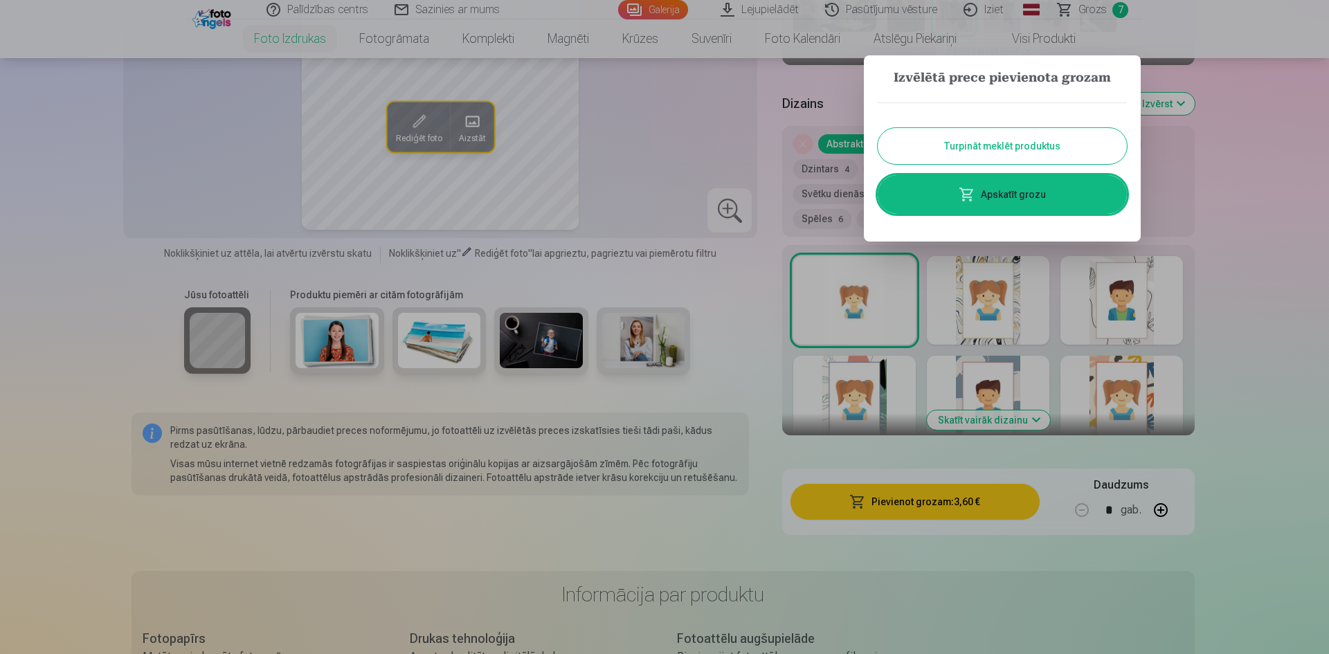
click at [964, 185] on link "Apskatīt grozu" at bounding box center [1001, 194] width 249 height 39
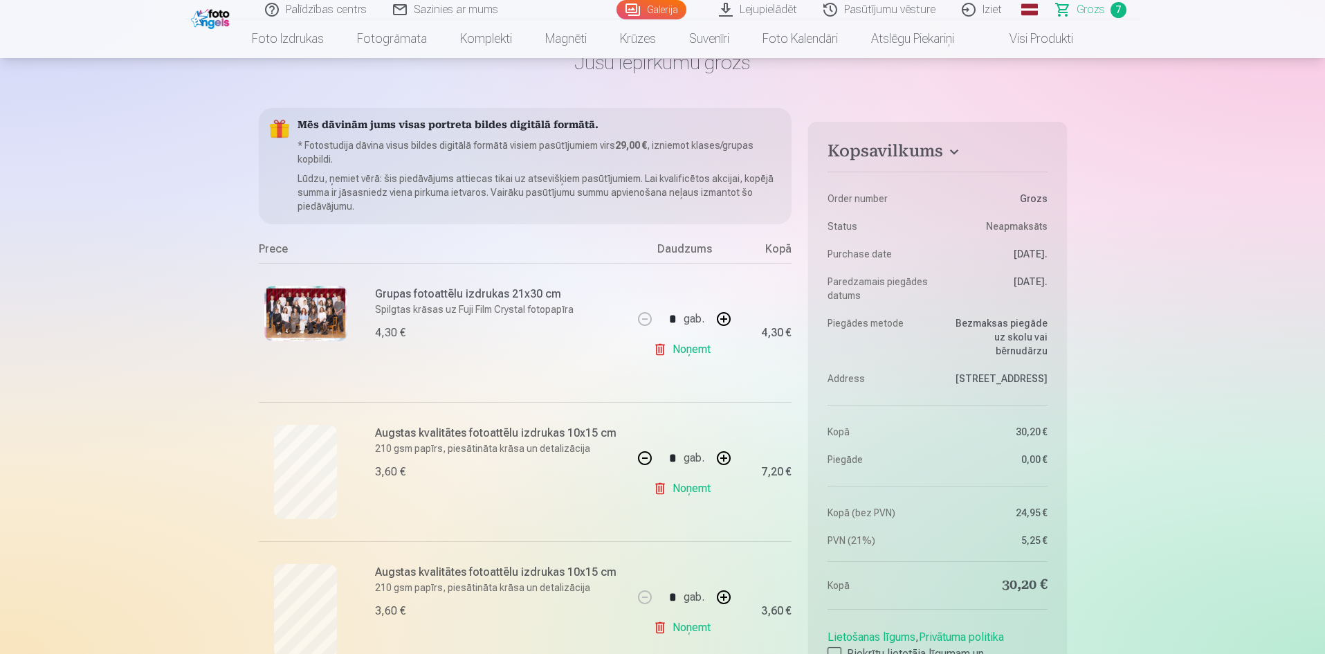
scroll to position [277, 0]
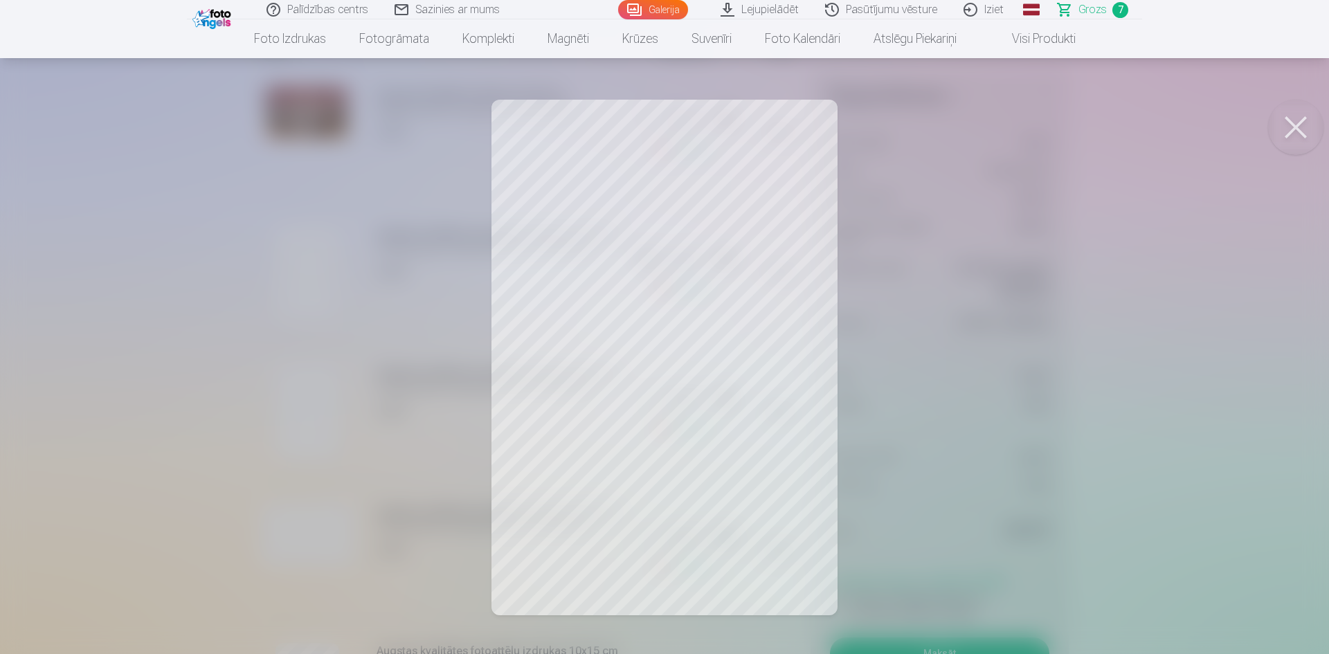
click at [1299, 122] on button at bounding box center [1295, 127] width 55 height 55
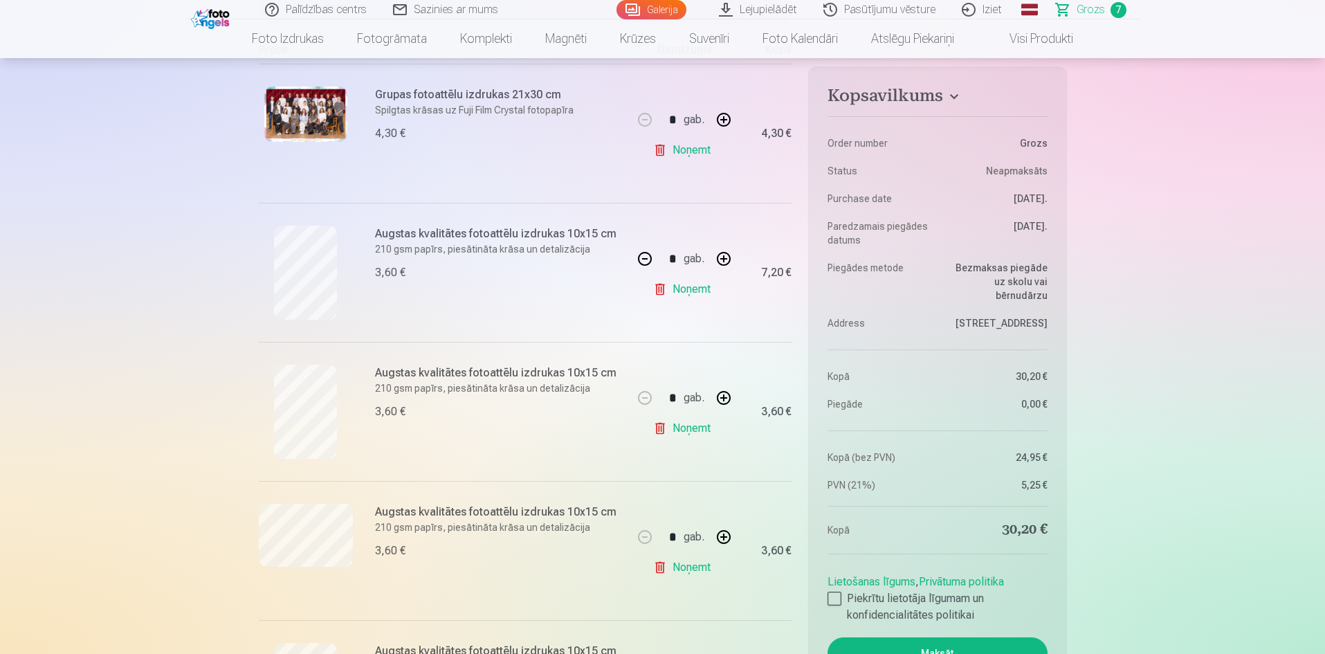
click at [702, 432] on link "Noņemt" at bounding box center [684, 429] width 63 height 28
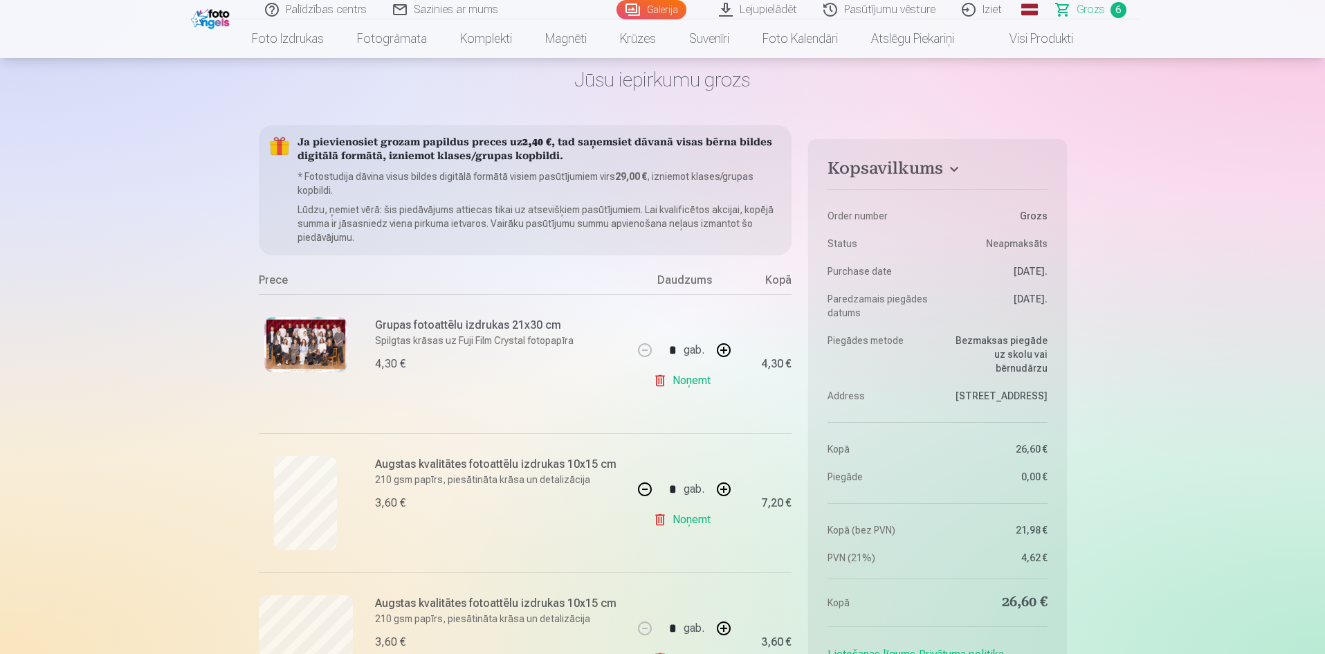
scroll to position [0, 0]
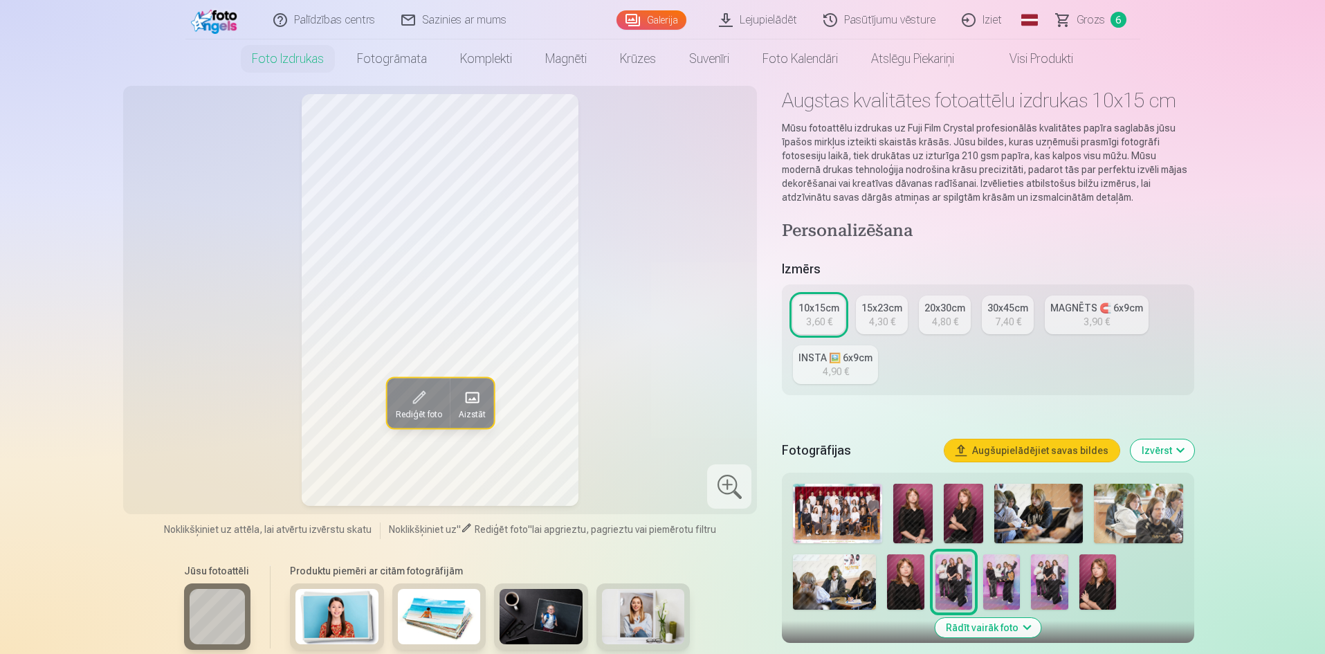
scroll to position [69, 0]
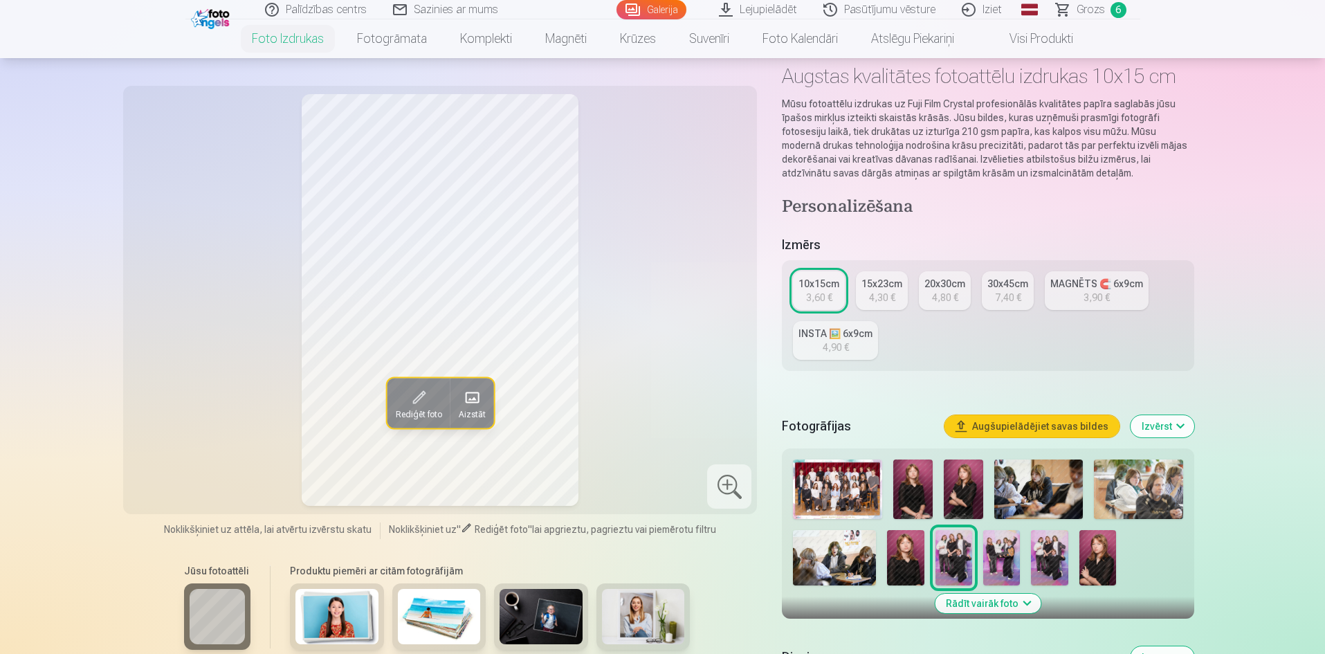
click at [1007, 555] on img at bounding box center [1001, 557] width 37 height 55
click at [848, 491] on img at bounding box center [837, 489] width 89 height 60
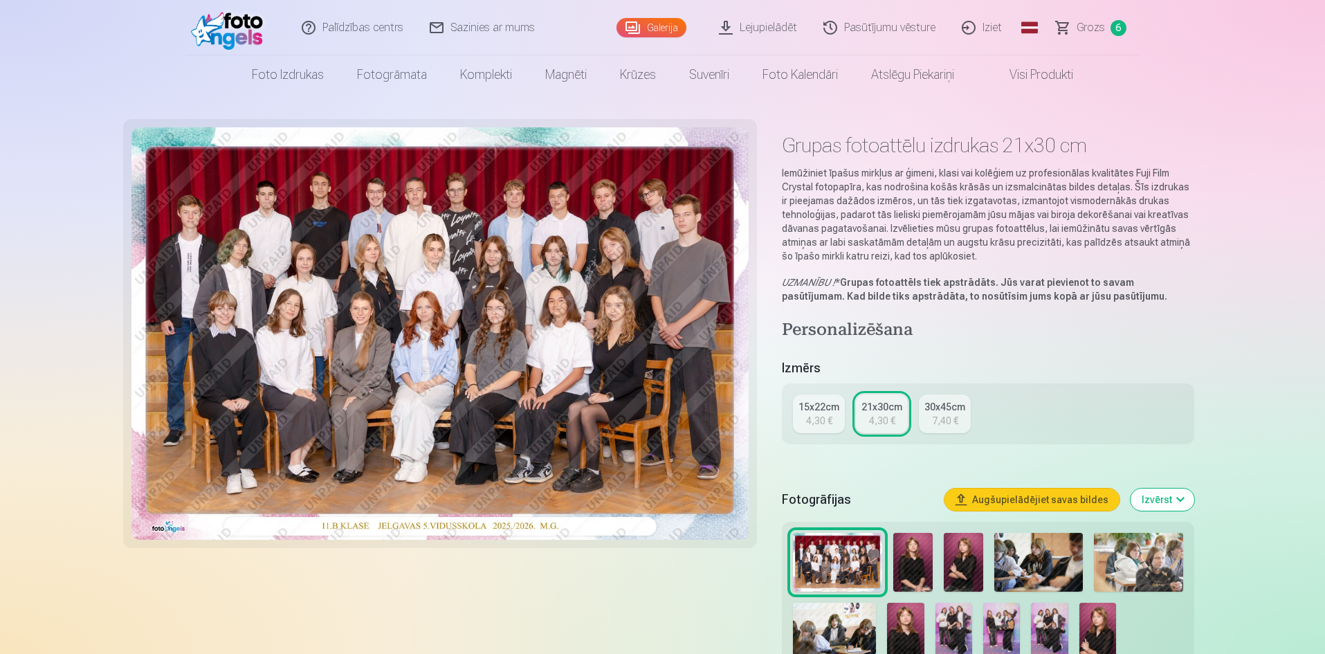
click at [830, 409] on div "15x22cm" at bounding box center [819, 407] width 41 height 14
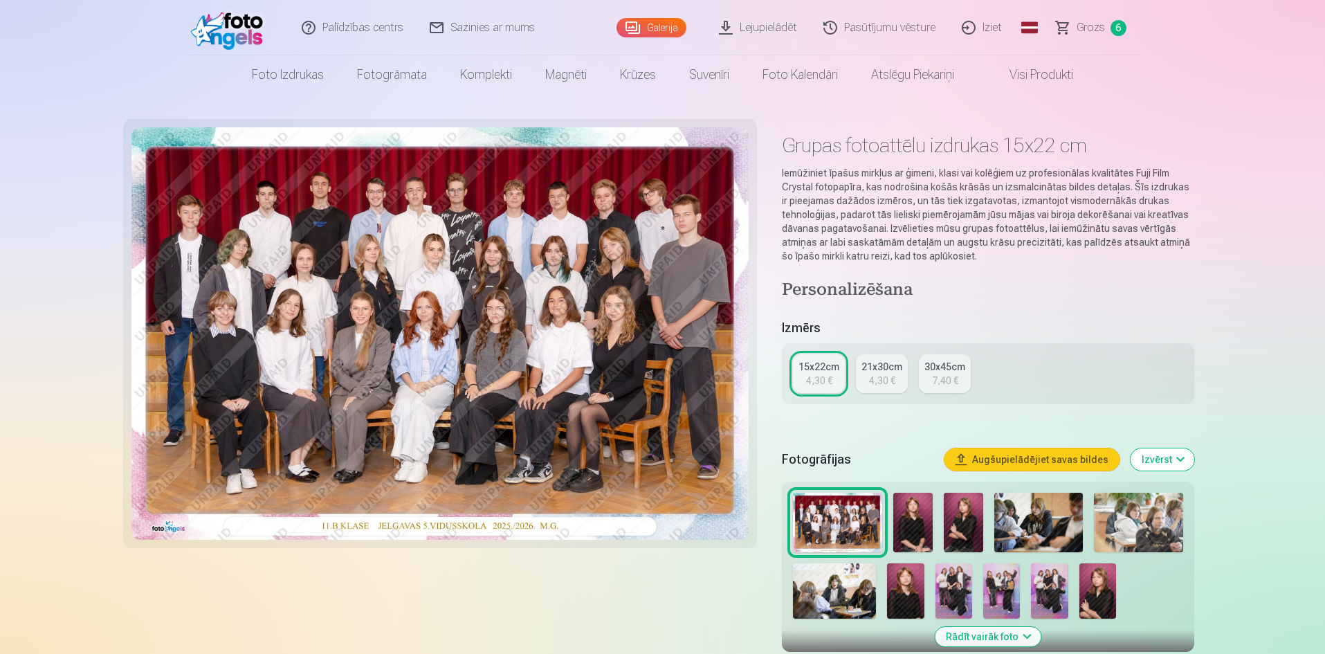
click at [868, 385] on link "21x30cm 4,30 €" at bounding box center [882, 373] width 52 height 39
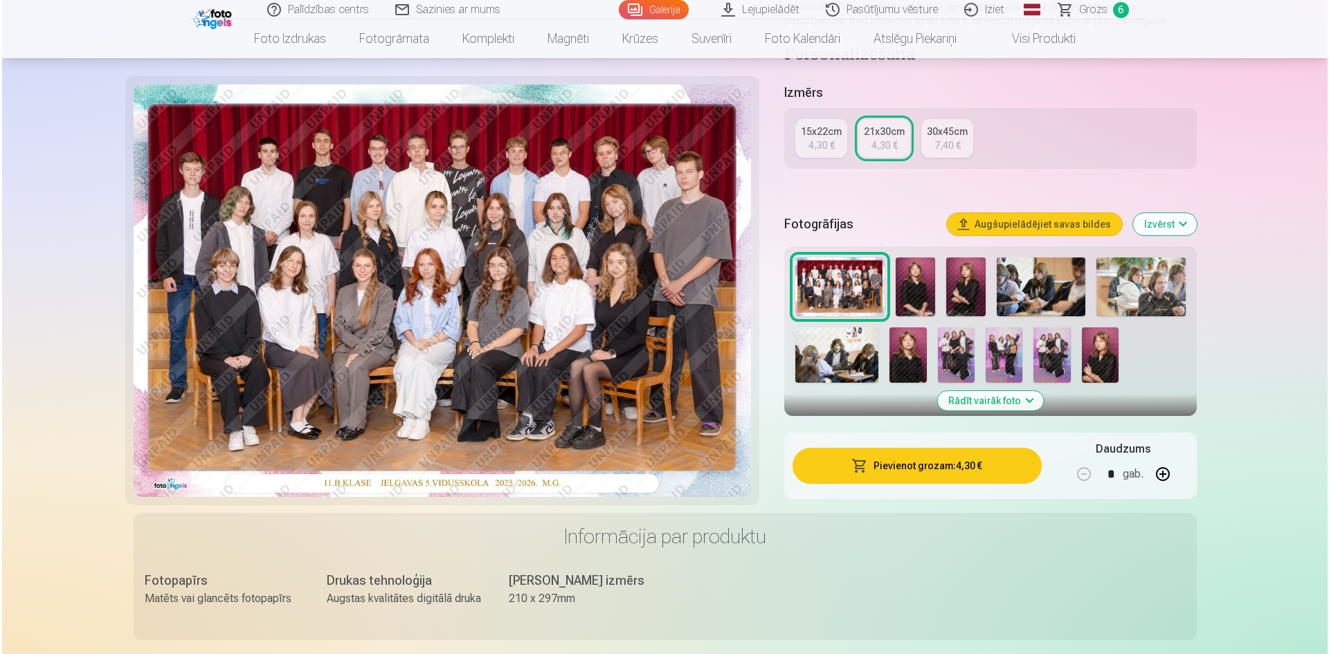
scroll to position [277, 0]
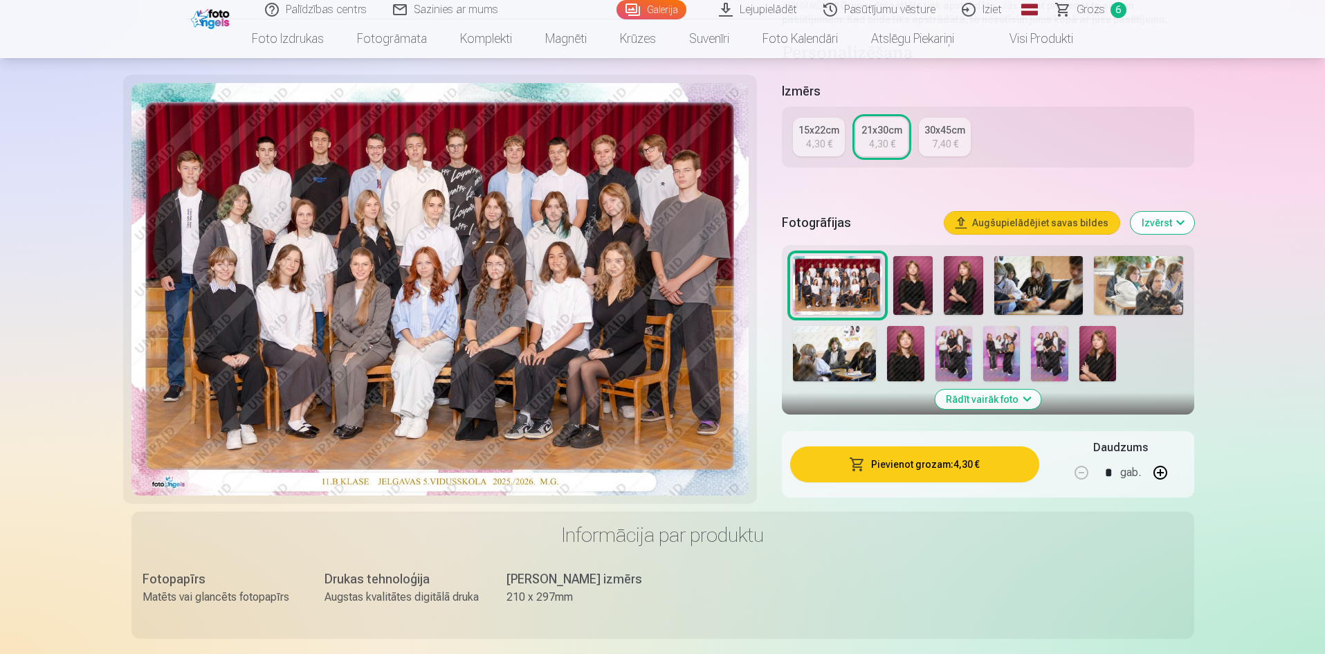
click at [938, 459] on button "Pievienot grozam : 4,30 €" at bounding box center [914, 464] width 248 height 36
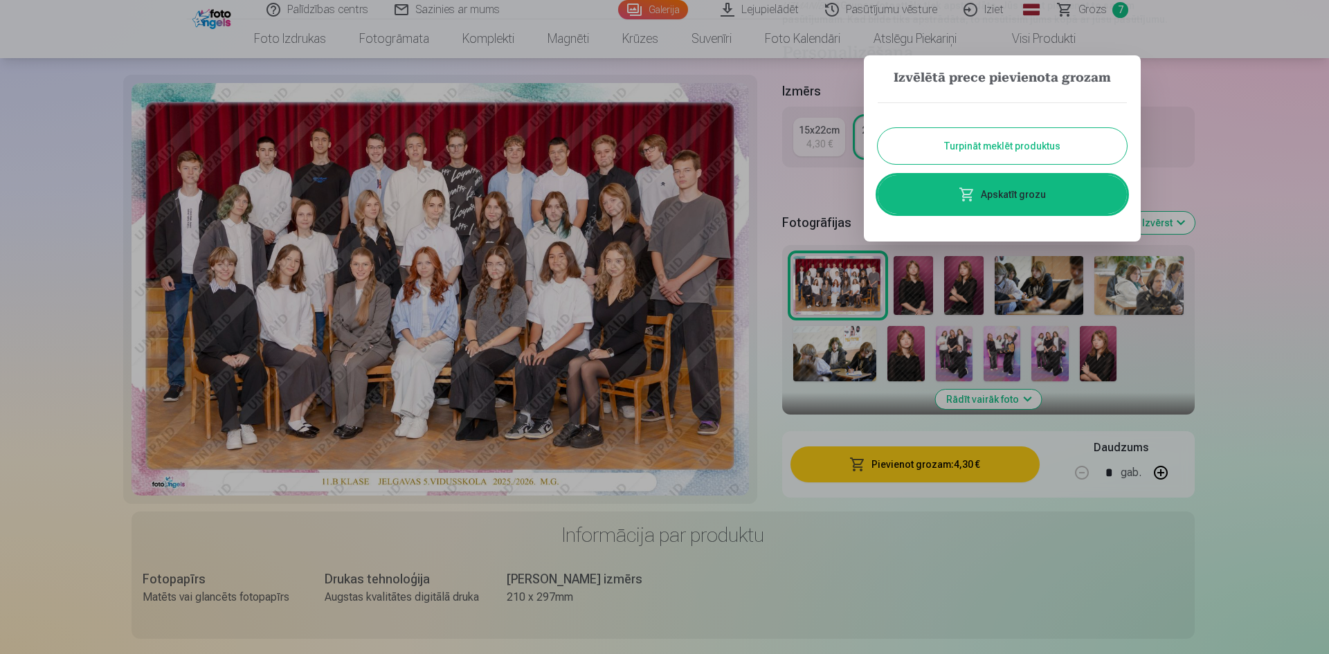
click at [1028, 197] on link "Apskatīt grozu" at bounding box center [1001, 194] width 249 height 39
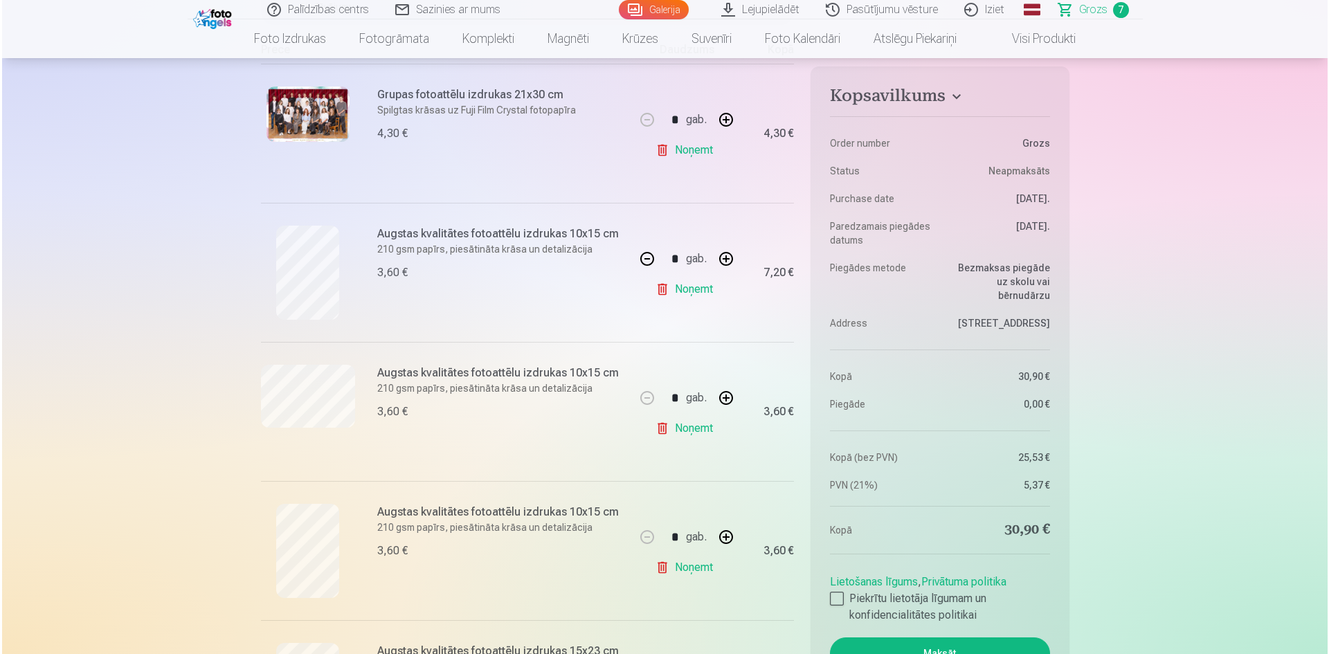
scroll to position [623, 0]
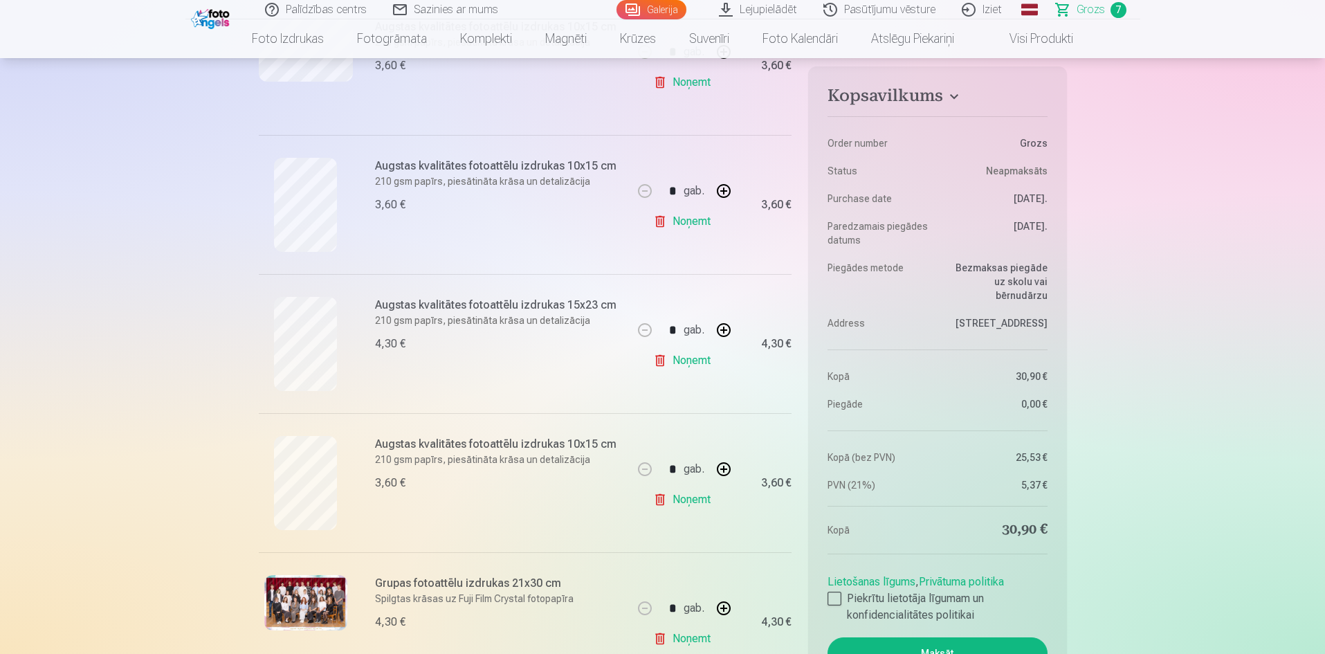
click at [327, 603] on img at bounding box center [305, 602] width 83 height 55
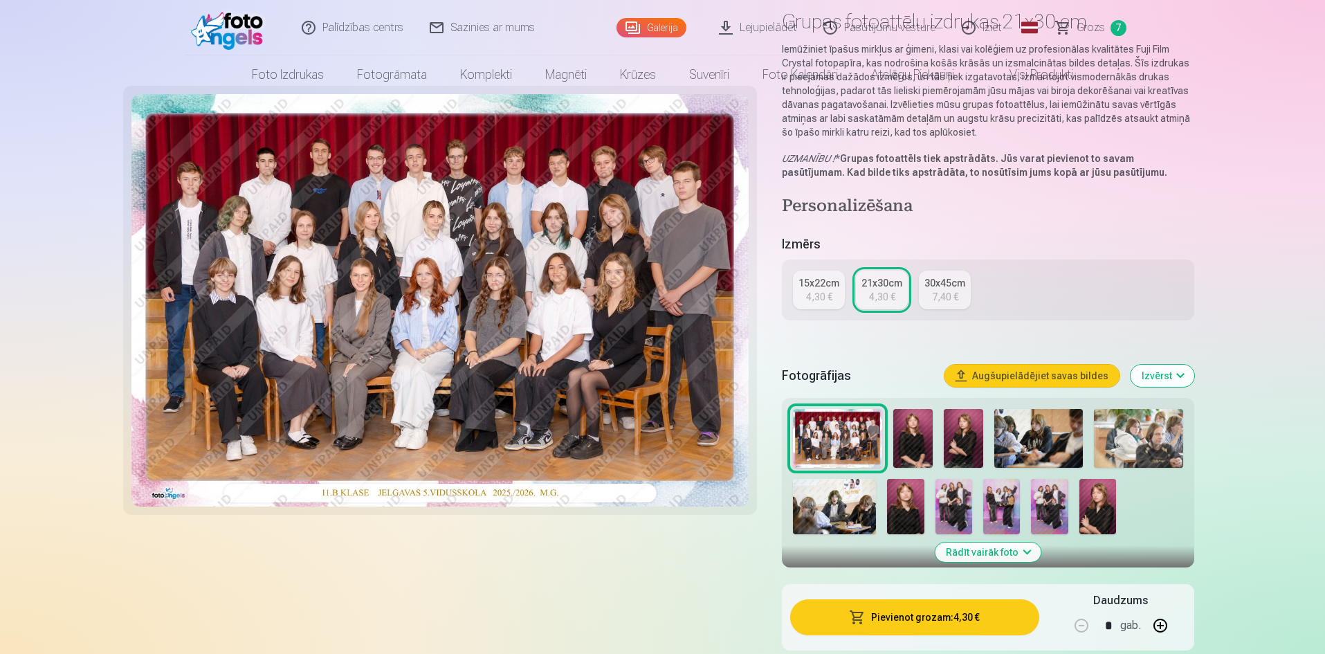
scroll to position [277, 0]
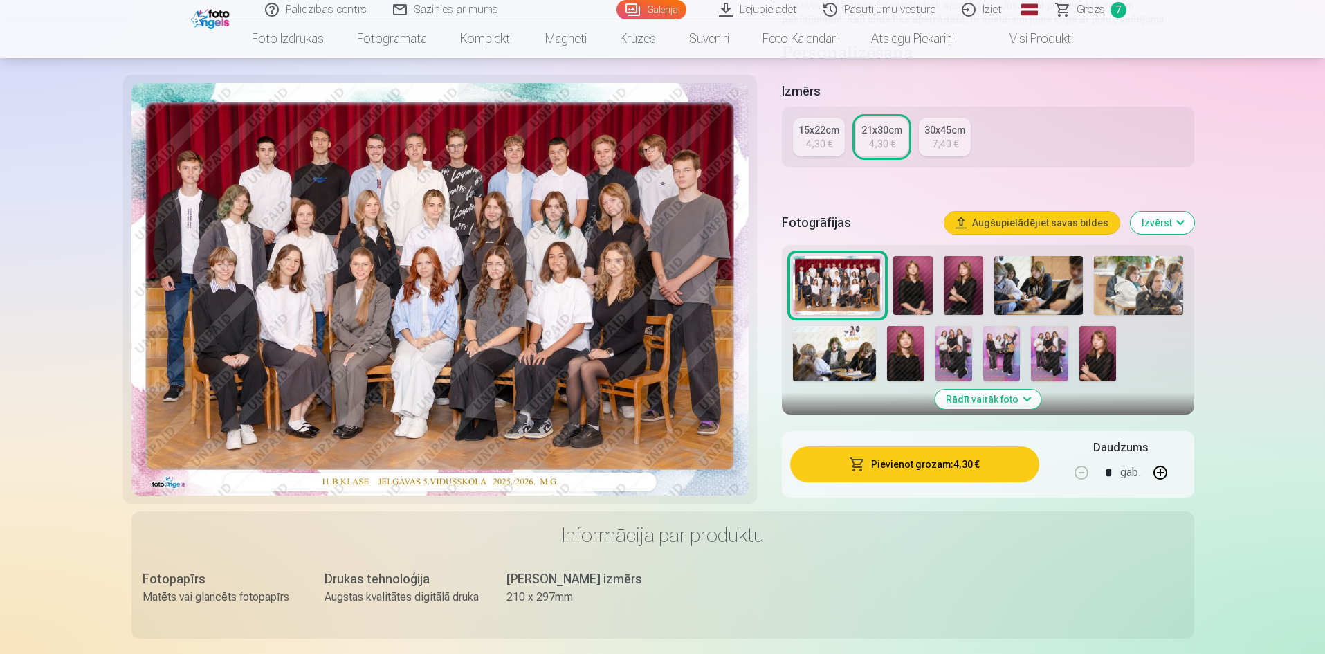
click at [1108, 6] on link "Grozs 7" at bounding box center [1092, 9] width 97 height 19
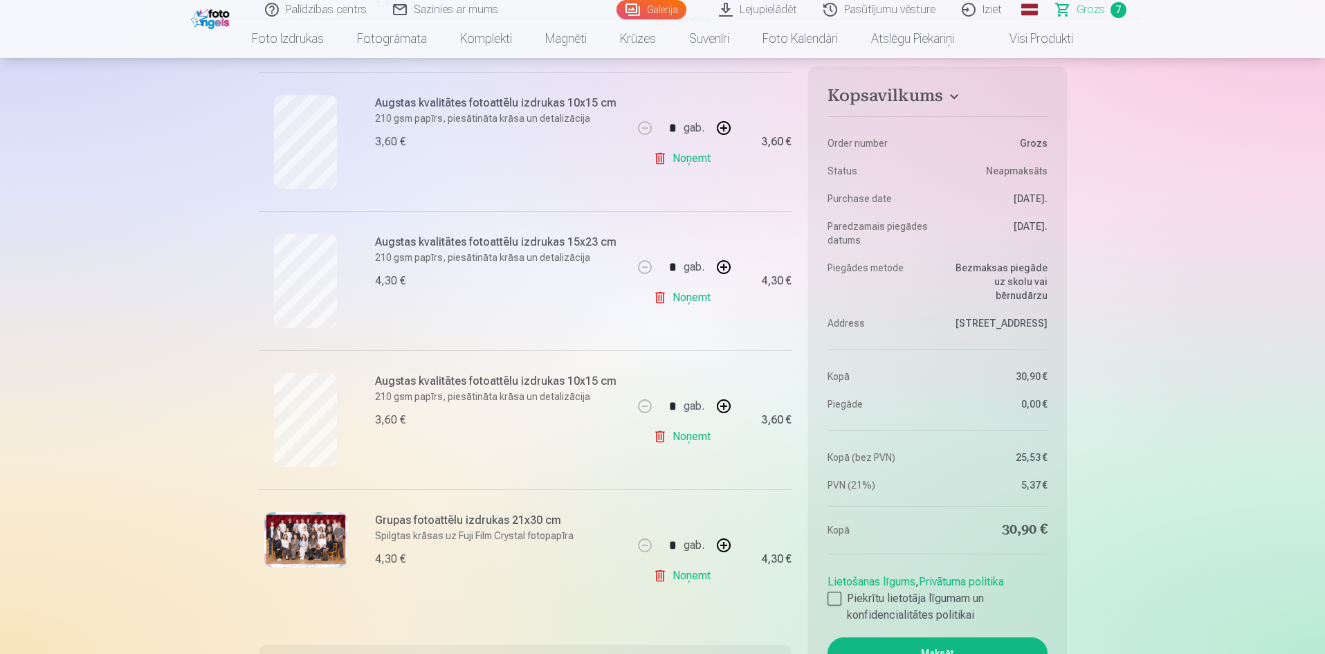
scroll to position [692, 0]
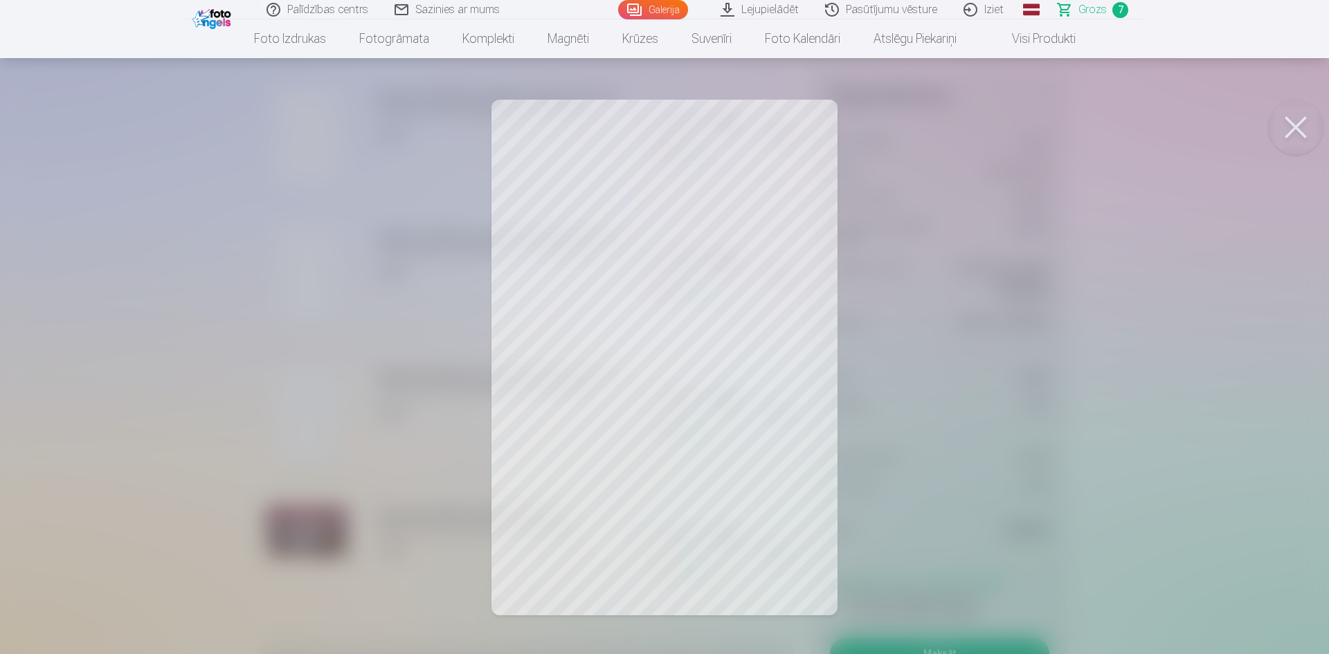
click at [1297, 127] on button at bounding box center [1295, 127] width 55 height 55
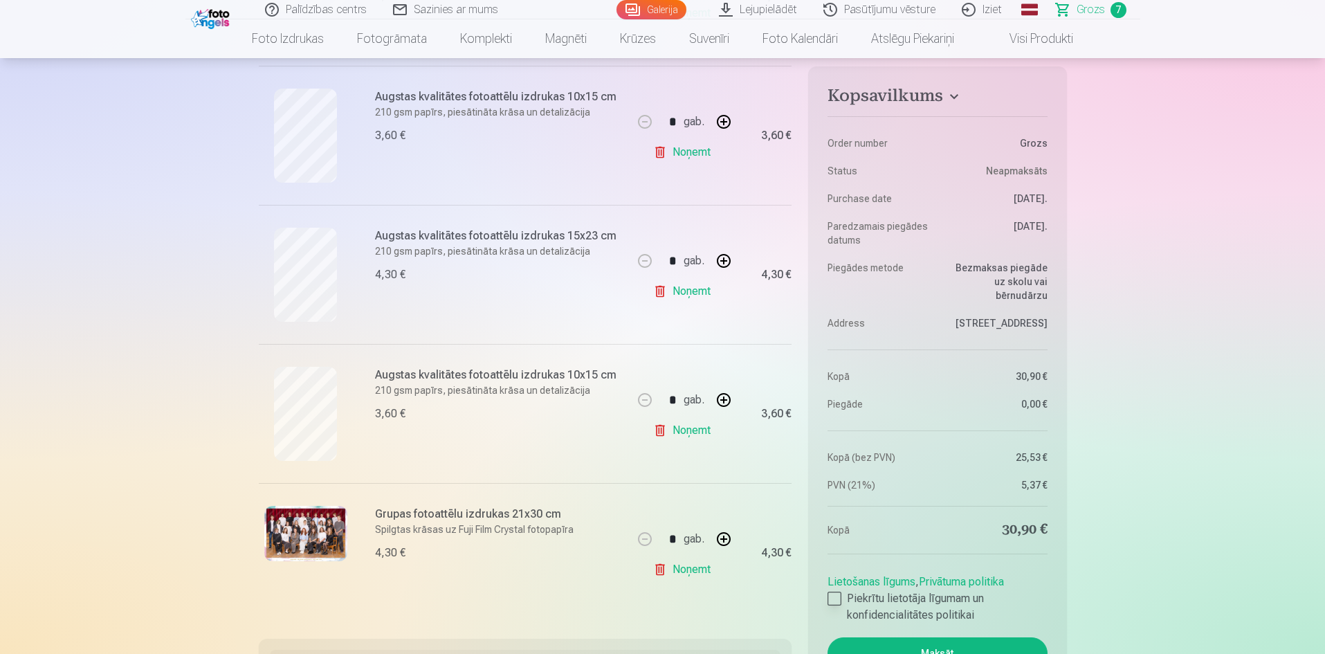
click at [836, 598] on div at bounding box center [835, 599] width 14 height 14
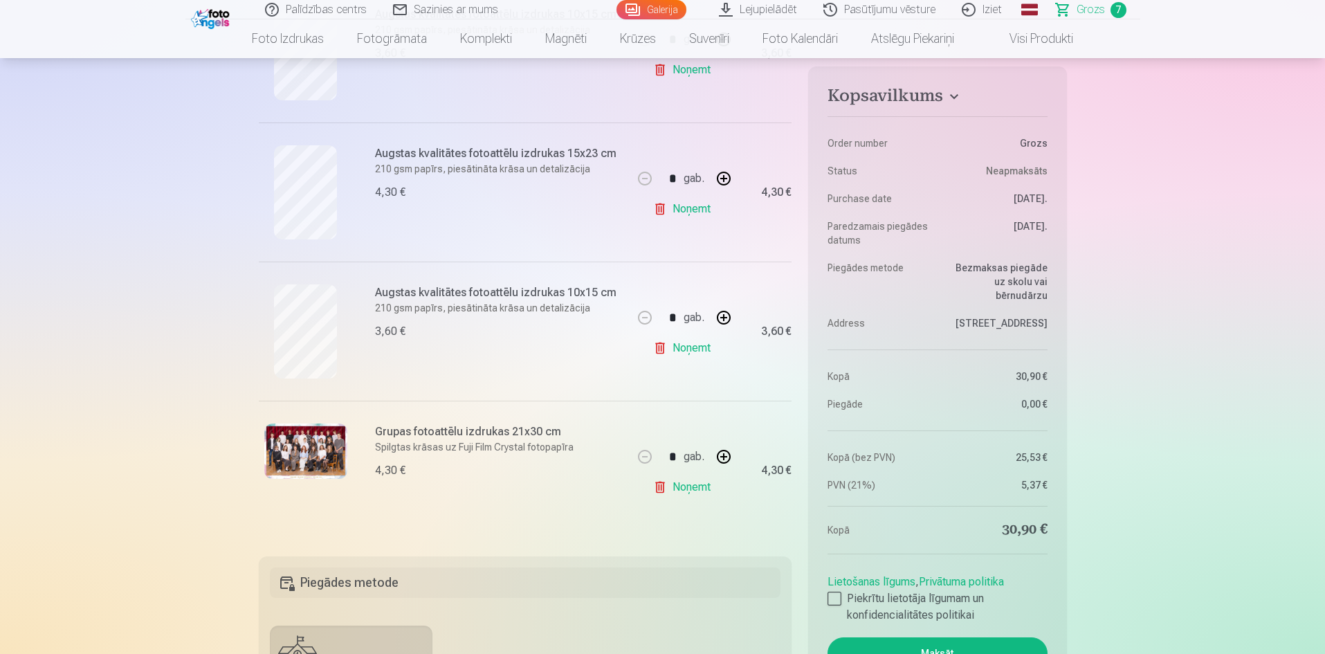
scroll to position [900, 0]
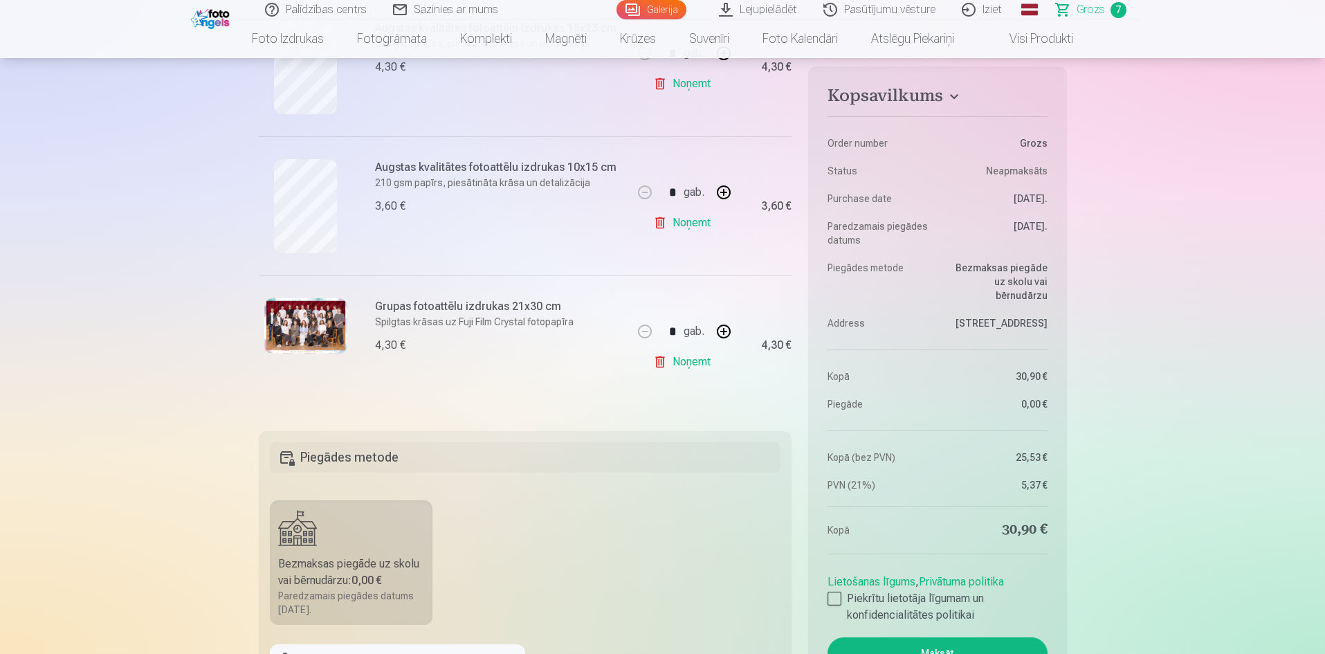
click at [963, 643] on button "Maksāt" at bounding box center [937, 653] width 219 height 32
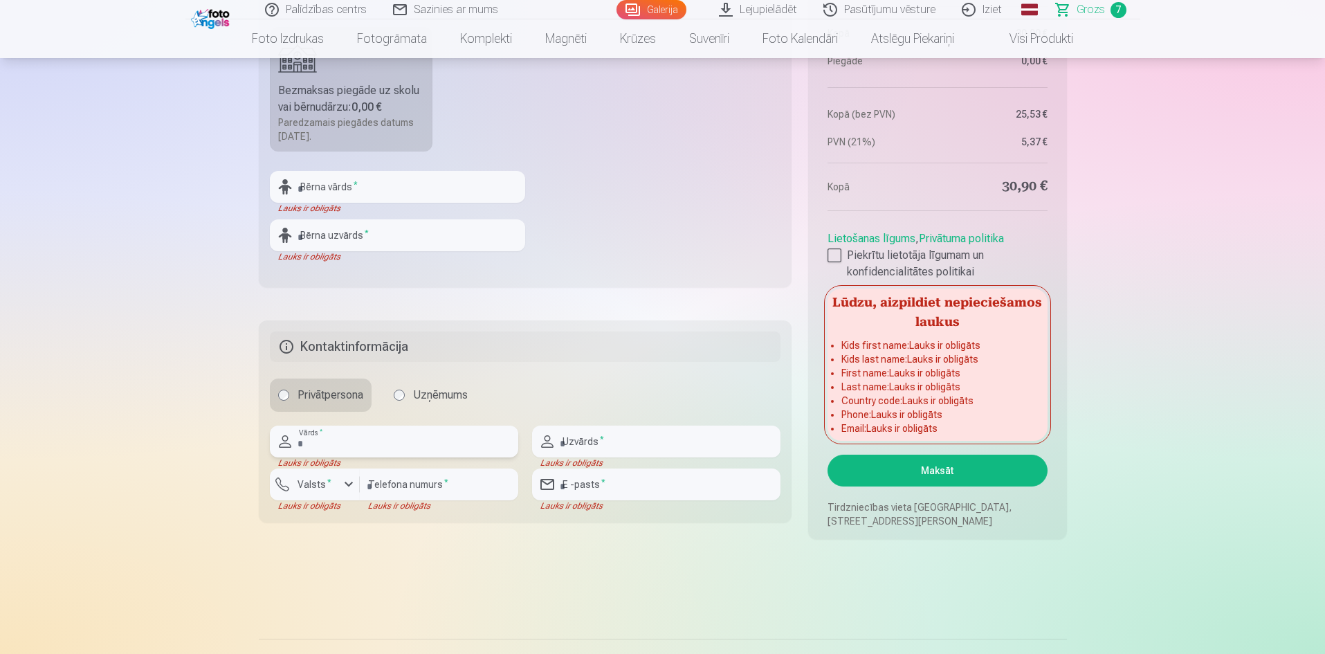
scroll to position [1211, 0]
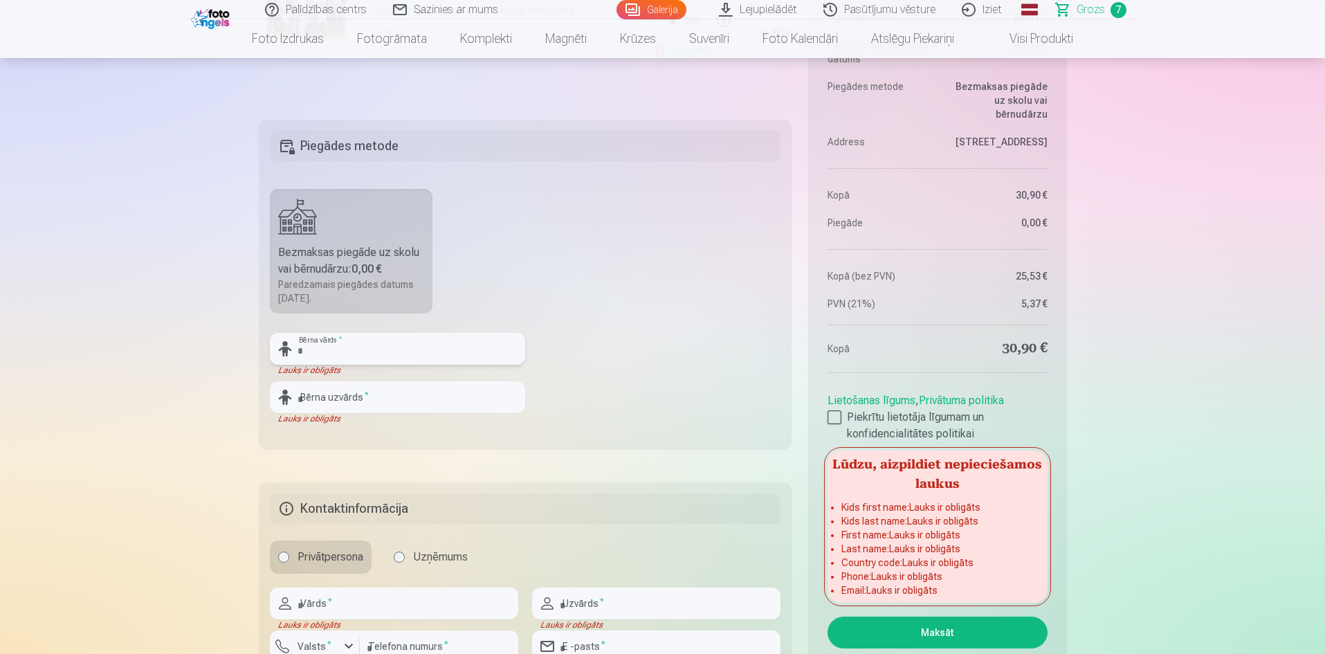
click at [314, 351] on input "text" at bounding box center [397, 349] width 255 height 32
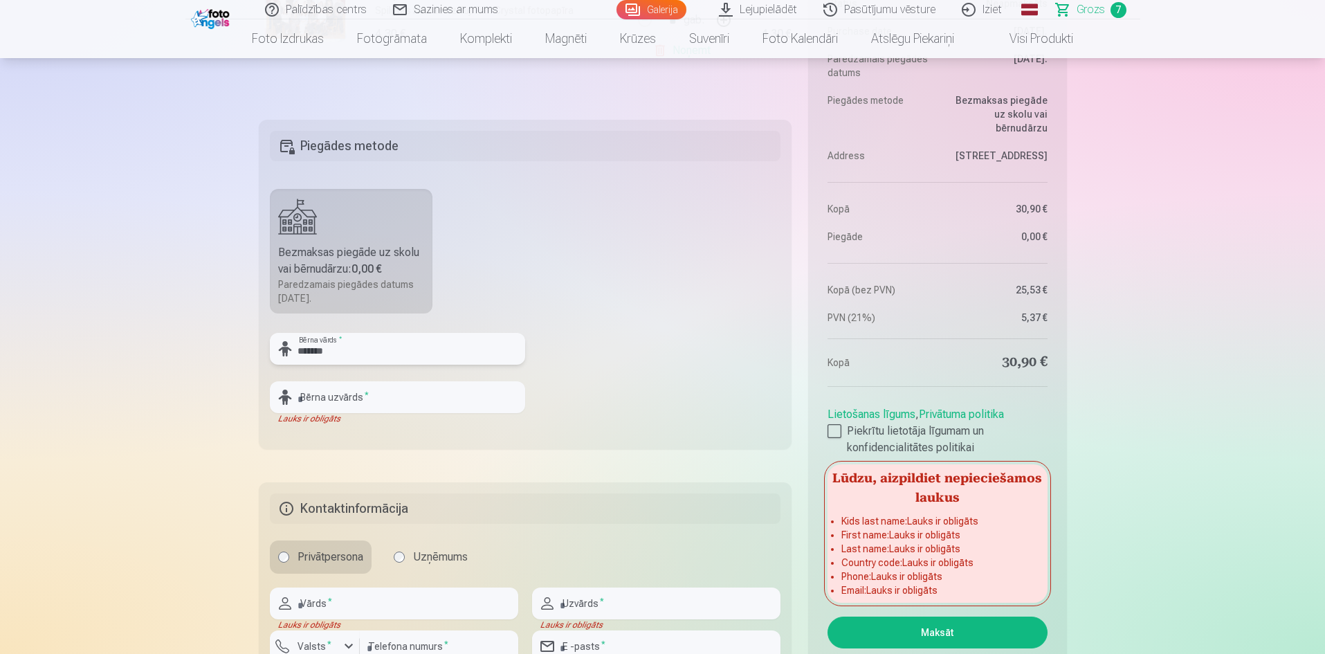
type input "******"
click at [311, 404] on input "text" at bounding box center [397, 397] width 255 height 32
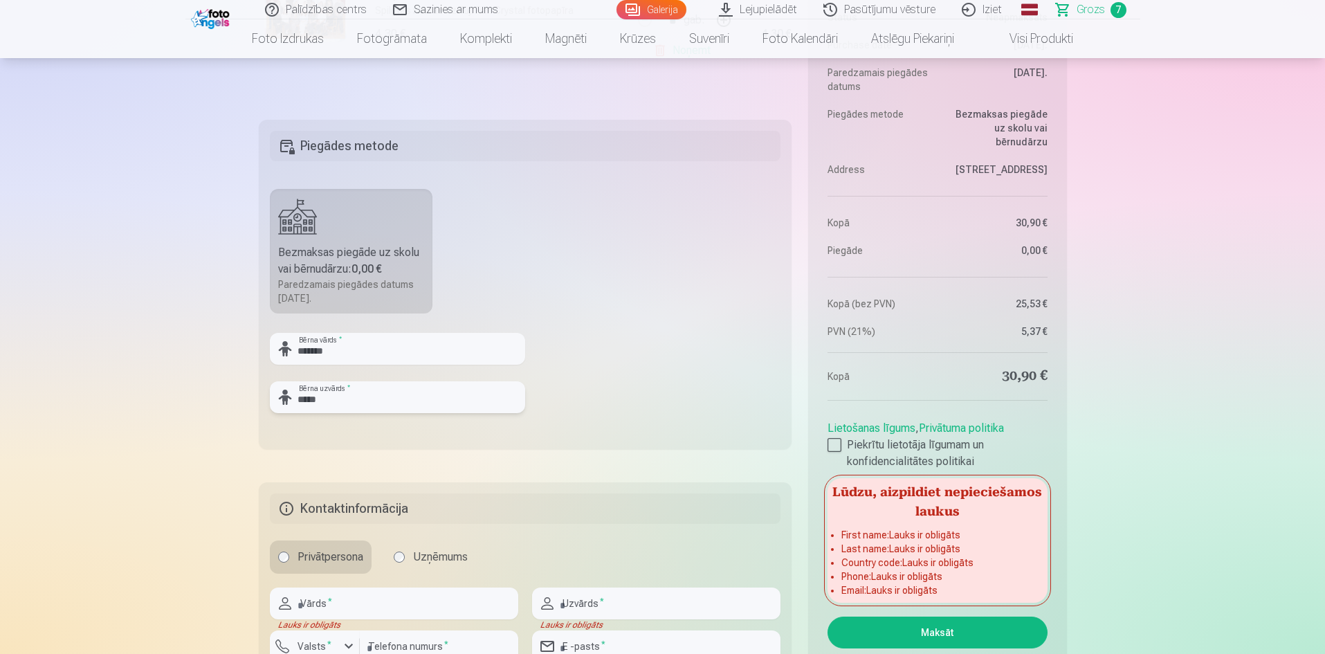
type input "*****"
click at [321, 595] on input "text" at bounding box center [394, 604] width 248 height 32
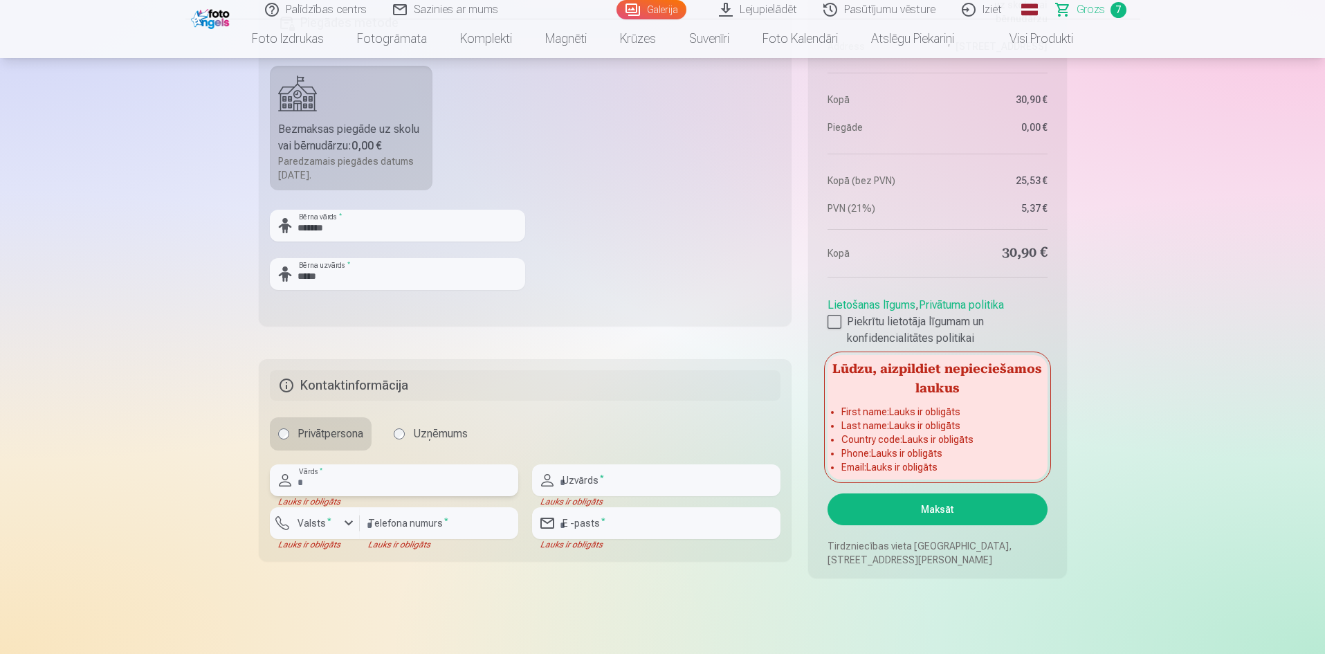
scroll to position [1349, 0]
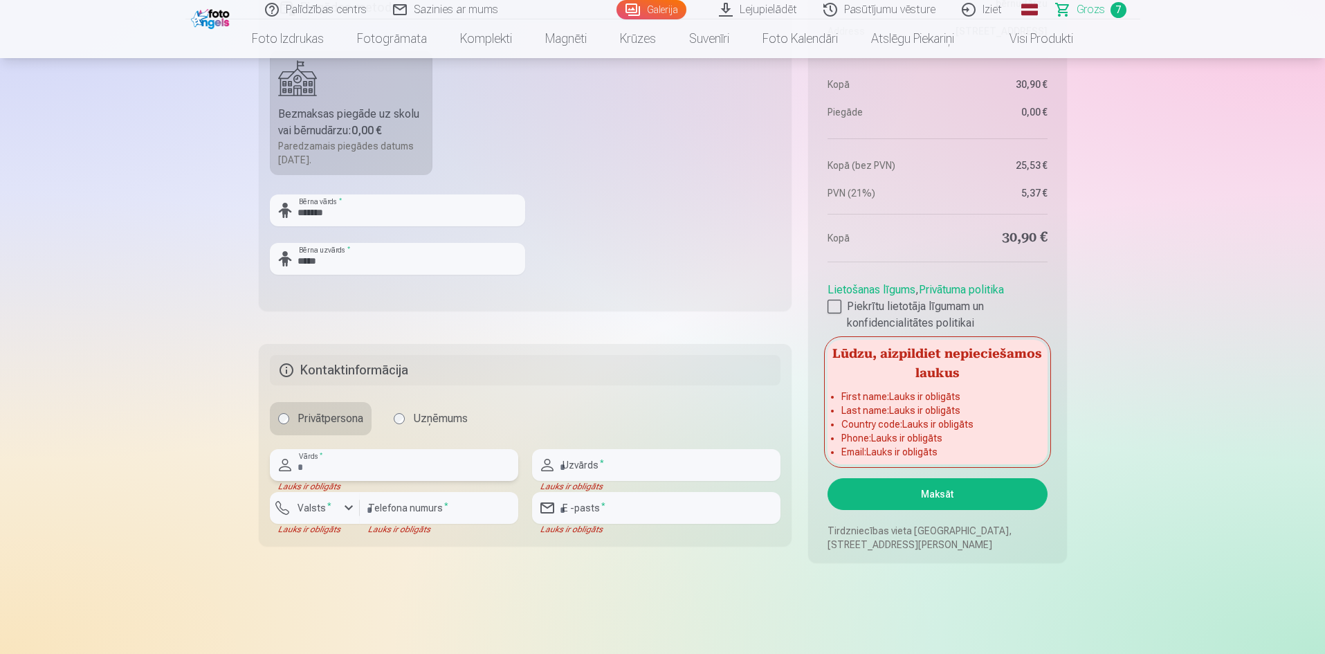
click at [361, 468] on input "text" at bounding box center [394, 465] width 248 height 32
type input "****"
type input "*****"
type input "********"
type input "**********"
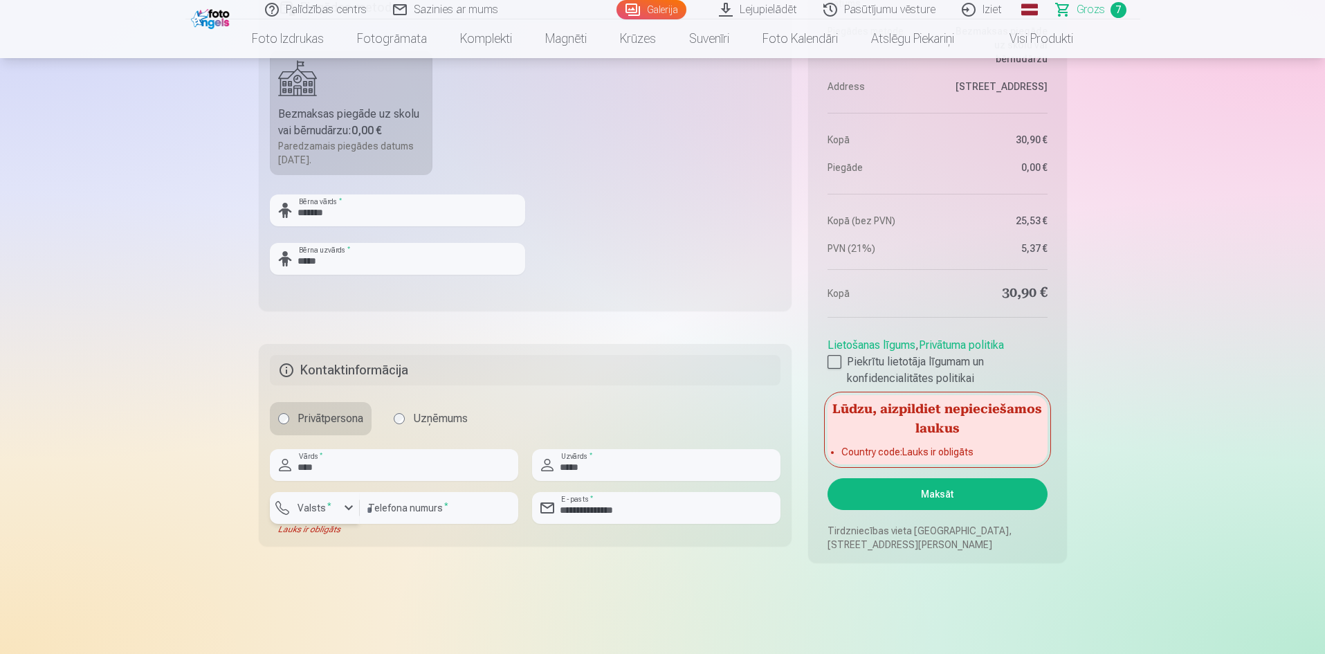
click at [324, 510] on label "Valsts *" at bounding box center [314, 508] width 45 height 14
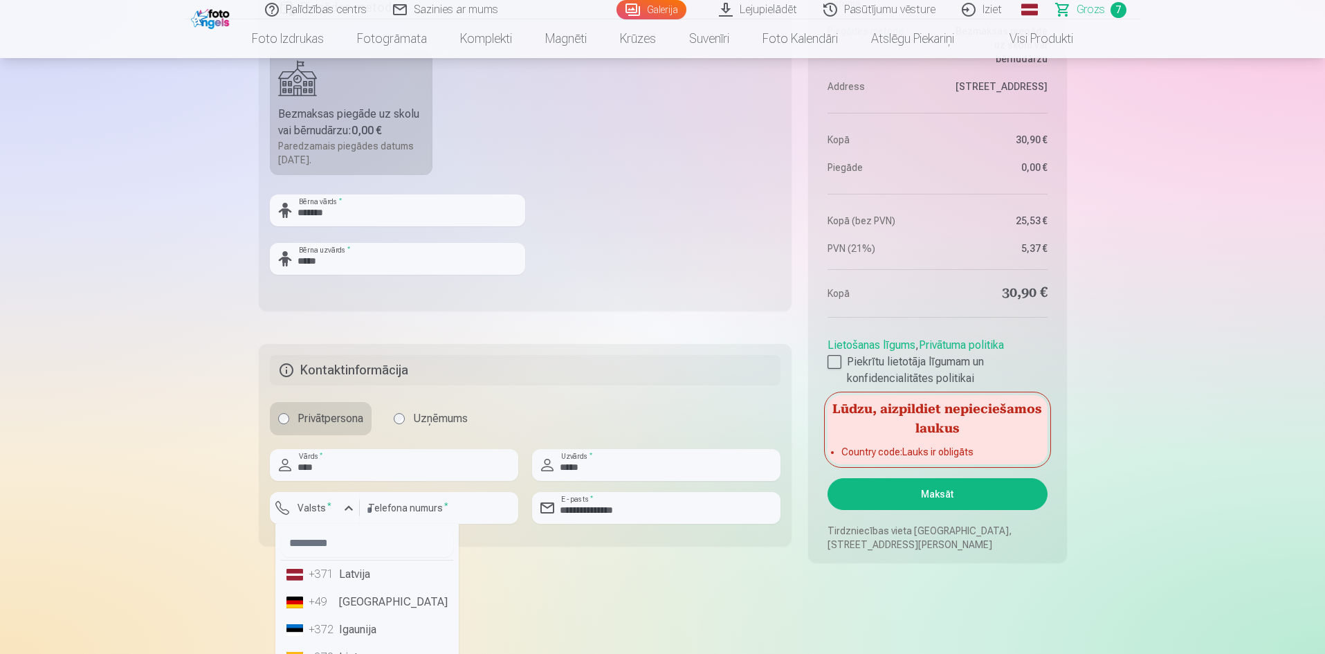
click at [347, 573] on li "+371 Latvija" at bounding box center [367, 575] width 172 height 28
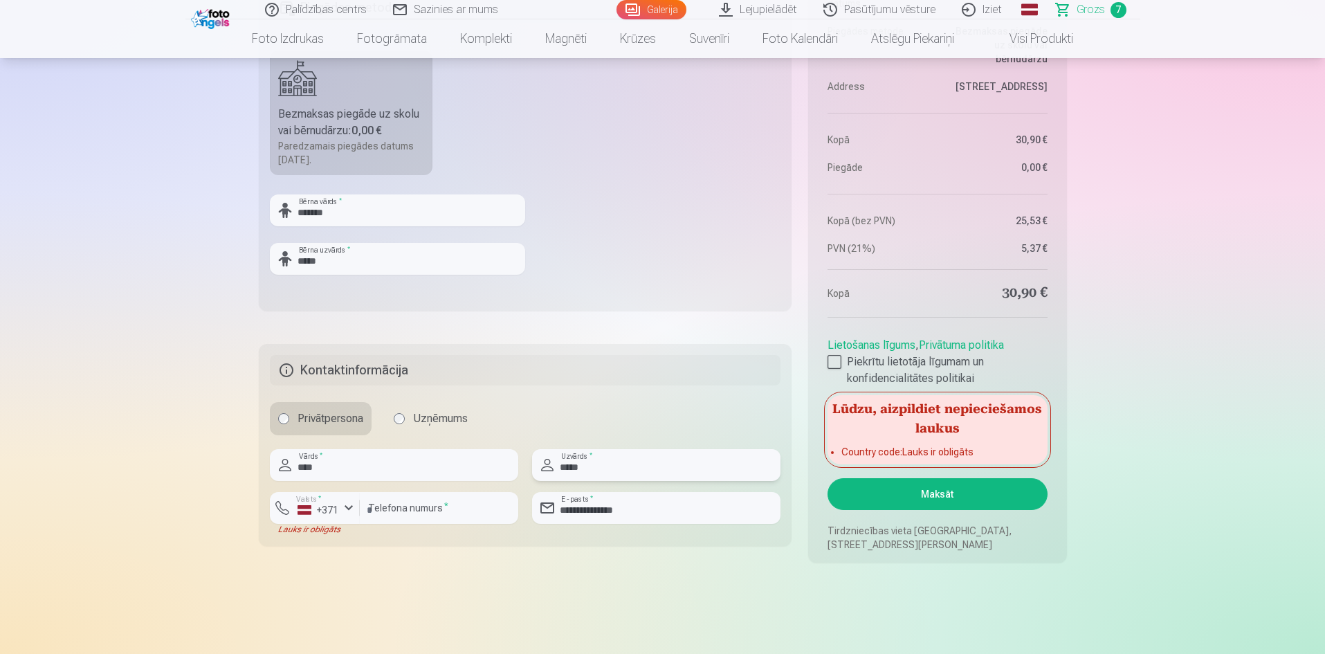
click at [626, 462] on input "*****" at bounding box center [656, 465] width 248 height 32
click at [641, 464] on input "*****" at bounding box center [656, 465] width 248 height 32
click at [940, 487] on button "Maksāt" at bounding box center [937, 494] width 219 height 32
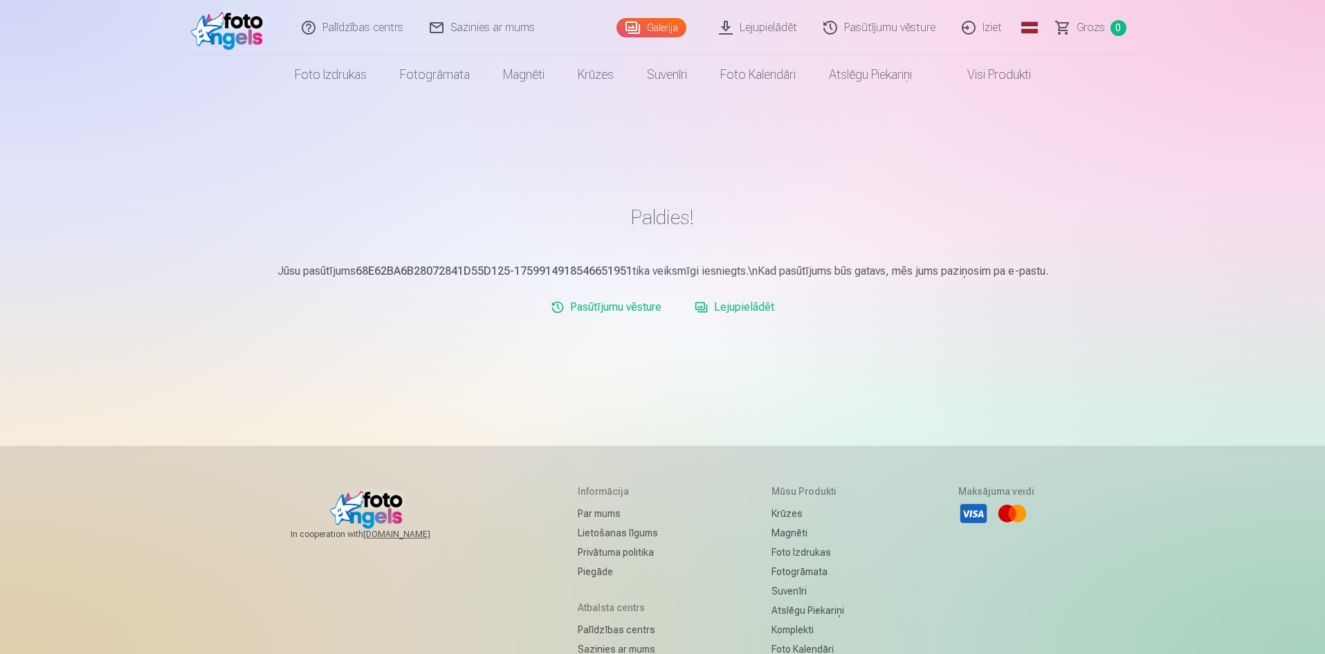
click at [727, 304] on link "Lejupielādēt" at bounding box center [734, 307] width 91 height 28
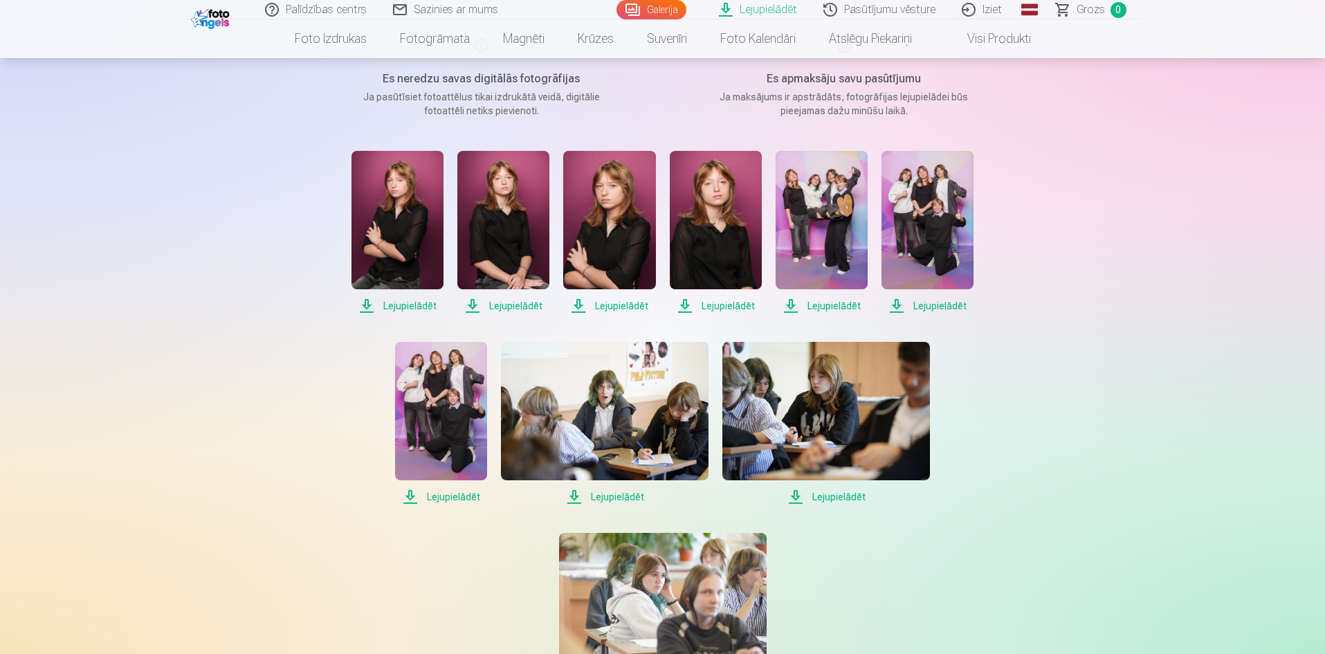
scroll to position [138, 0]
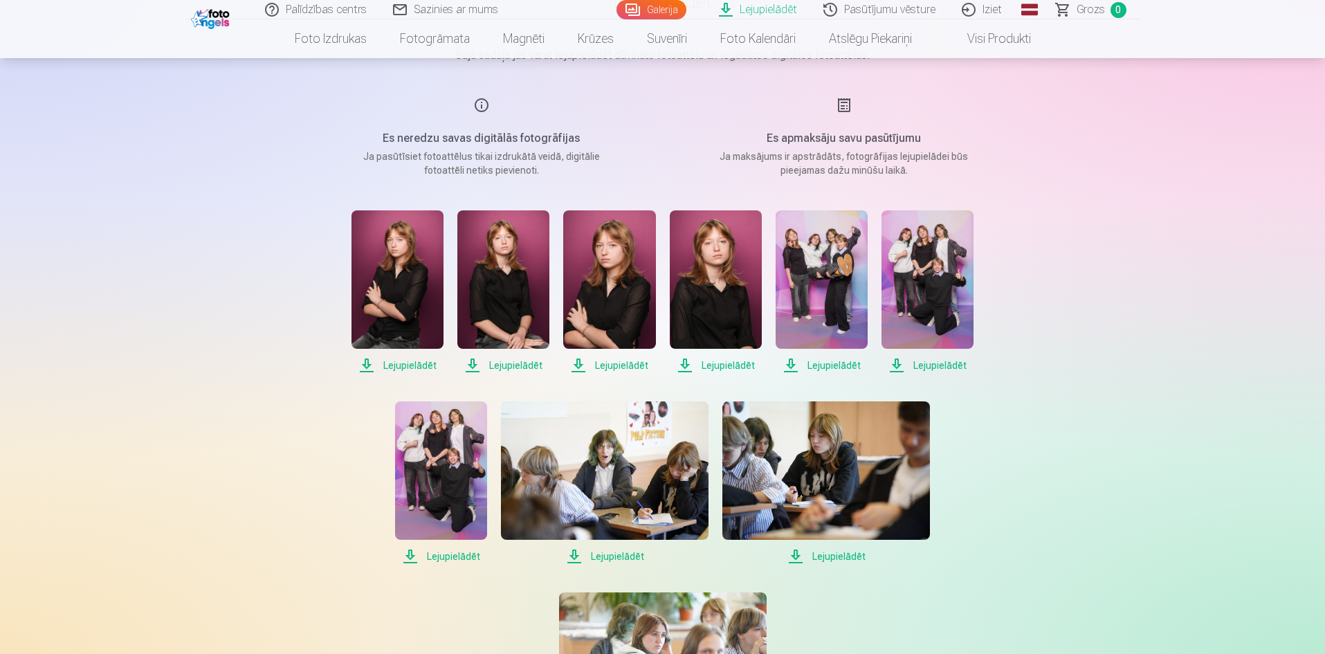
click at [406, 370] on span "Lejupielādēt" at bounding box center [398, 365] width 92 height 17
click at [508, 367] on span "Lejupielādēt" at bounding box center [503, 365] width 92 height 17
click at [634, 363] on span "Lejupielādēt" at bounding box center [609, 365] width 92 height 17
click at [717, 368] on span "Lejupielādēt" at bounding box center [716, 365] width 92 height 17
drag, startPoint x: 829, startPoint y: 361, endPoint x: 862, endPoint y: 373, distance: 35.2
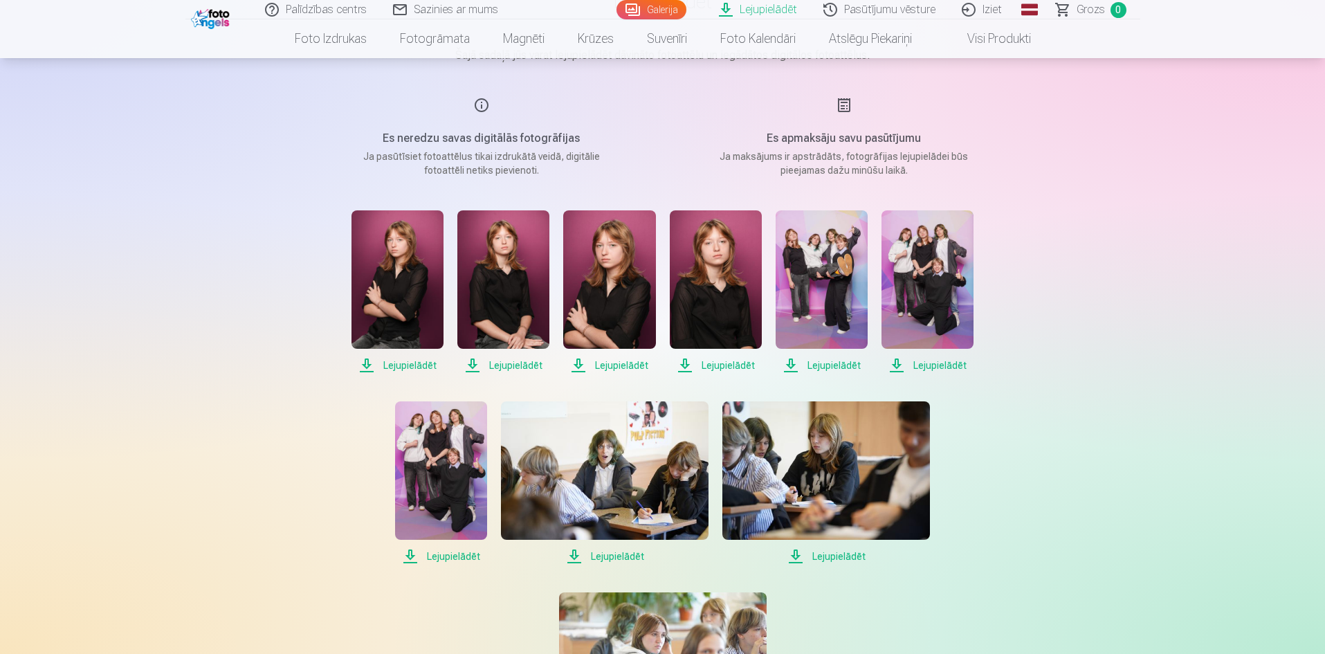
click at [829, 361] on span "Lejupielādēt" at bounding box center [822, 365] width 92 height 17
click at [938, 369] on span "Lejupielādēt" at bounding box center [928, 365] width 92 height 17
click at [446, 552] on span "Lejupielādēt" at bounding box center [441, 556] width 92 height 17
drag, startPoint x: 599, startPoint y: 558, endPoint x: 638, endPoint y: 556, distance: 38.8
click at [599, 558] on span "Lejupielādēt" at bounding box center [605, 556] width 208 height 17
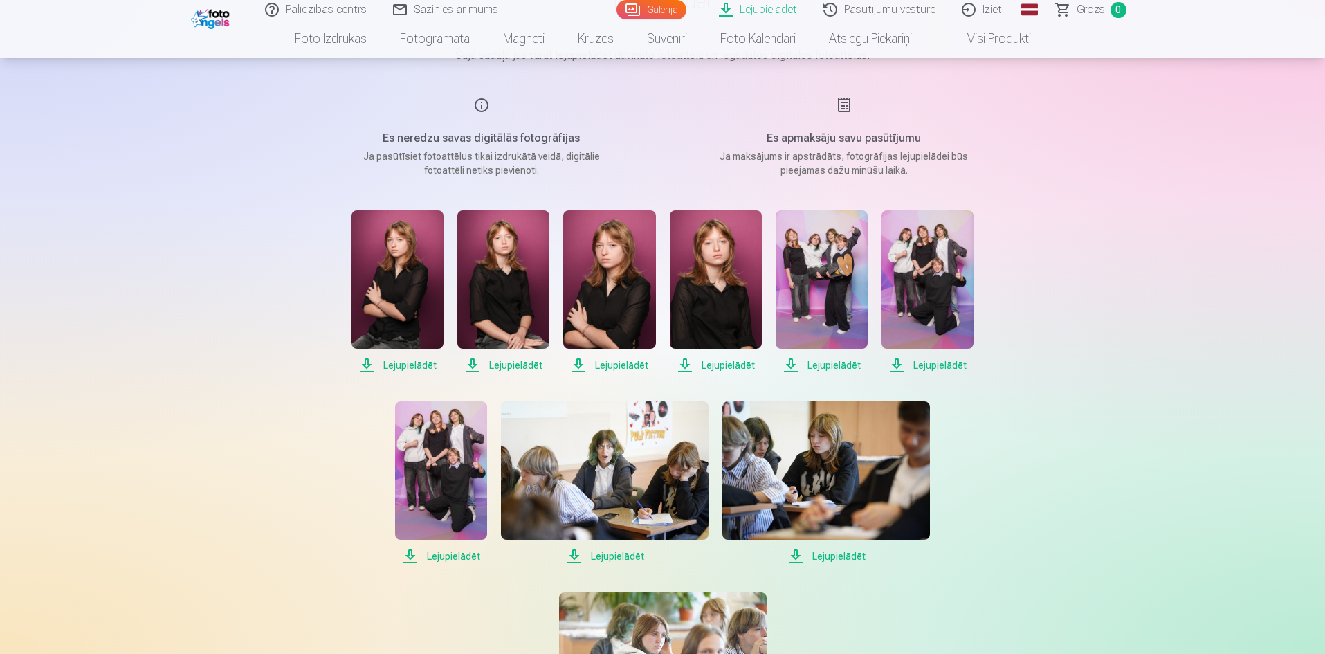
click at [832, 558] on span "Lejupielādēt" at bounding box center [826, 556] width 208 height 17
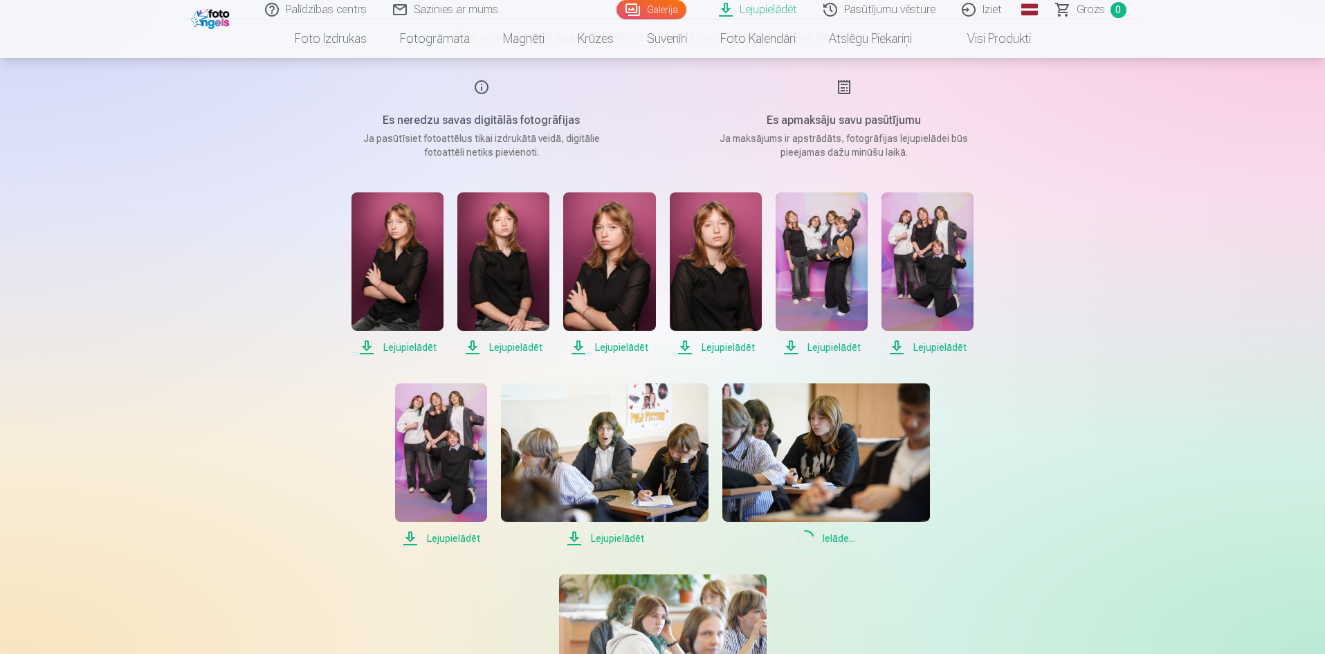
scroll to position [277, 0]
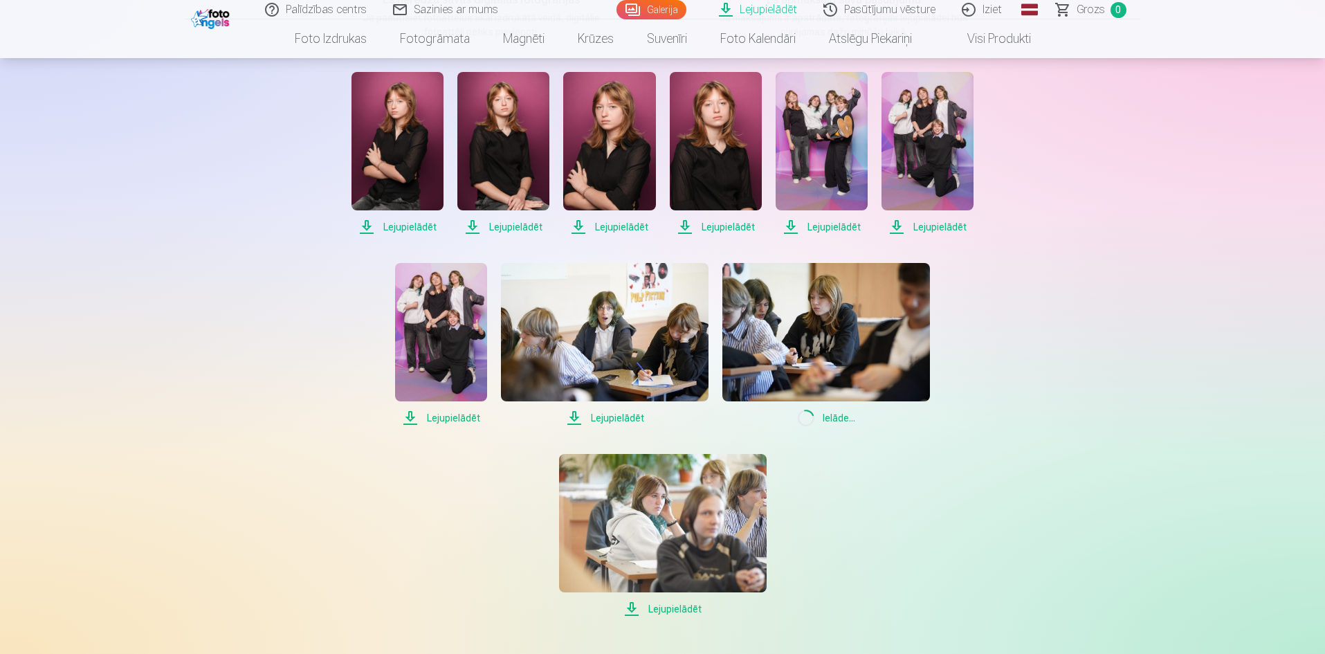
click at [682, 605] on span "Lejupielādēt" at bounding box center [663, 609] width 208 height 17
